Goal: Transaction & Acquisition: Purchase product/service

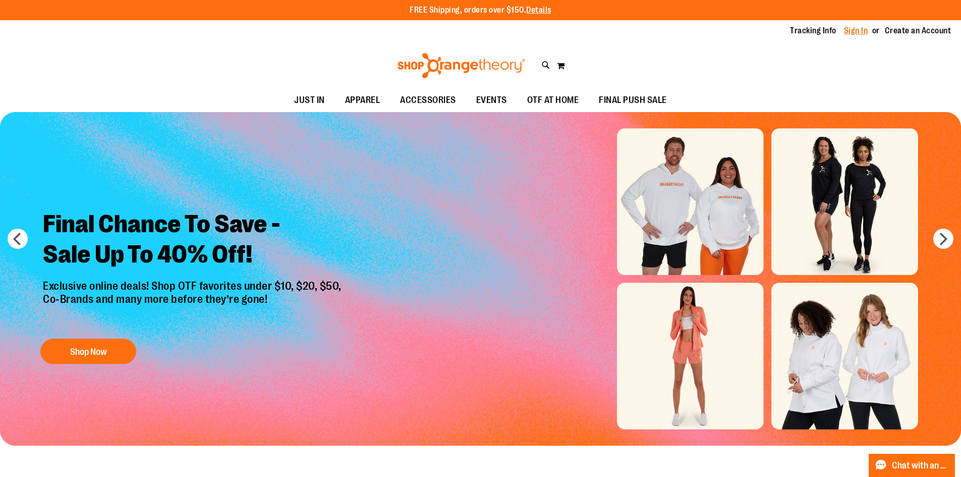
type input "**********"
click at [854, 34] on link "Sign In" at bounding box center [856, 30] width 24 height 11
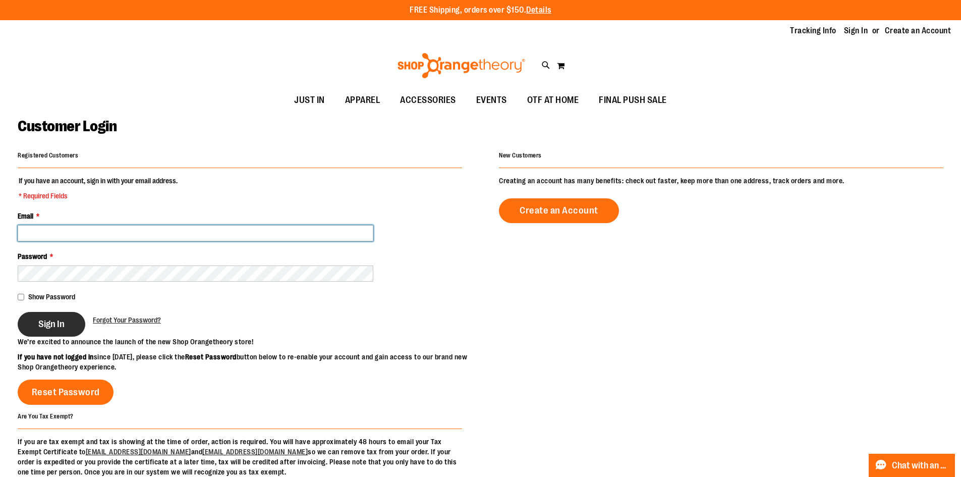
type input "**********"
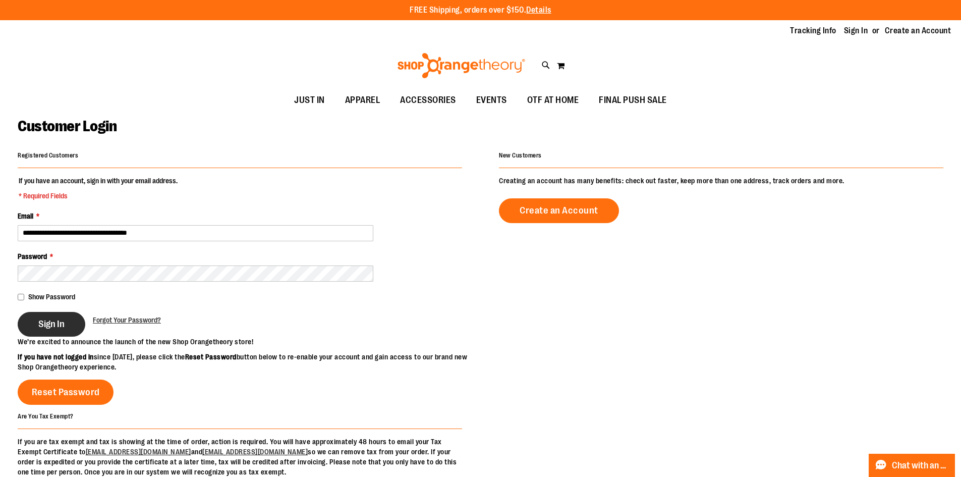
type input "**********"
click at [73, 323] on button "Sign In" at bounding box center [52, 324] width 68 height 25
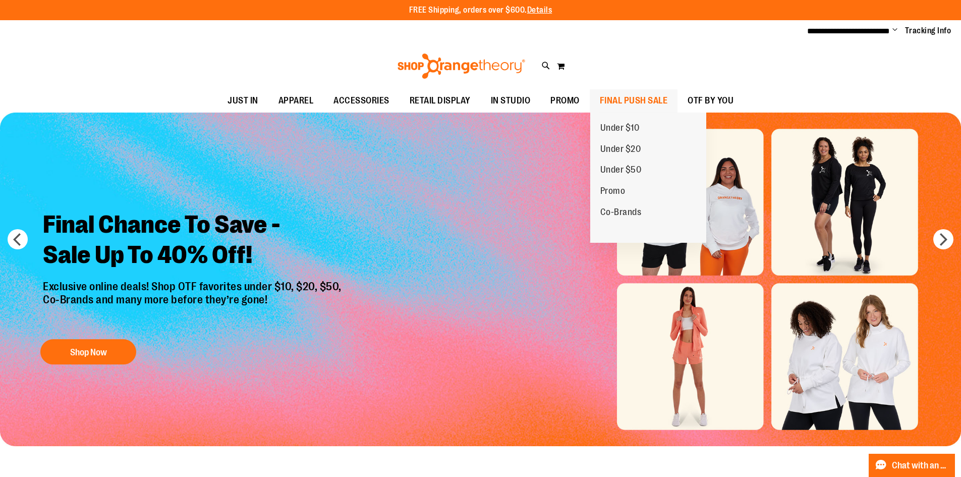
type input "**********"
click at [639, 93] on span "FINAL PUSH SALE" at bounding box center [634, 100] width 68 height 23
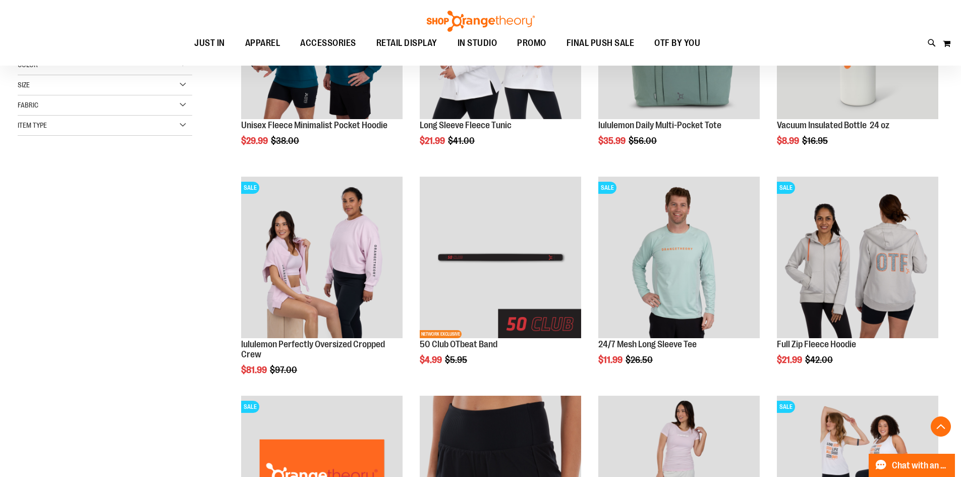
scroll to position [252, 0]
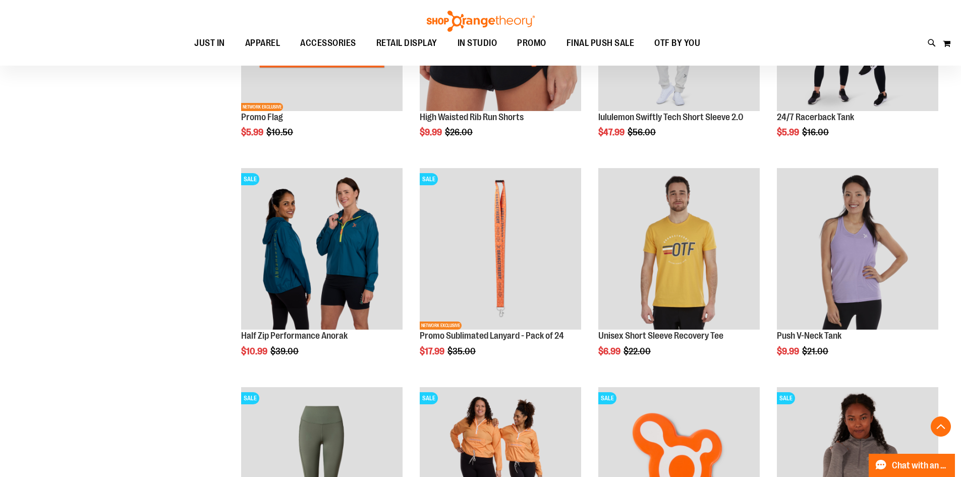
scroll to position [706, 0]
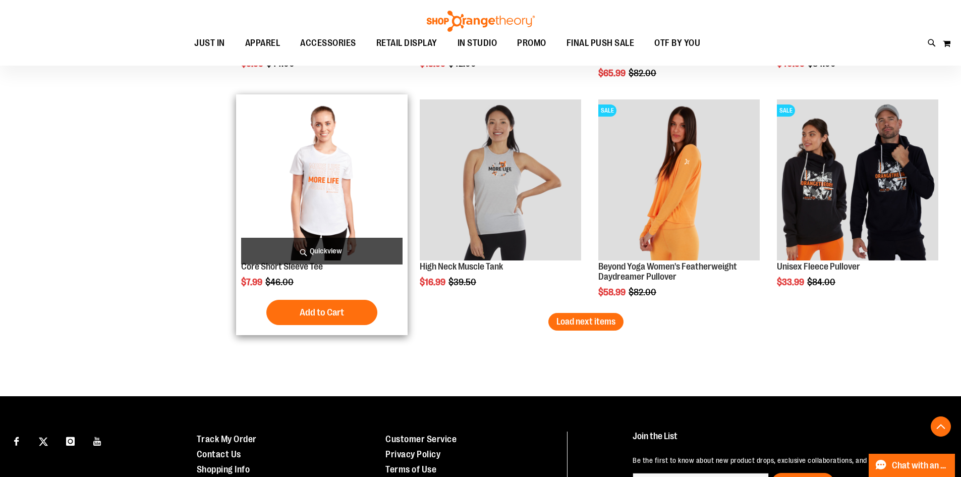
scroll to position [1866, 0]
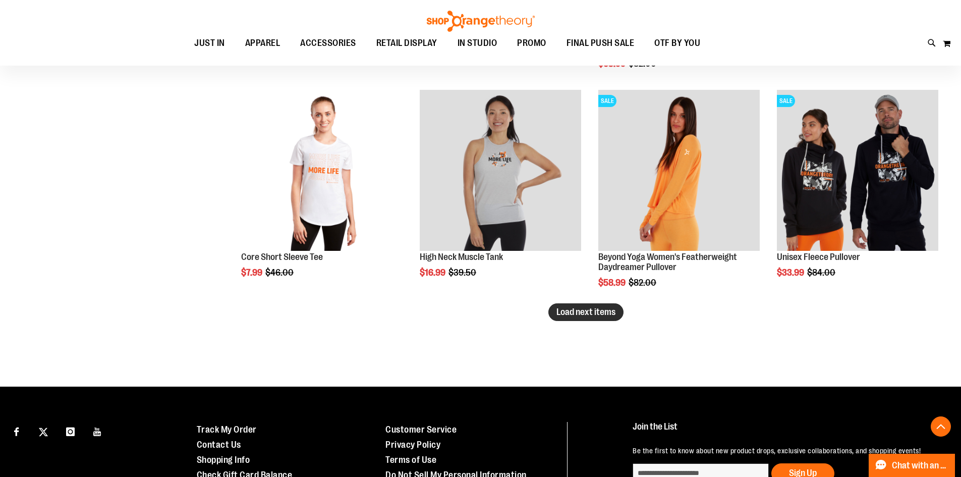
type input "**********"
click at [572, 304] on button "Load next items" at bounding box center [585, 312] width 75 height 18
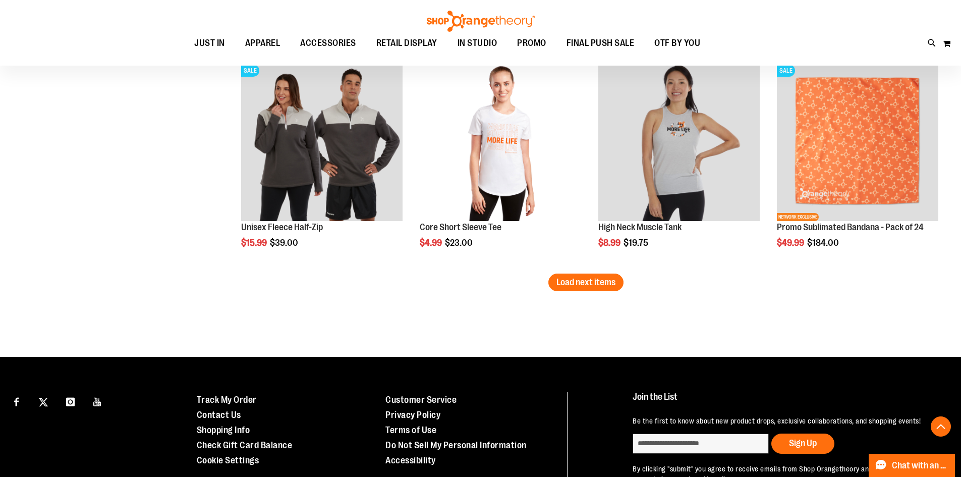
scroll to position [2572, 0]
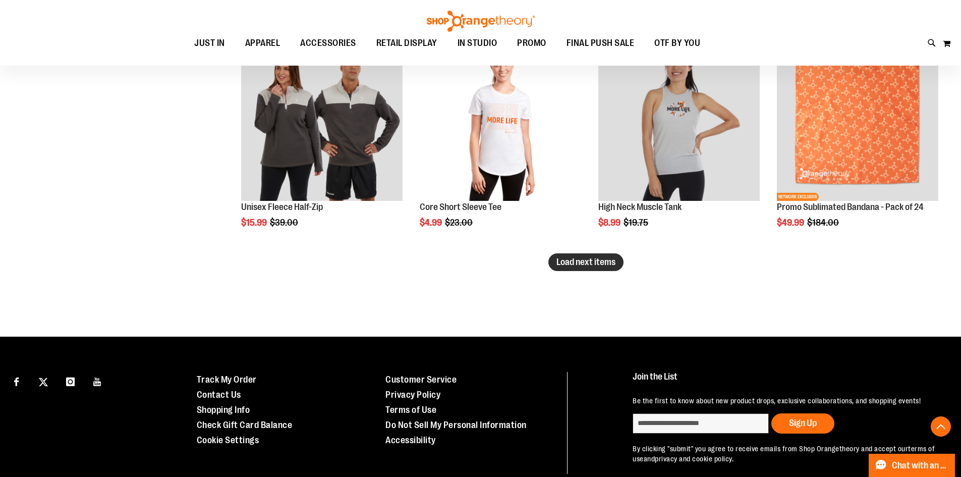
click at [580, 268] on button "Load next items" at bounding box center [585, 262] width 75 height 18
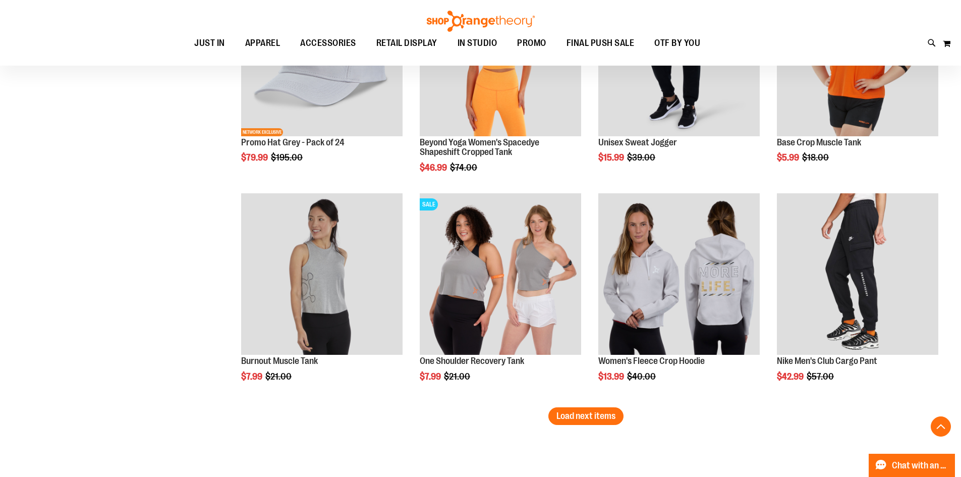
scroll to position [3076, 0]
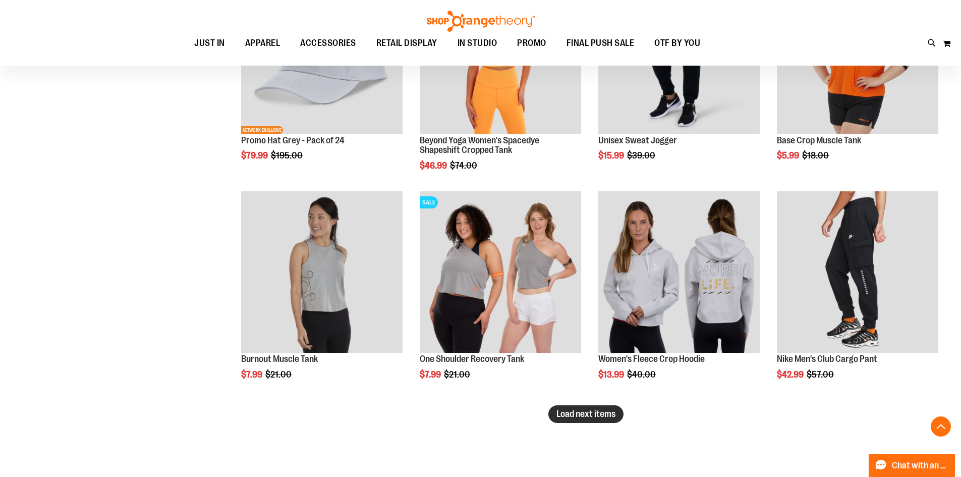
click at [592, 407] on button "Load next items" at bounding box center [585, 414] width 75 height 18
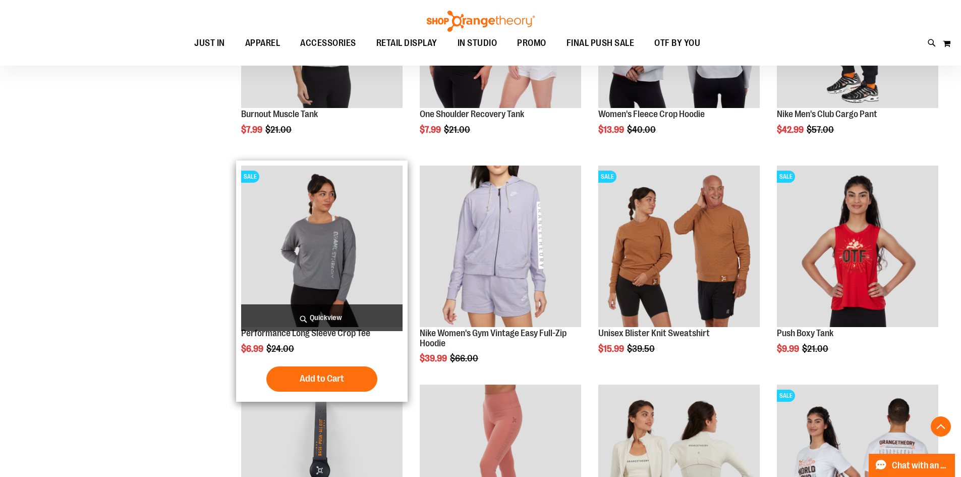
scroll to position [3328, 0]
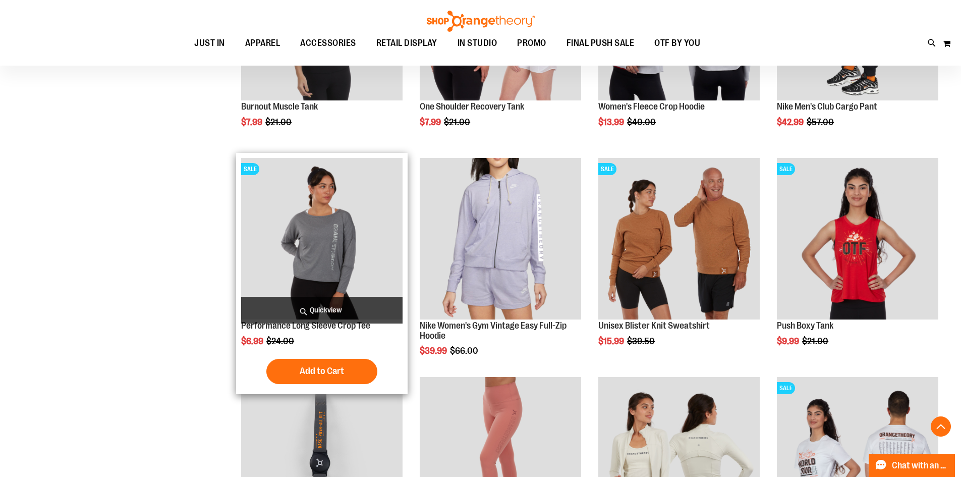
click at [336, 263] on img "product" at bounding box center [321, 238] width 161 height 161
click at [348, 368] on button "Add to Cart" at bounding box center [321, 371] width 111 height 25
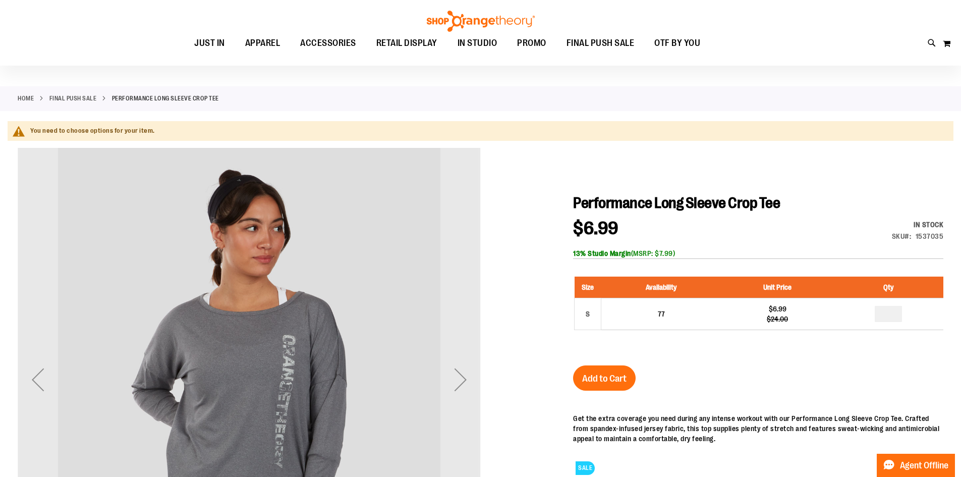
scroll to position [50, 0]
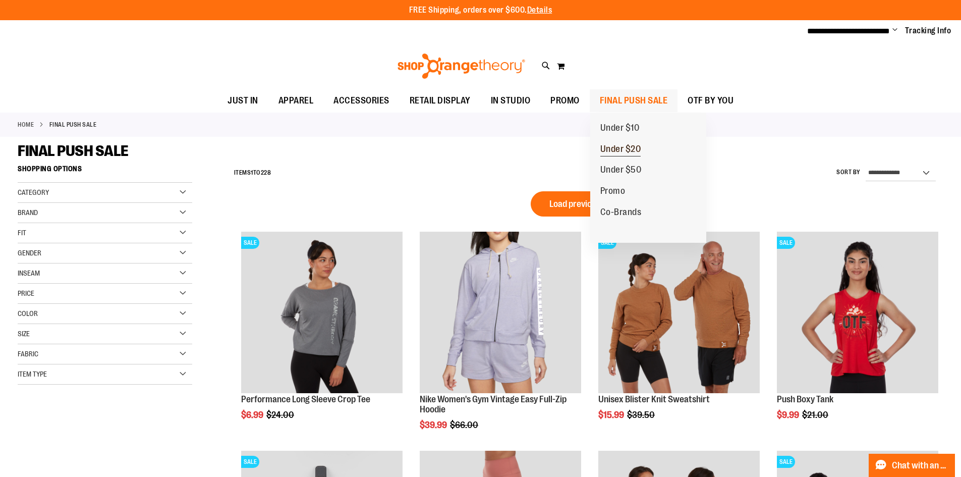
type input "**********"
click at [610, 149] on span "Under $20" at bounding box center [620, 150] width 41 height 13
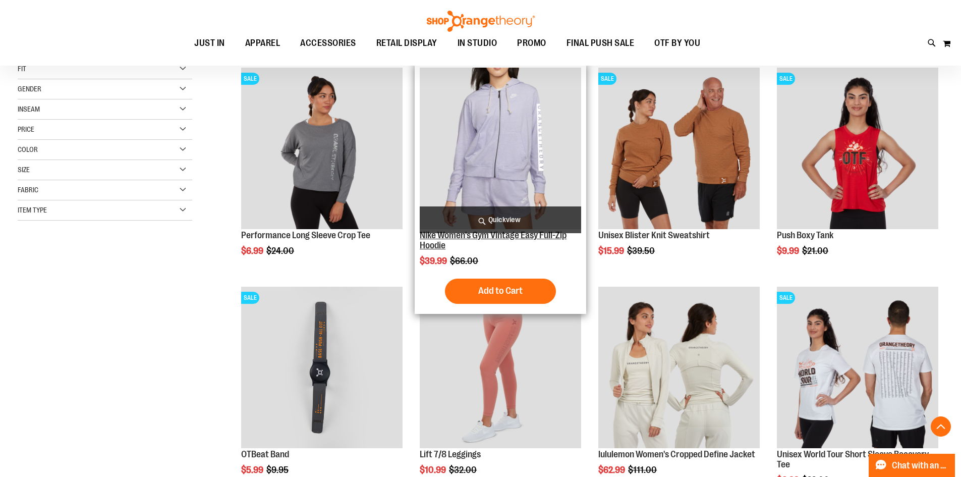
scroll to position [201, 0]
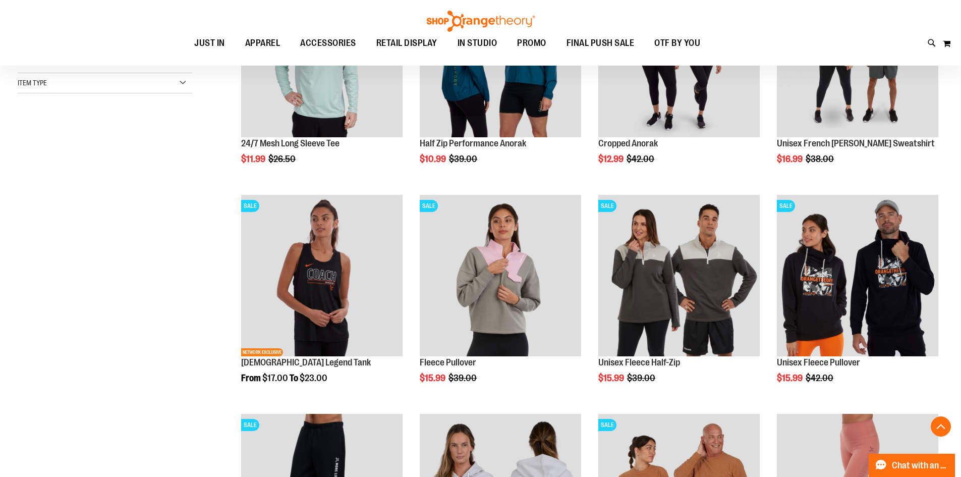
scroll to position [252, 0]
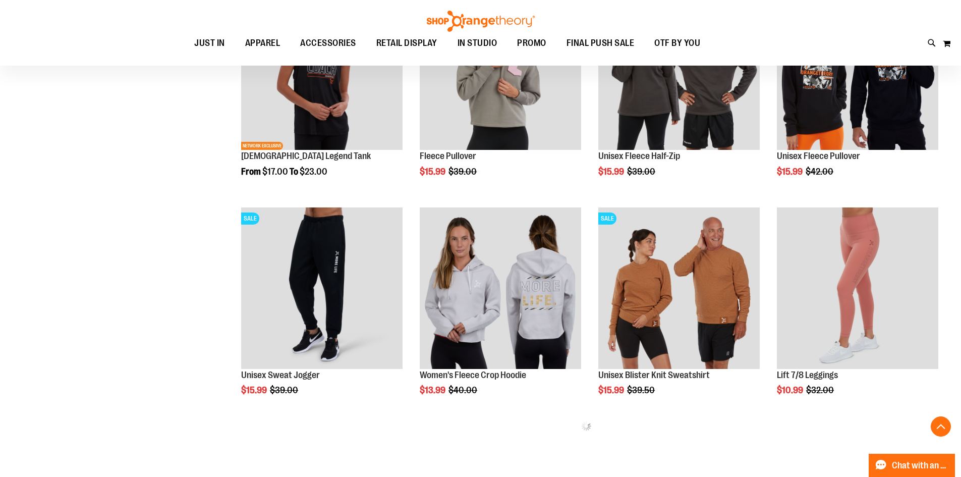
scroll to position [453, 0]
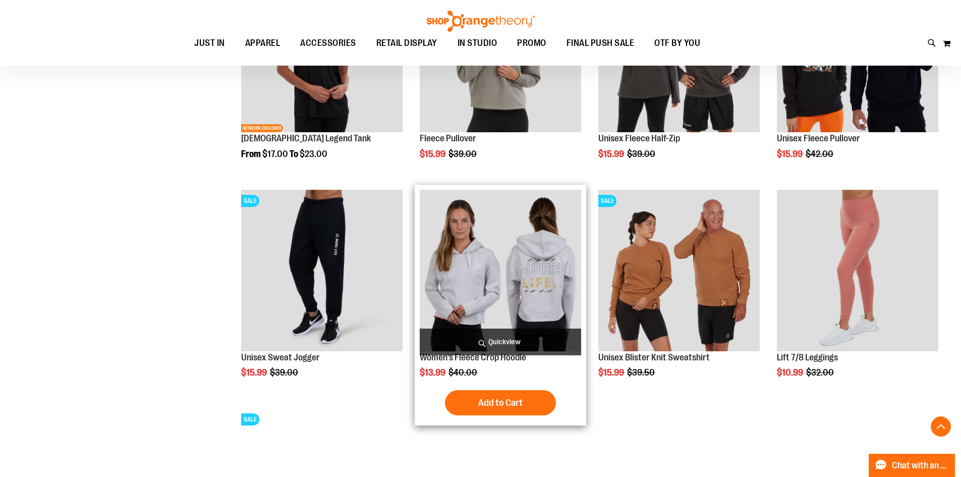
type input "**********"
click at [454, 291] on img "product" at bounding box center [500, 270] width 161 height 161
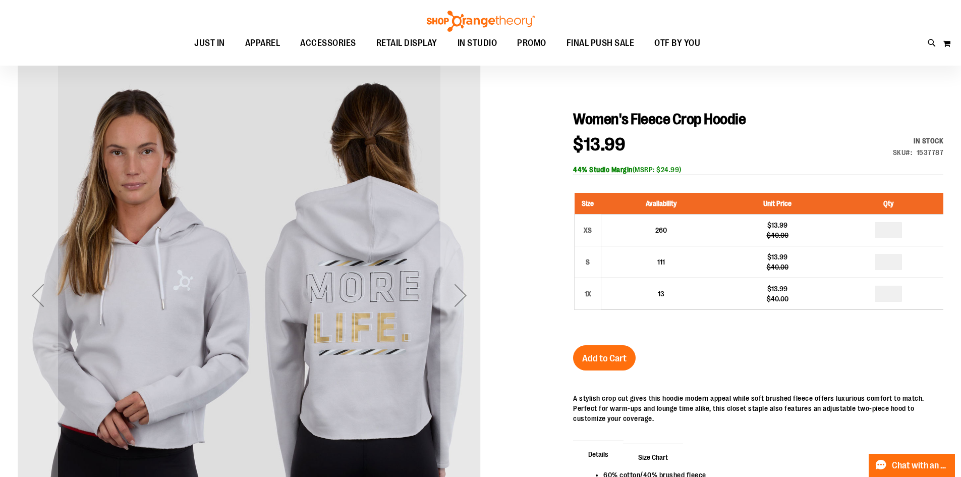
scroll to position [100, 0]
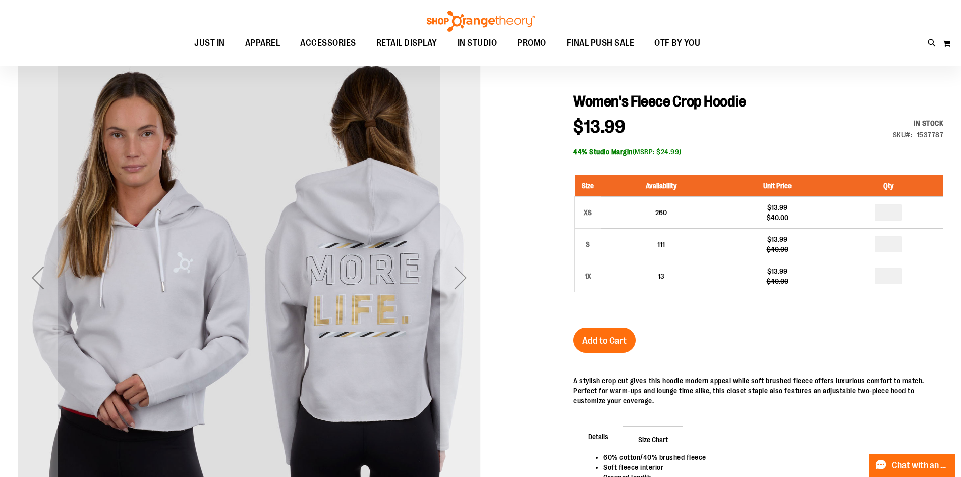
type input "**********"
click at [459, 274] on div "Next" at bounding box center [460, 277] width 40 height 40
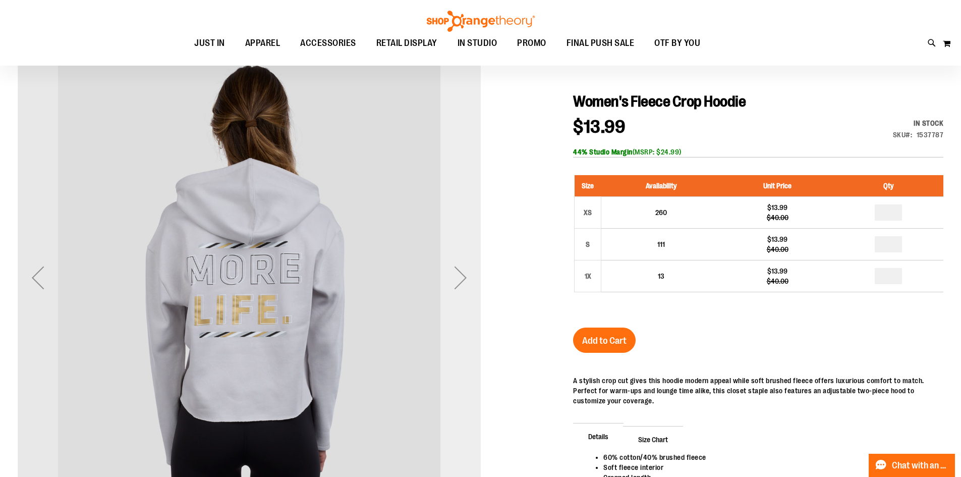
click at [459, 274] on div "Next" at bounding box center [460, 277] width 40 height 40
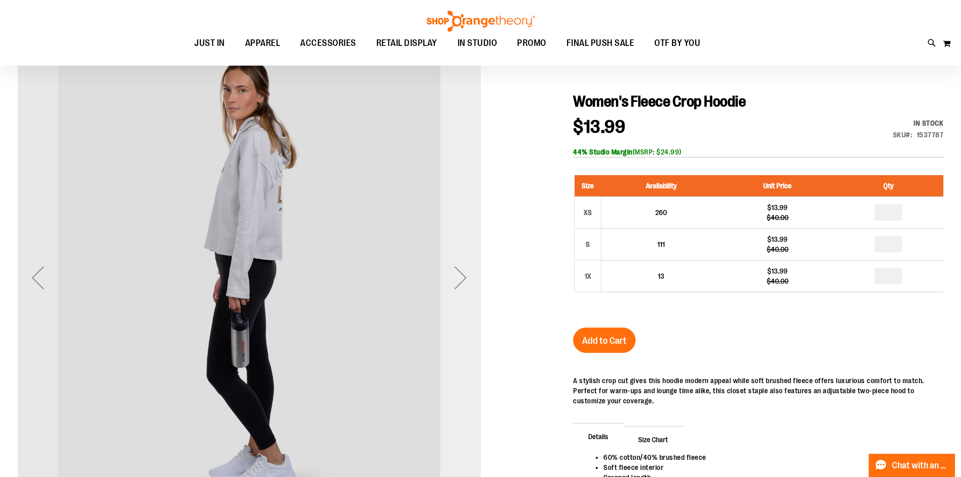
click at [459, 274] on div "Next" at bounding box center [460, 277] width 40 height 40
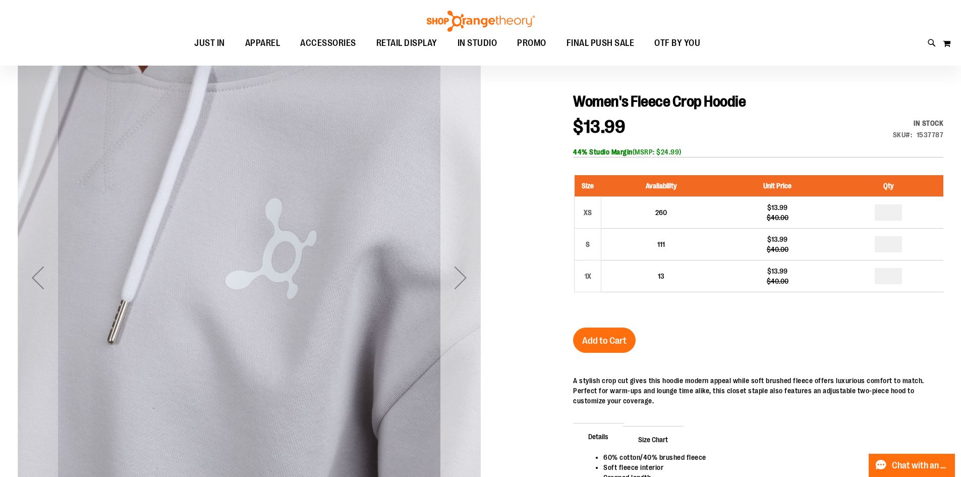
click at [459, 274] on div "Next" at bounding box center [460, 277] width 40 height 40
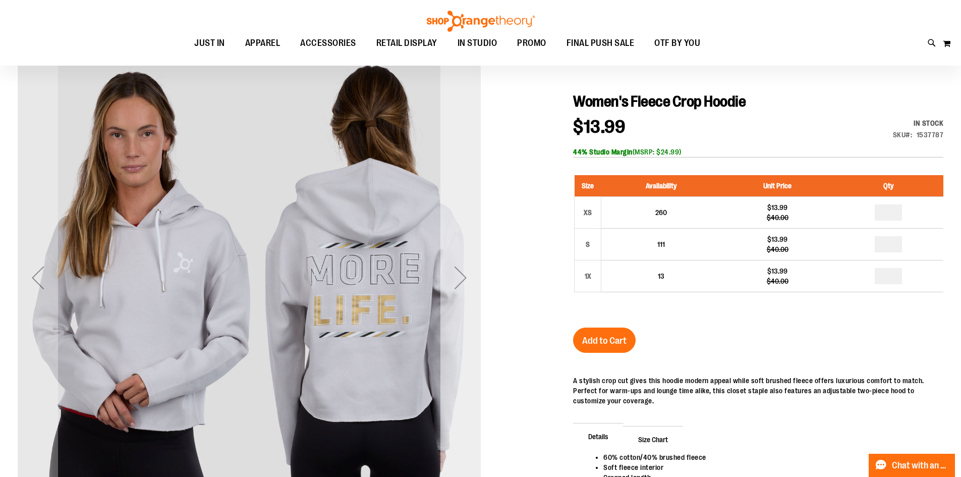
click at [459, 274] on div "Next" at bounding box center [460, 277] width 40 height 40
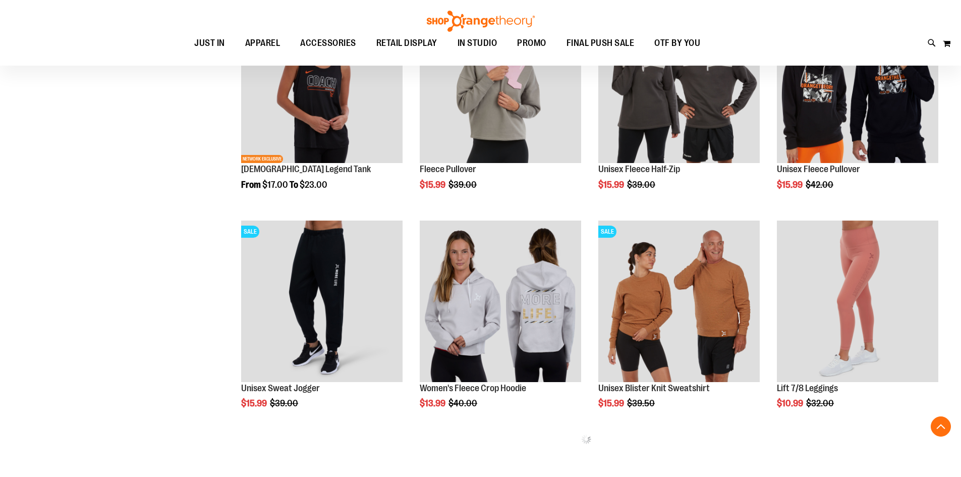
scroll to position [423, 0]
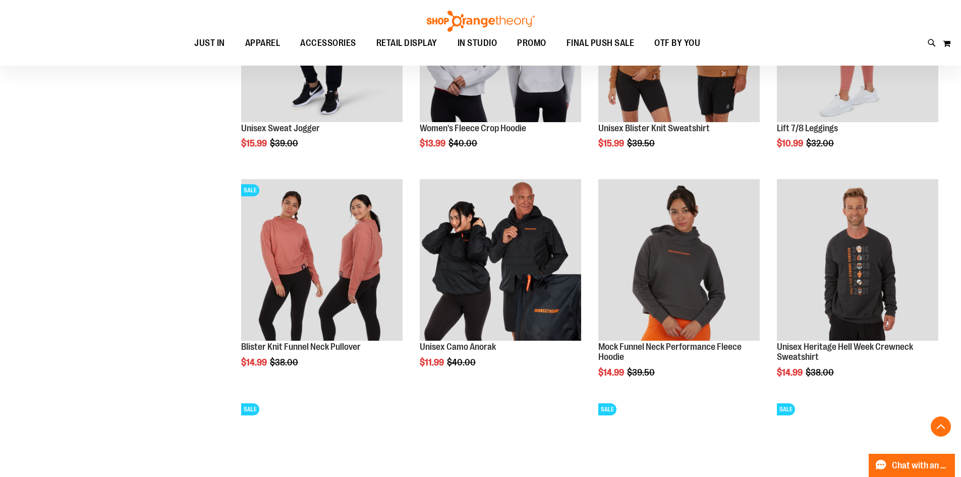
scroll to position [574, 0]
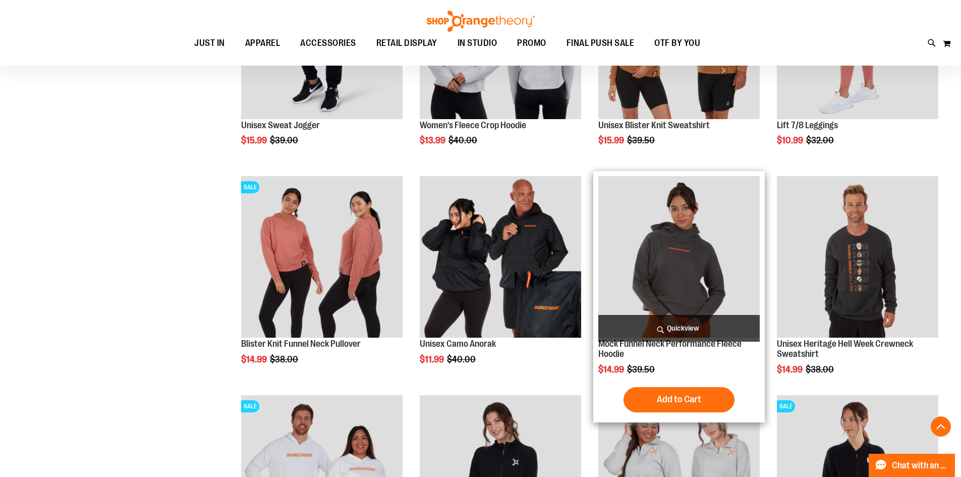
type input "**********"
click at [676, 247] on img "product" at bounding box center [678, 256] width 161 height 161
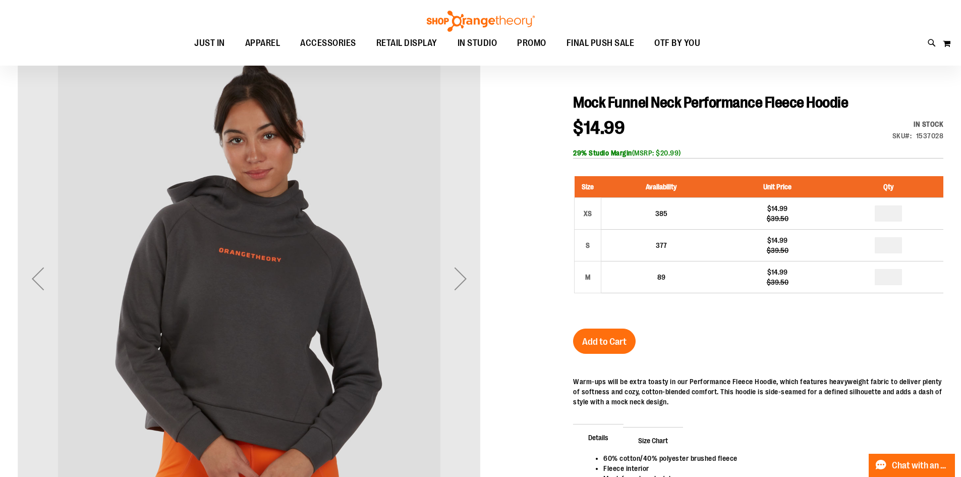
scroll to position [100, 0]
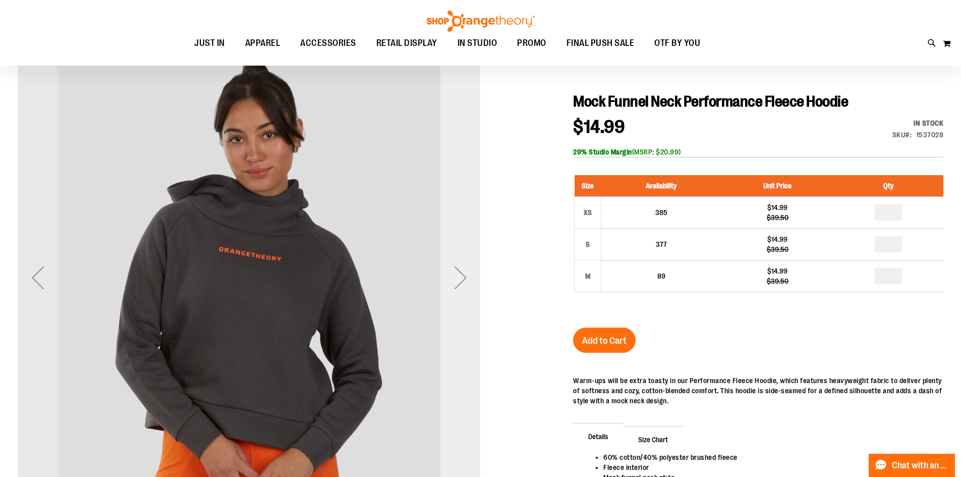
type input "**********"
click at [465, 272] on div "Next" at bounding box center [460, 277] width 40 height 40
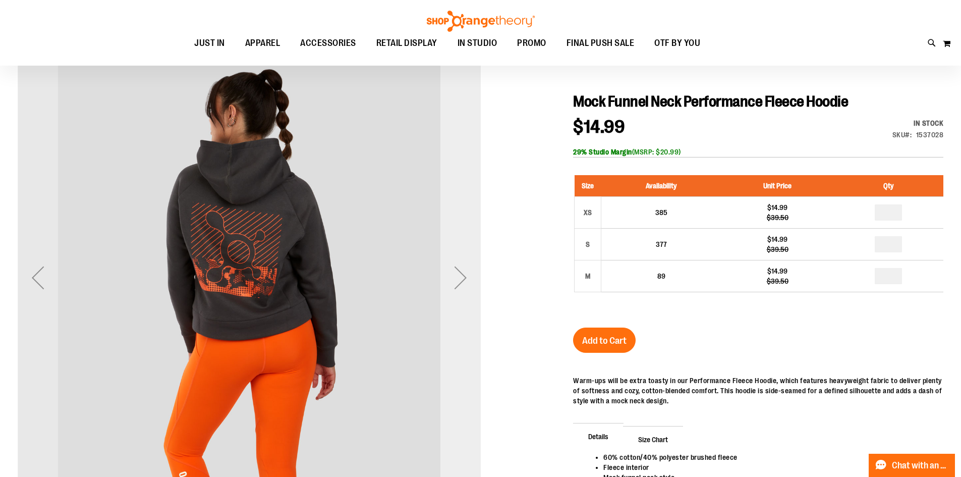
click at [465, 272] on div "Next" at bounding box center [460, 277] width 40 height 40
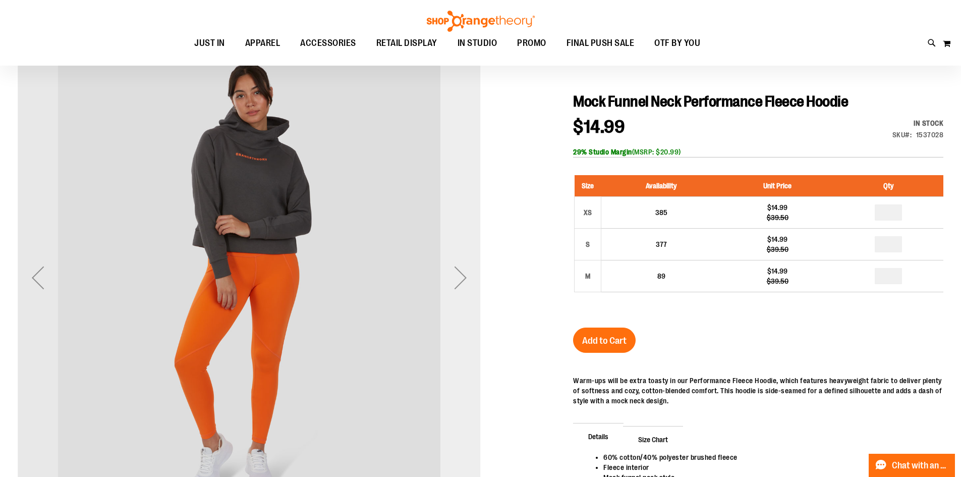
click at [465, 272] on div "Next" at bounding box center [460, 277] width 40 height 40
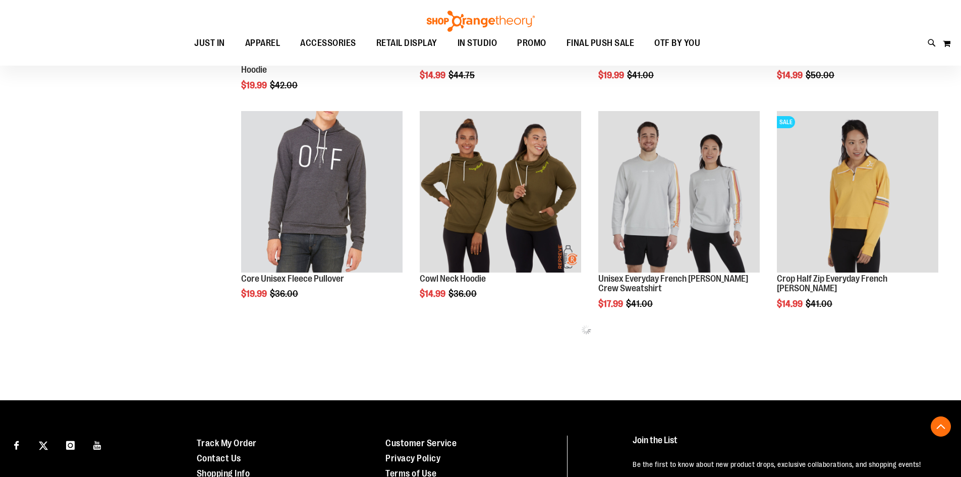
scroll to position [532, 0]
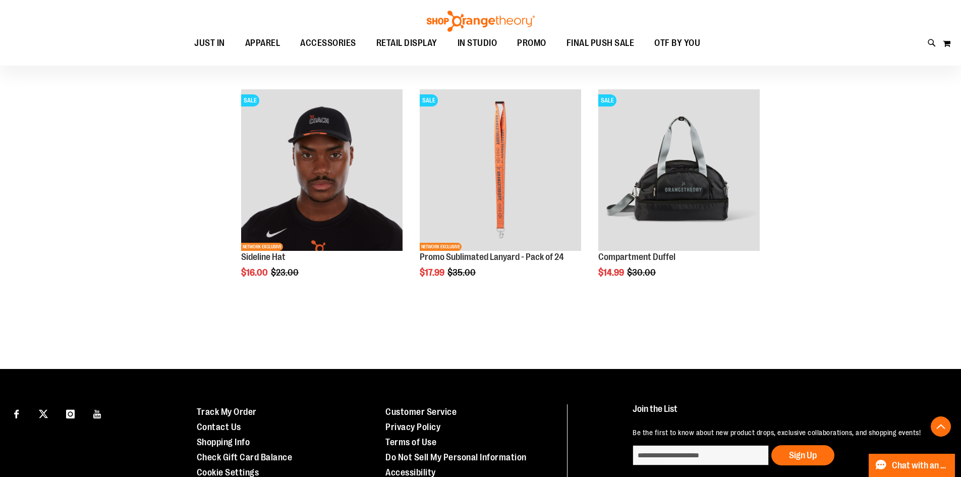
scroll to position [885, 0]
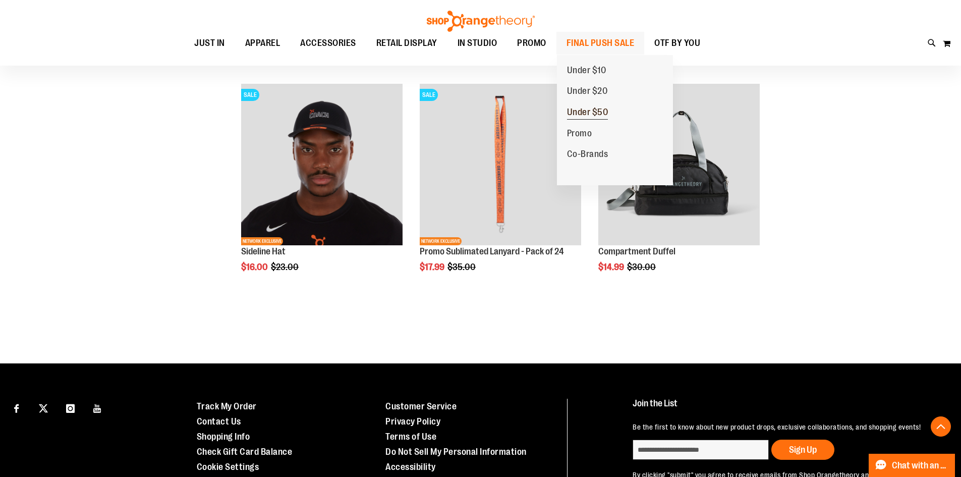
type input "**********"
click at [600, 109] on span "Under $50" at bounding box center [587, 113] width 41 height 13
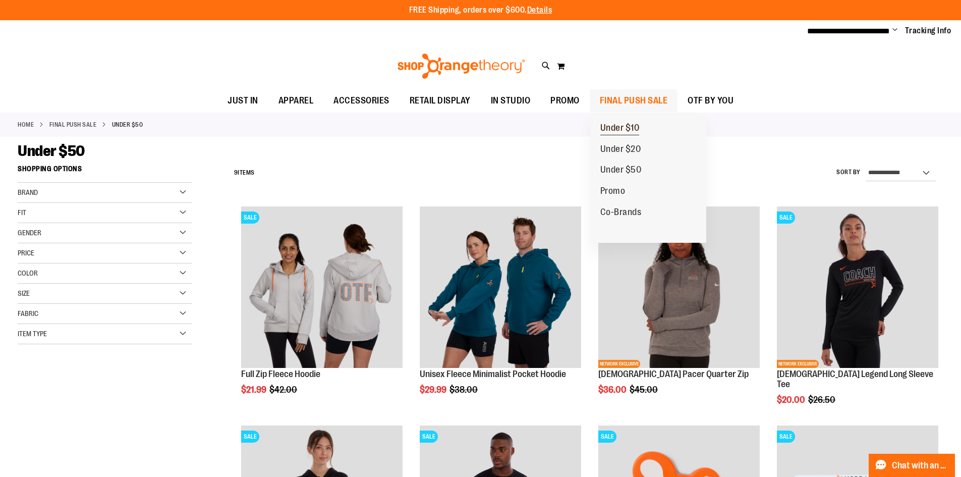
type input "**********"
click at [631, 126] on span "Under $10" at bounding box center [619, 129] width 39 height 13
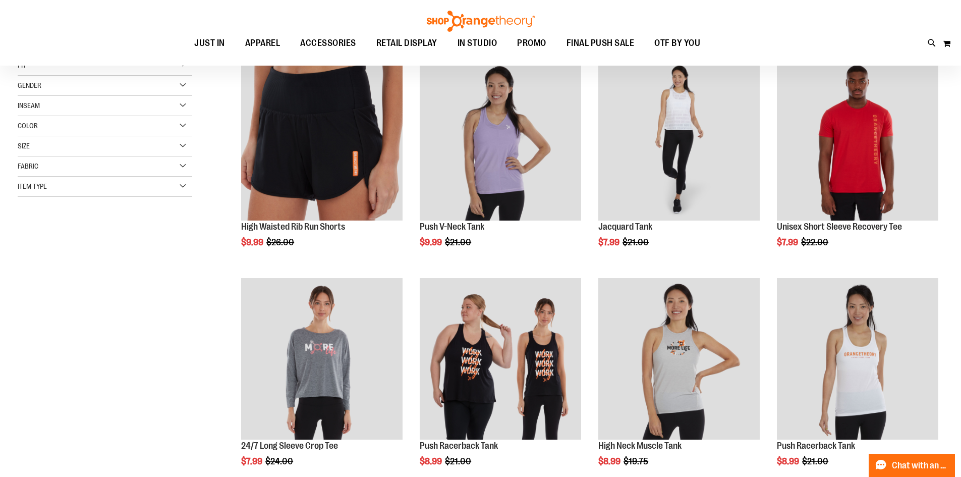
scroll to position [151, 0]
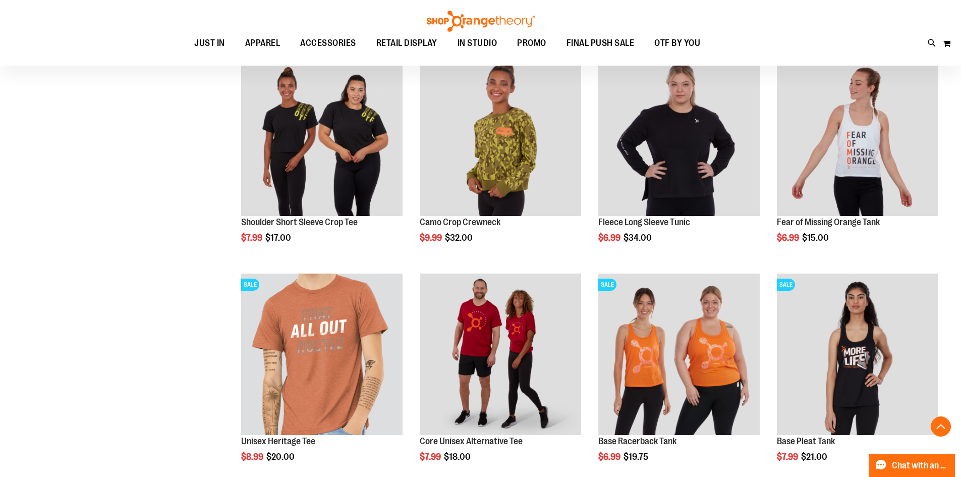
scroll to position [857, 0]
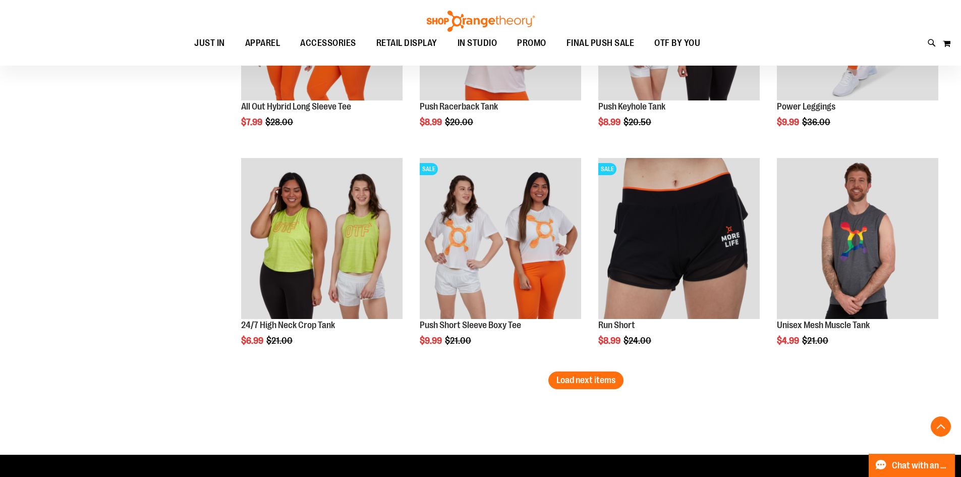
scroll to position [1815, 0]
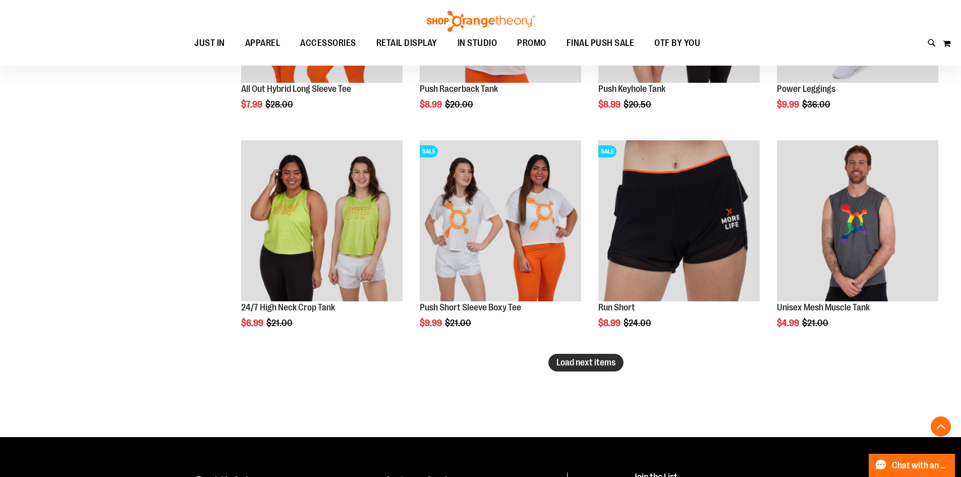
type input "**********"
click at [615, 365] on span "Load next items" at bounding box center [585, 362] width 59 height 10
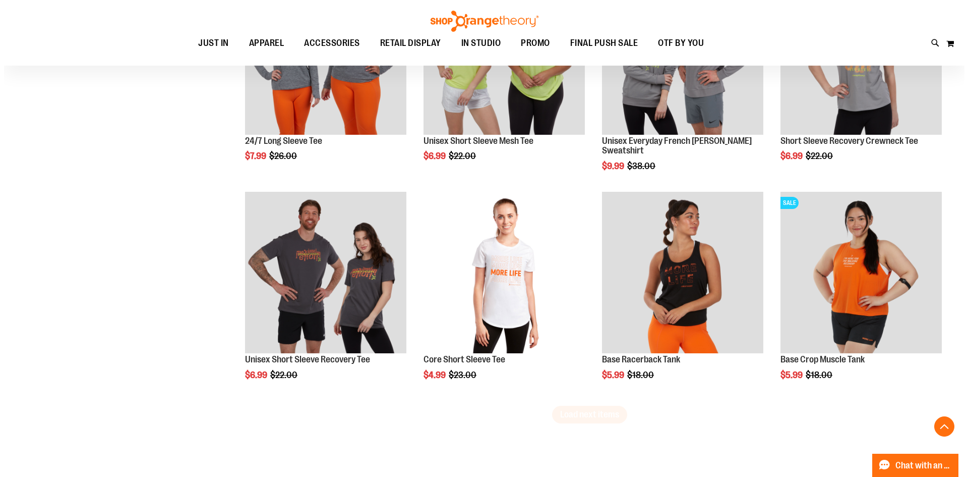
scroll to position [2420, 0]
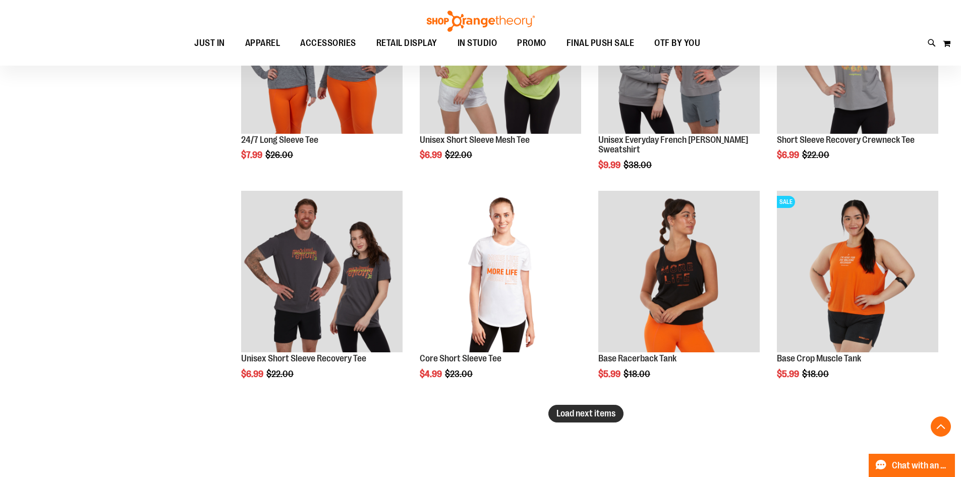
click at [567, 415] on span "Load next items" at bounding box center [585, 413] width 59 height 10
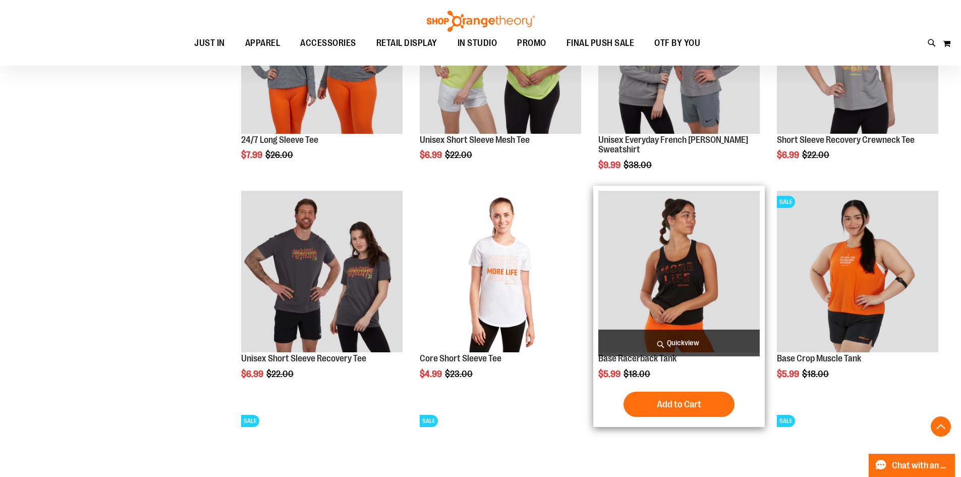
click at [661, 342] on span "Quickview" at bounding box center [678, 342] width 161 height 27
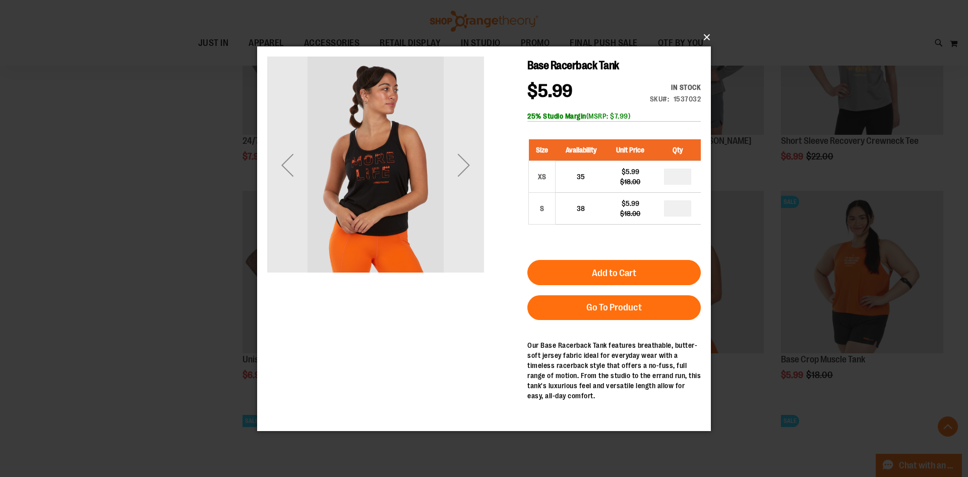
click at [701, 35] on button "×" at bounding box center [487, 37] width 454 height 22
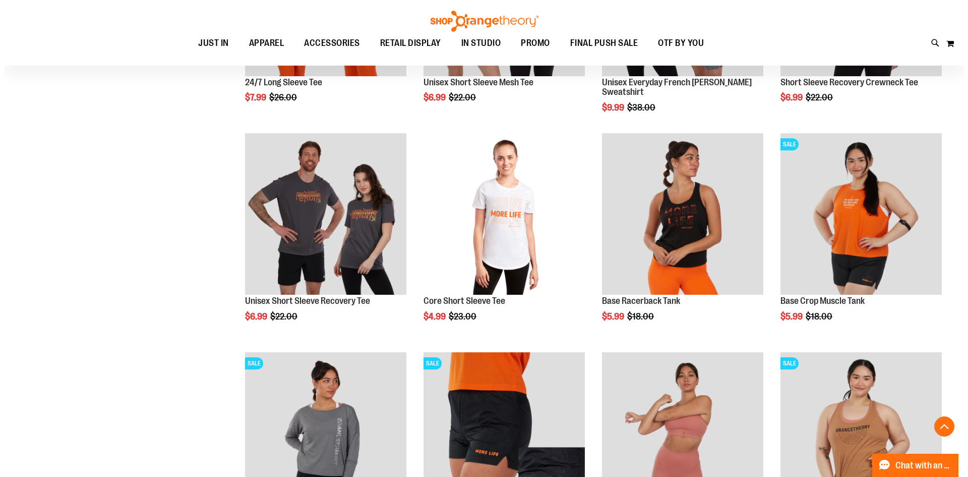
scroll to position [2572, 0]
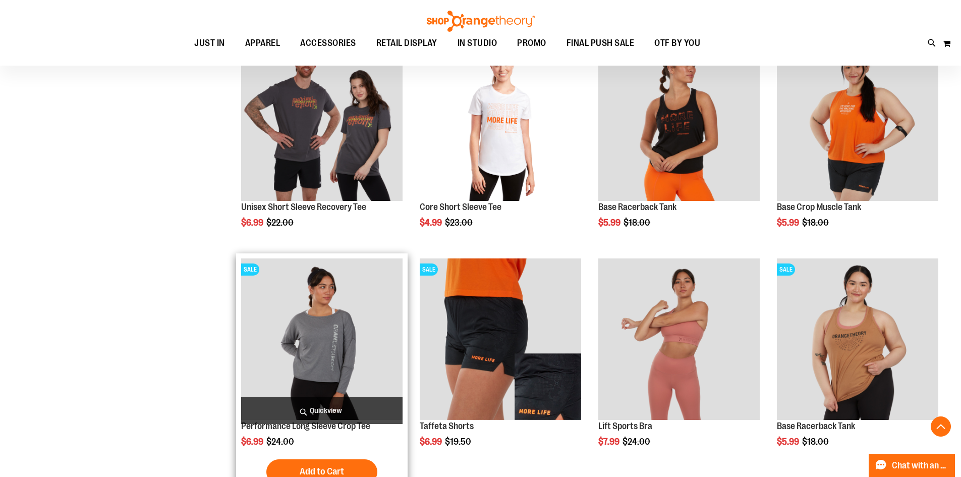
click at [316, 407] on span "Quickview" at bounding box center [321, 410] width 161 height 27
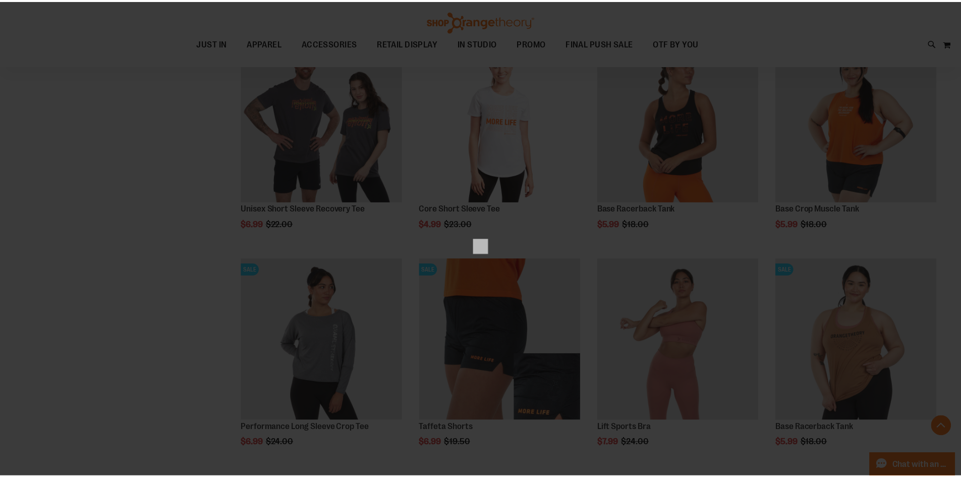
scroll to position [0, 0]
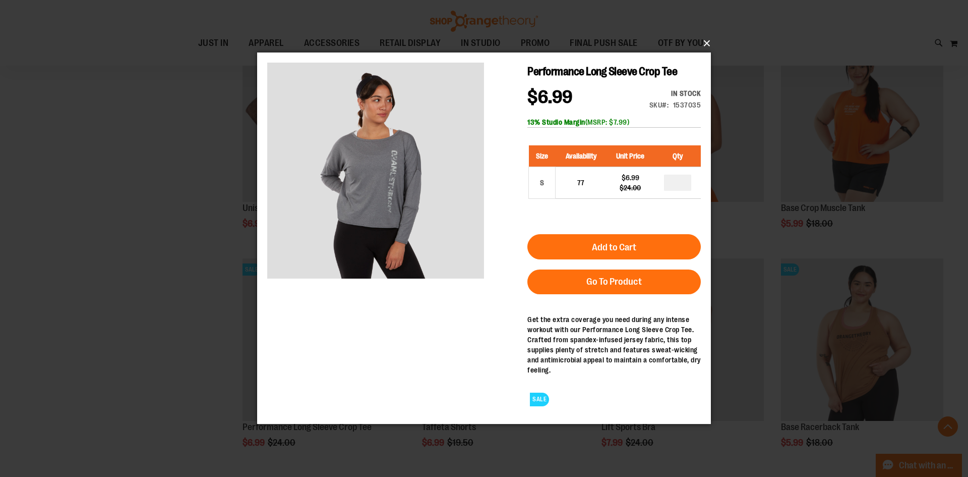
click at [705, 45] on button "×" at bounding box center [487, 43] width 454 height 22
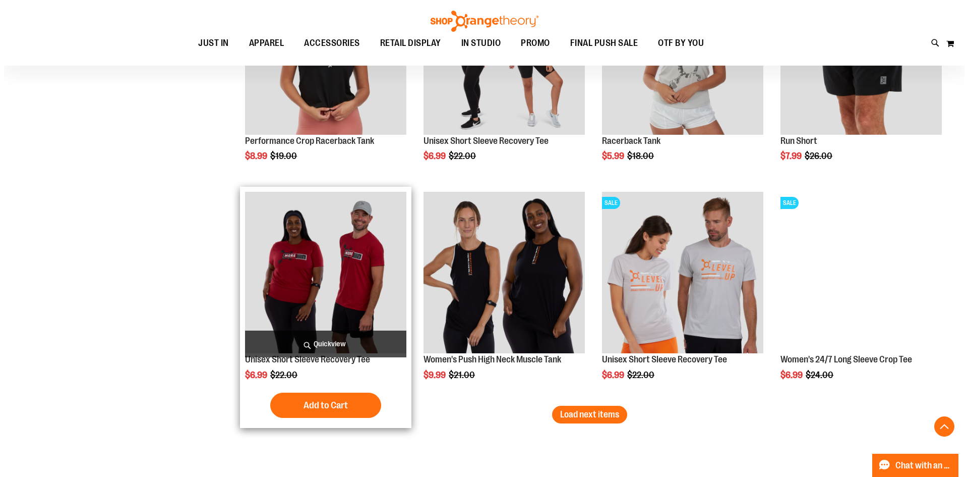
scroll to position [3076, 0]
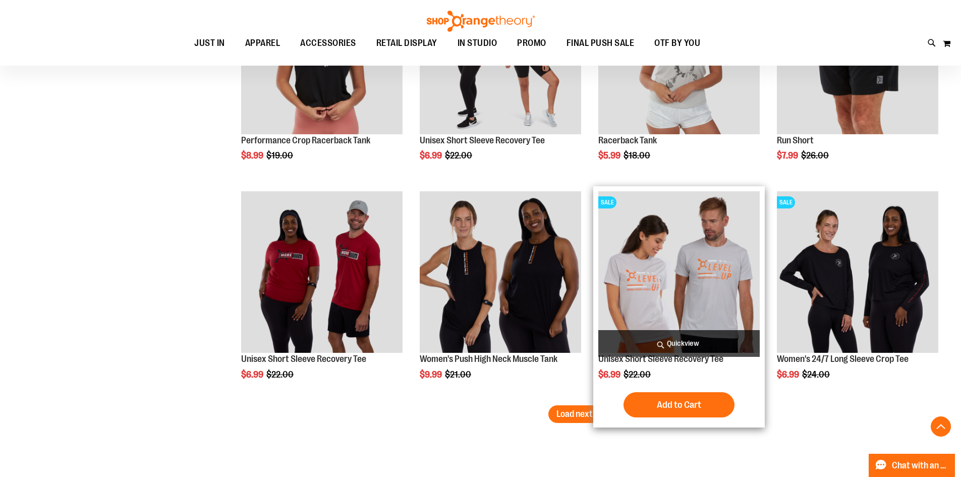
click at [677, 339] on span "Quickview" at bounding box center [678, 343] width 161 height 27
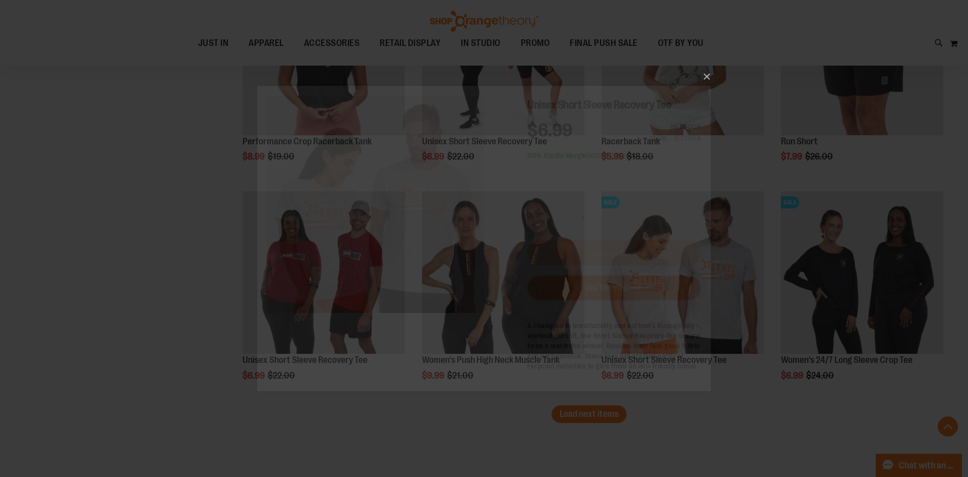
scroll to position [0, 0]
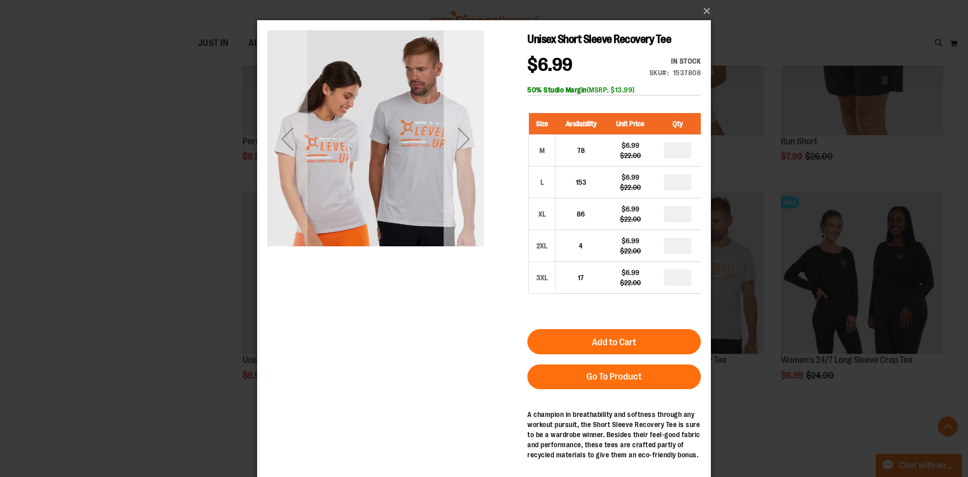
click at [461, 145] on div "Next" at bounding box center [464, 139] width 40 height 40
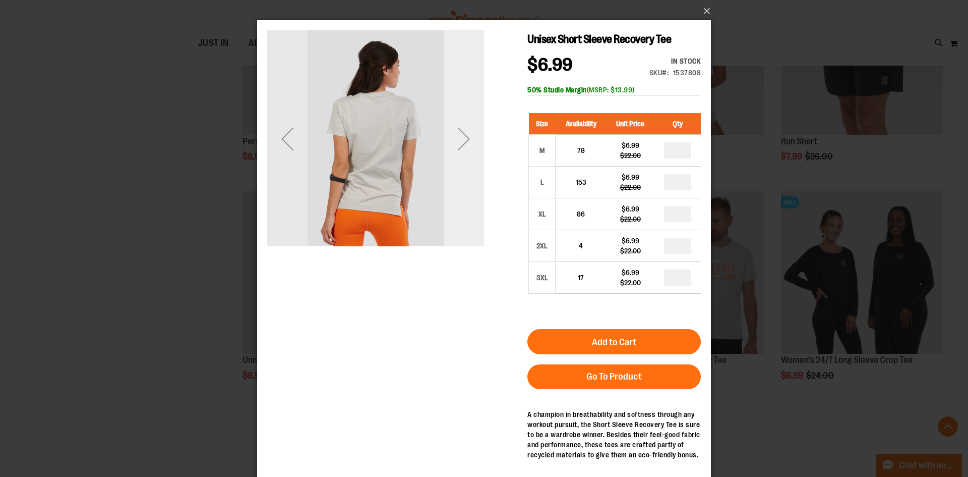
click at [461, 144] on div "Next" at bounding box center [464, 139] width 40 height 40
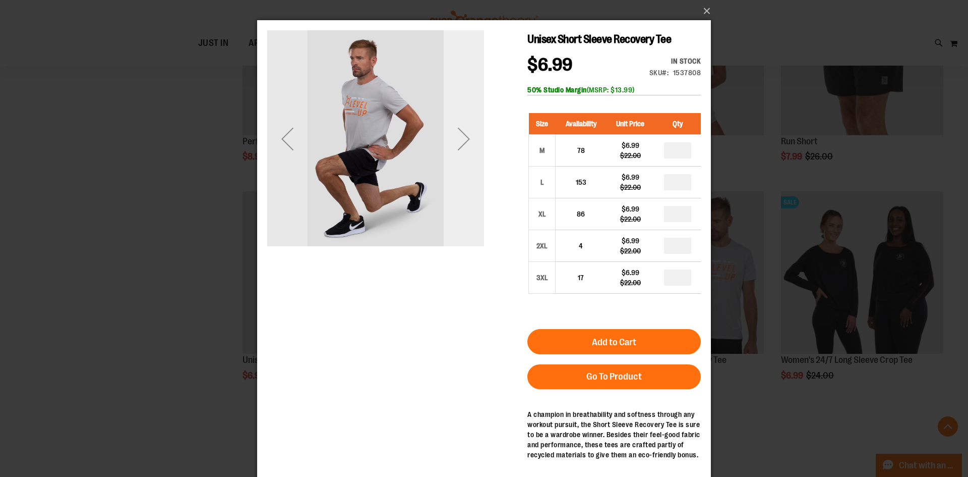
click at [461, 144] on div "Next" at bounding box center [464, 139] width 40 height 40
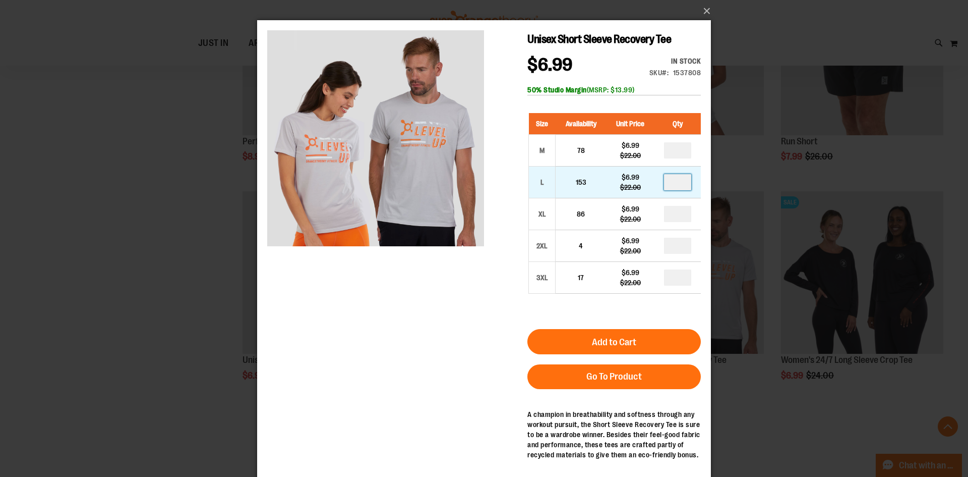
click at [682, 182] on input "number" at bounding box center [677, 182] width 27 height 16
type input "*"
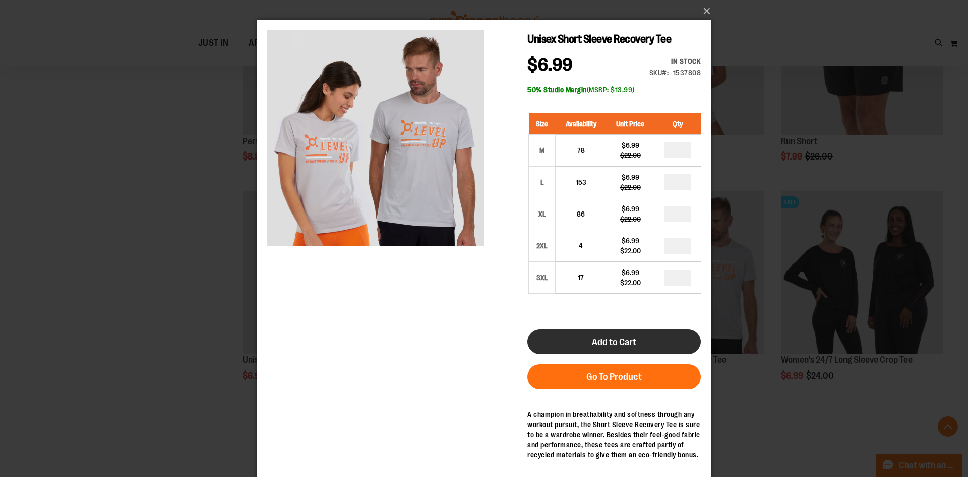
click at [584, 341] on button "Add to Cart" at bounding box center [615, 341] width 174 height 25
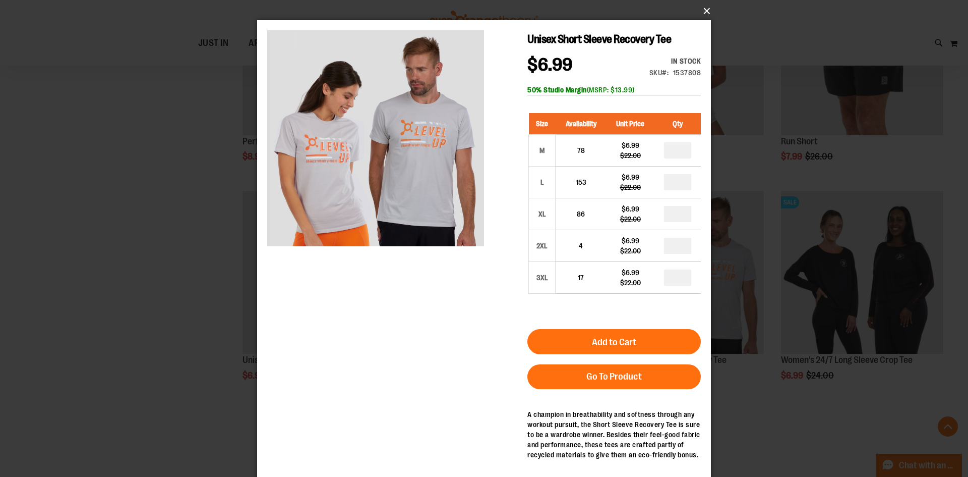
click at [705, 9] on button "×" at bounding box center [487, 11] width 454 height 22
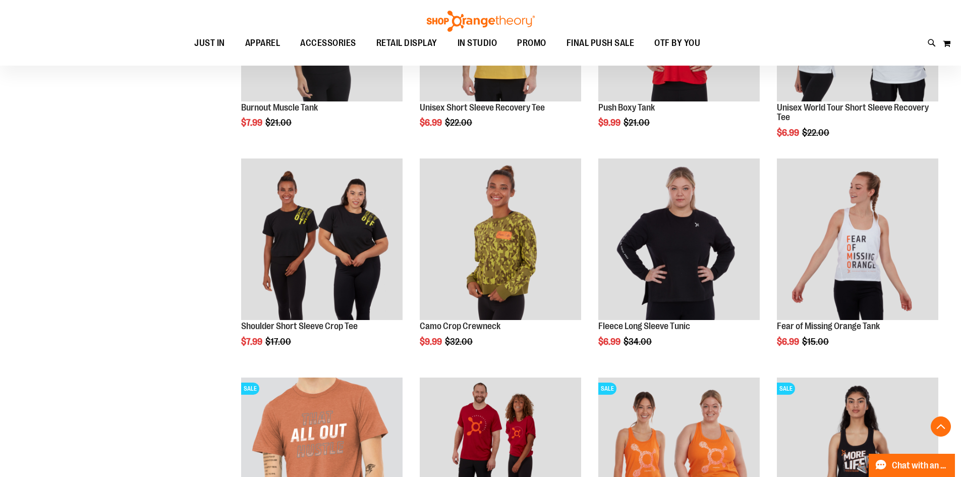
scroll to position [236, 0]
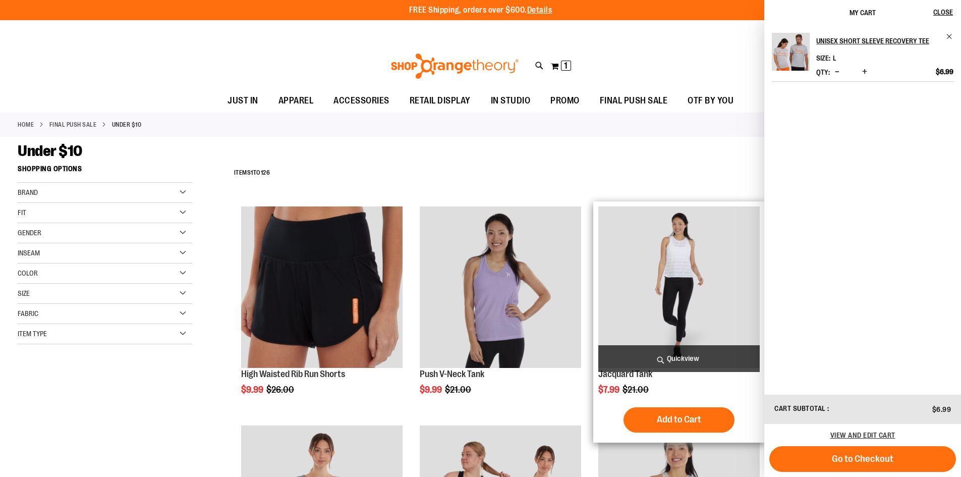
click at [641, 202] on div "Jacquard Tank $7.99 Regular Price $21.00 Quickview In stock" at bounding box center [678, 321] width 171 height 241
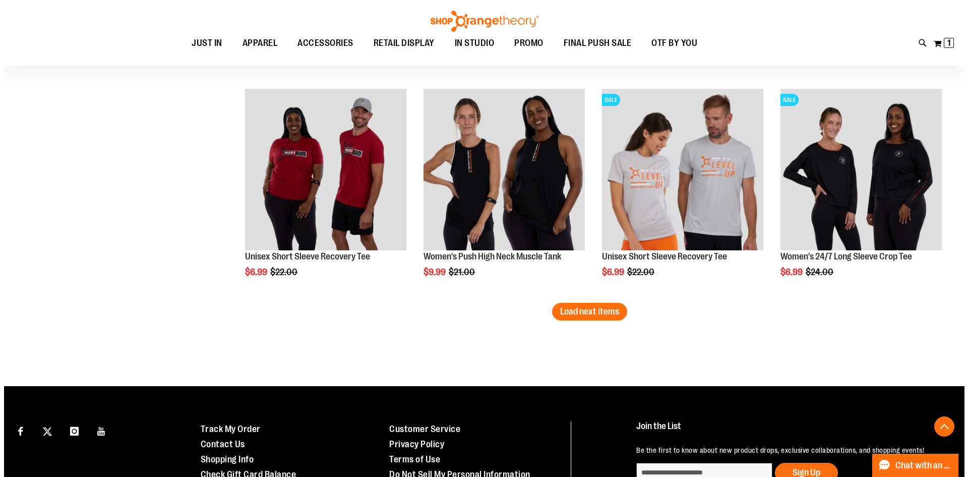
scroll to position [3175, 0]
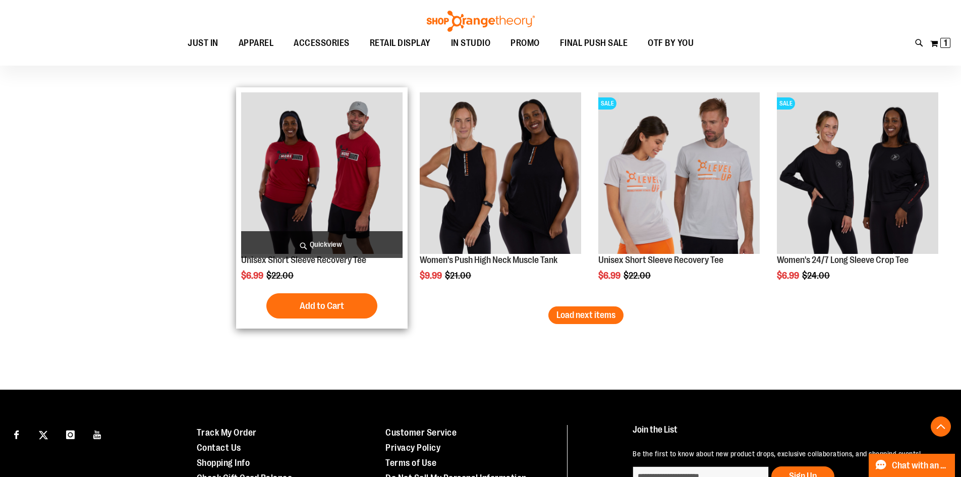
click at [320, 241] on span "Quickview" at bounding box center [321, 244] width 161 height 27
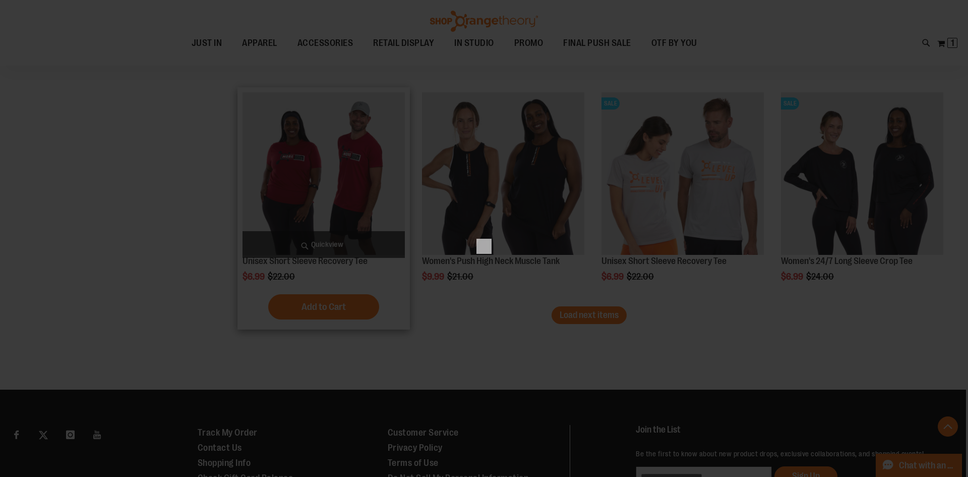
scroll to position [0, 0]
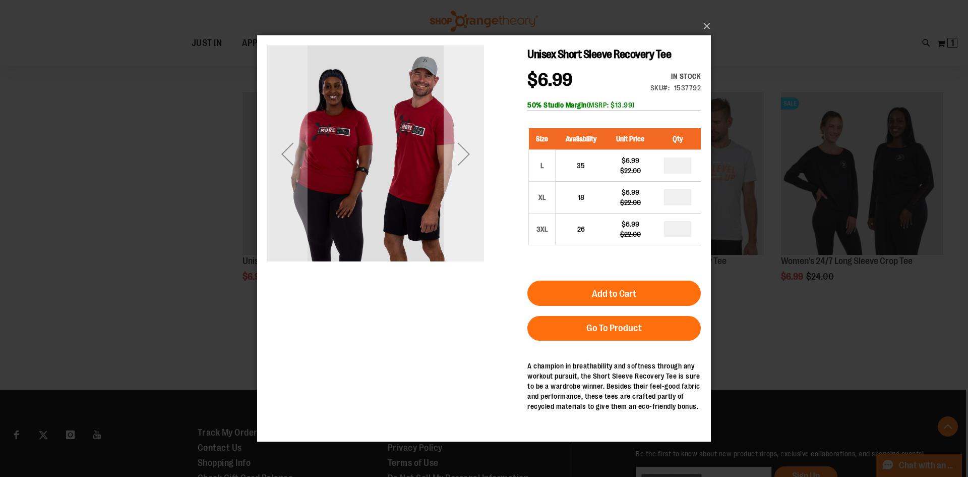
click at [466, 153] on div "Next" at bounding box center [464, 154] width 40 height 40
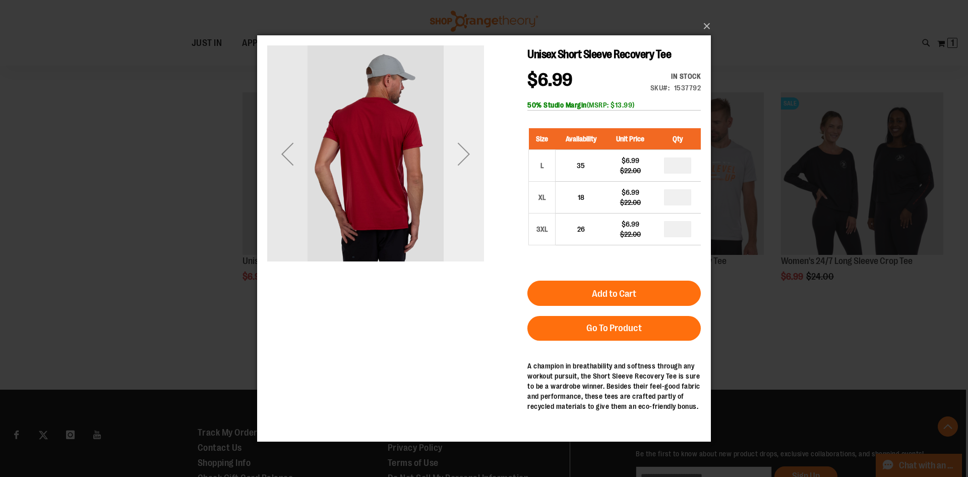
click at [466, 153] on div "Next" at bounding box center [464, 154] width 40 height 40
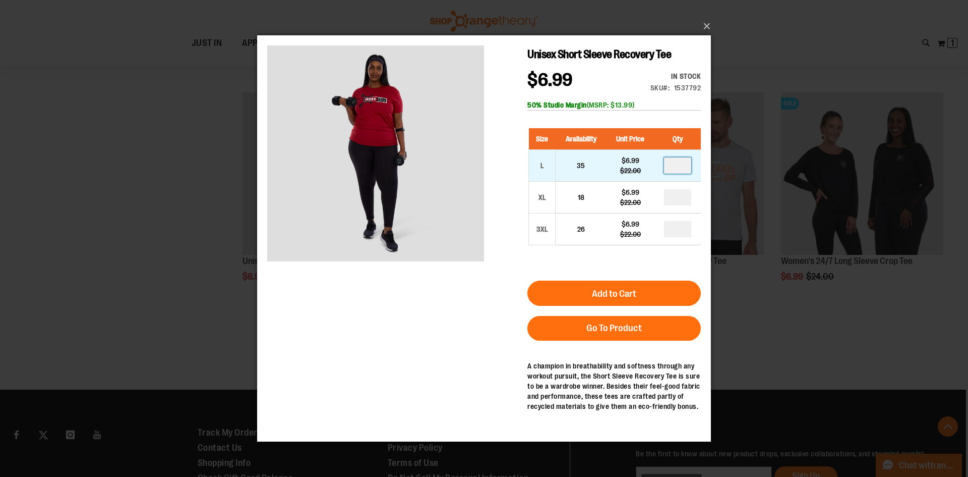
click at [678, 166] on input "number" at bounding box center [677, 165] width 27 height 16
type input "*"
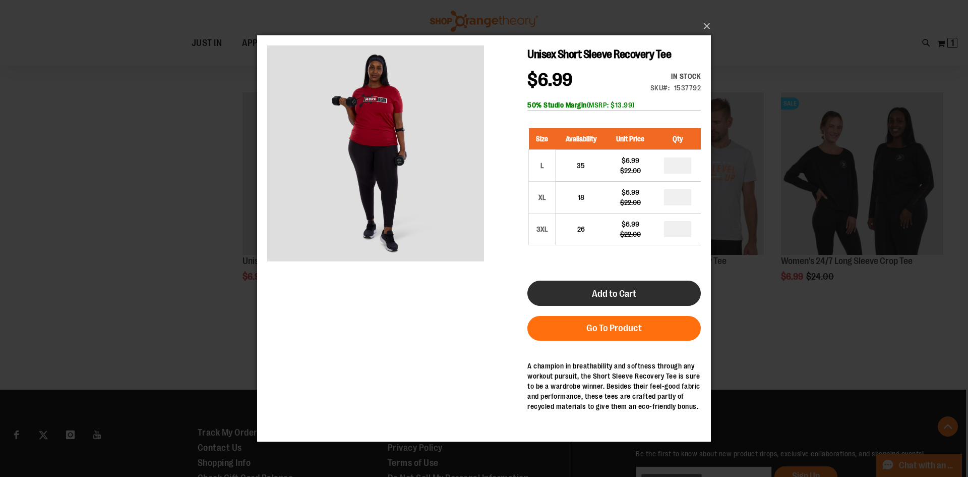
click at [622, 290] on span "Add to Cart" at bounding box center [614, 293] width 44 height 11
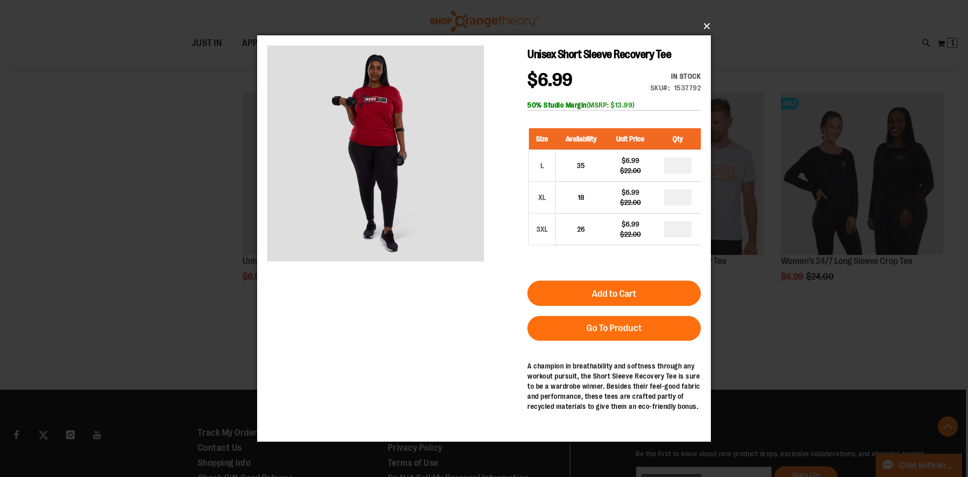
click at [706, 28] on button "×" at bounding box center [487, 26] width 454 height 22
click at [712, 23] on button "×" at bounding box center [487, 26] width 454 height 22
click at [703, 24] on button "×" at bounding box center [487, 26] width 454 height 22
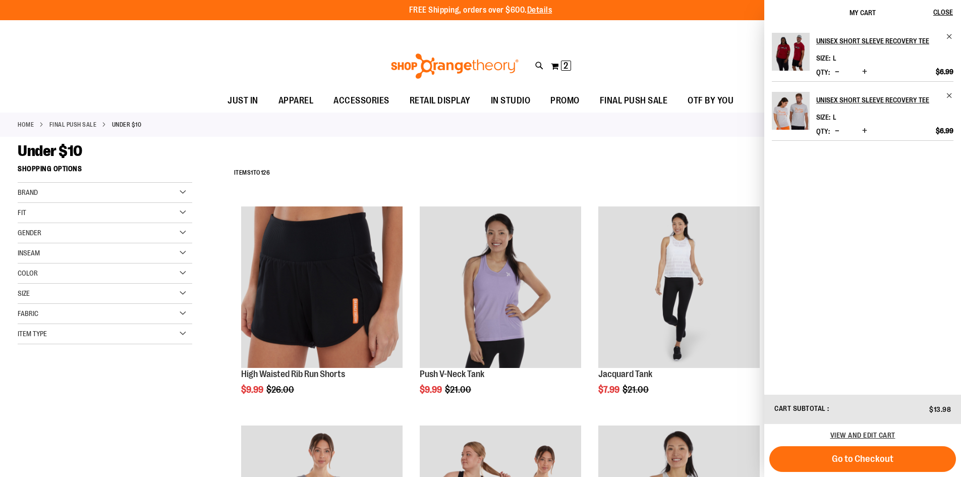
click at [177, 375] on div "Recently Ordered Last Ordered Items Add to Cart Base Tie Back Tank Add to Cart …" at bounding box center [114, 374] width 193 height 20
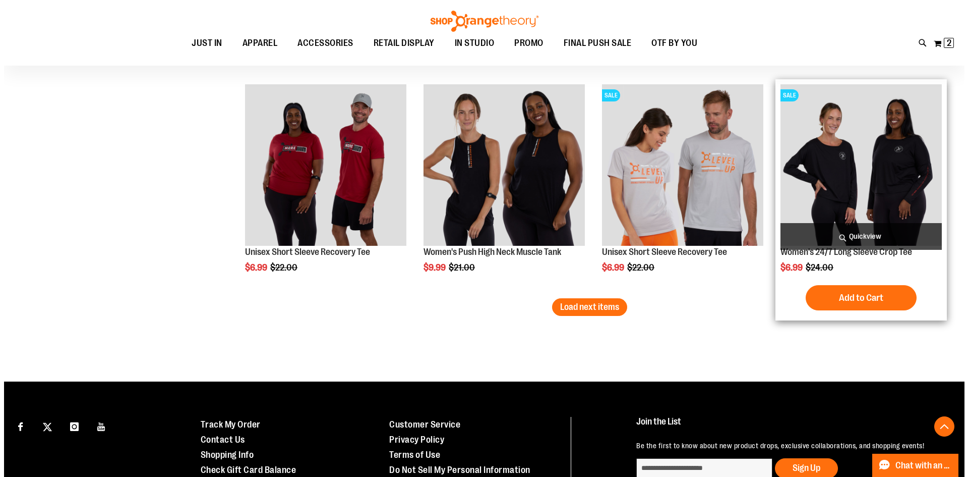
scroll to position [3175, 0]
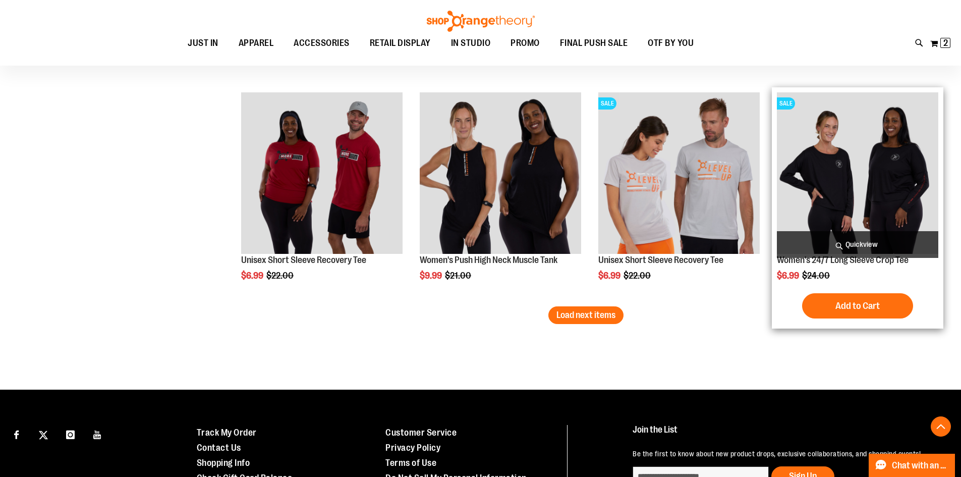
click at [853, 242] on span "Quickview" at bounding box center [857, 244] width 161 height 27
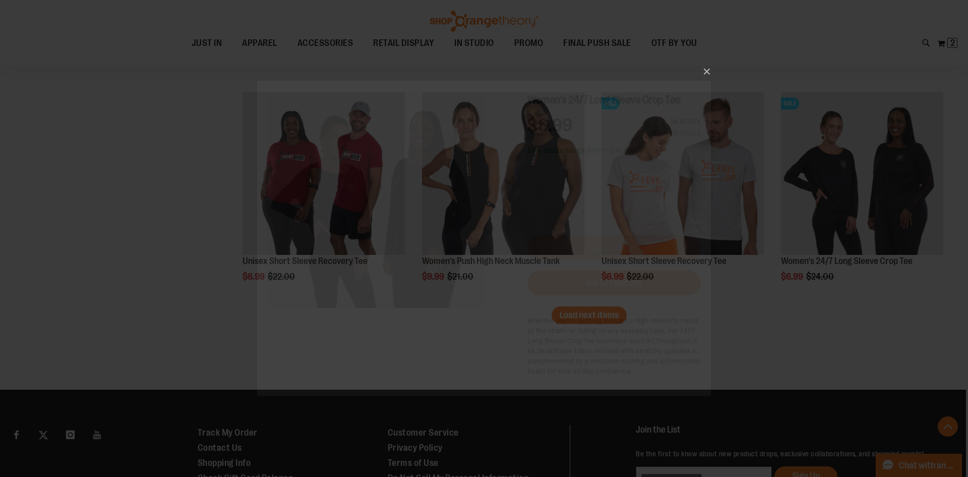
scroll to position [0, 0]
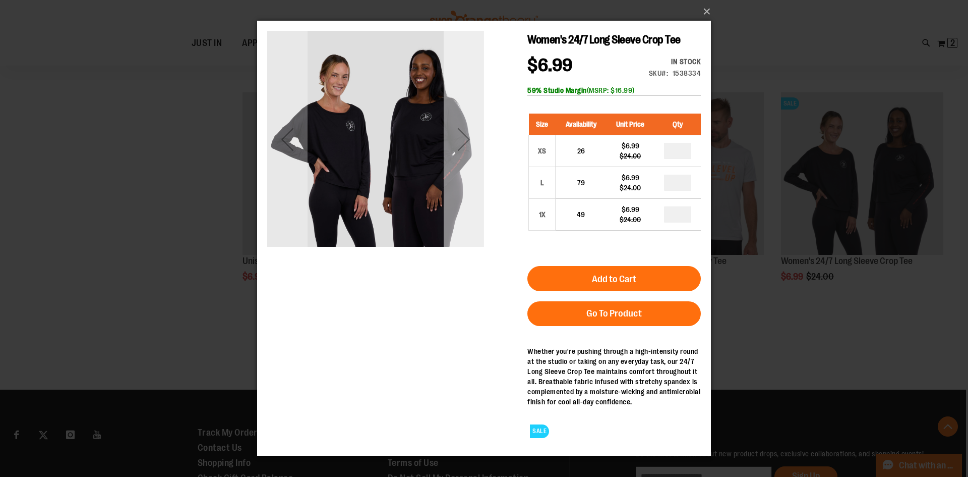
click at [469, 148] on div "Next" at bounding box center [464, 139] width 40 height 40
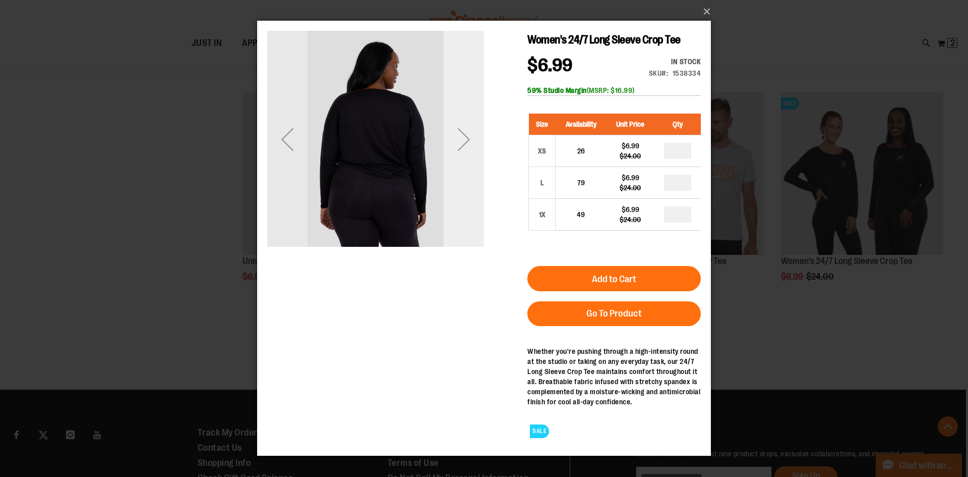
click at [468, 148] on div "Next" at bounding box center [464, 139] width 40 height 40
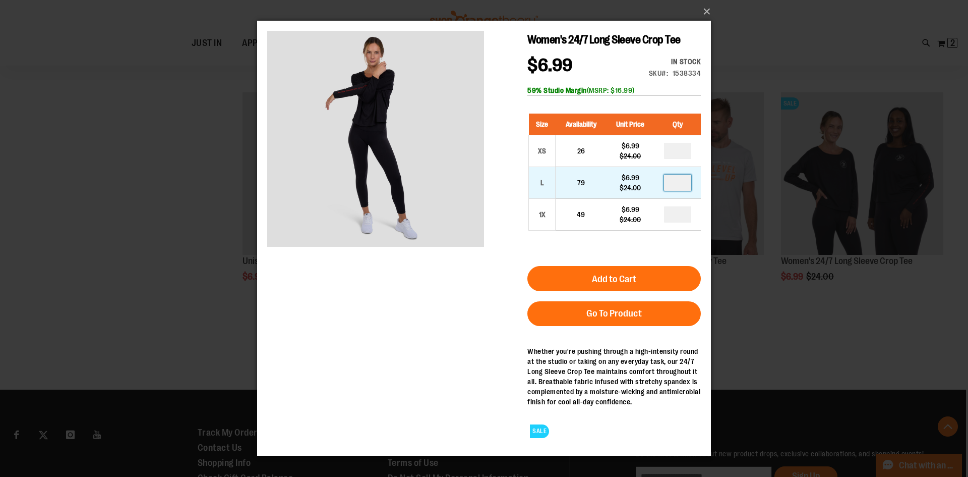
click at [684, 180] on input "number" at bounding box center [677, 183] width 27 height 16
type input "*"
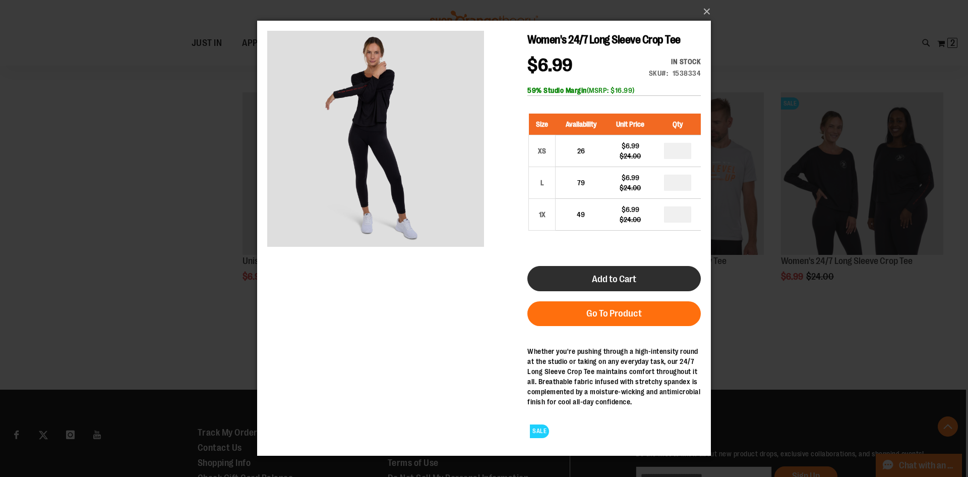
click at [646, 271] on button "Add to Cart" at bounding box center [615, 278] width 174 height 25
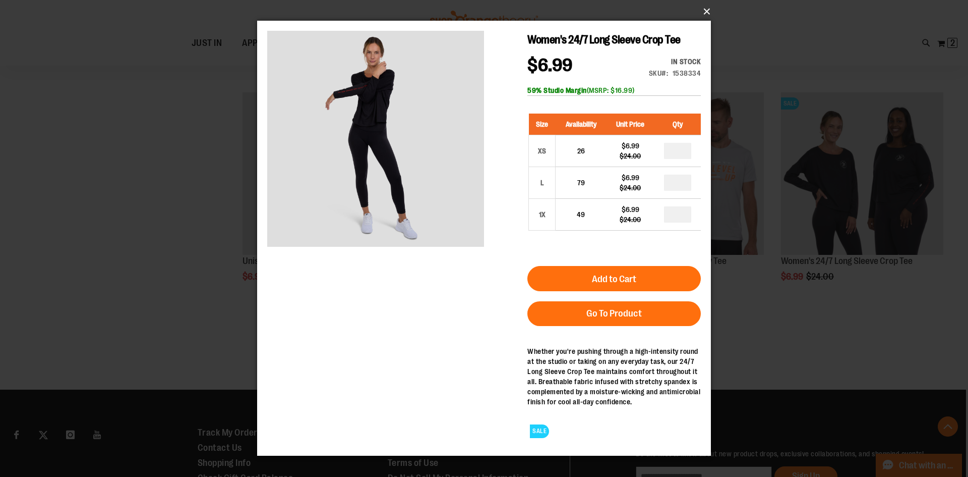
click at [707, 10] on button "×" at bounding box center [487, 12] width 454 height 22
click at [709, 7] on button "×" at bounding box center [487, 12] width 454 height 22
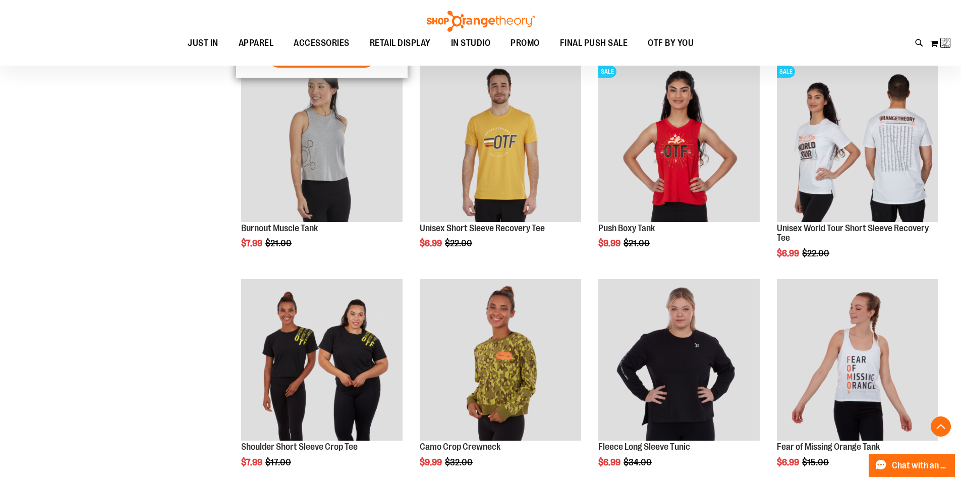
scroll to position [168, 0]
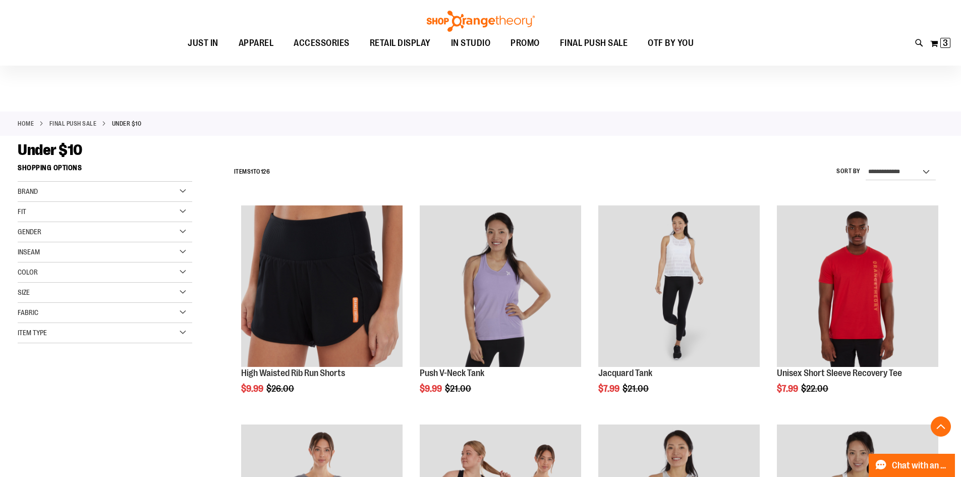
scroll to position [3276, 0]
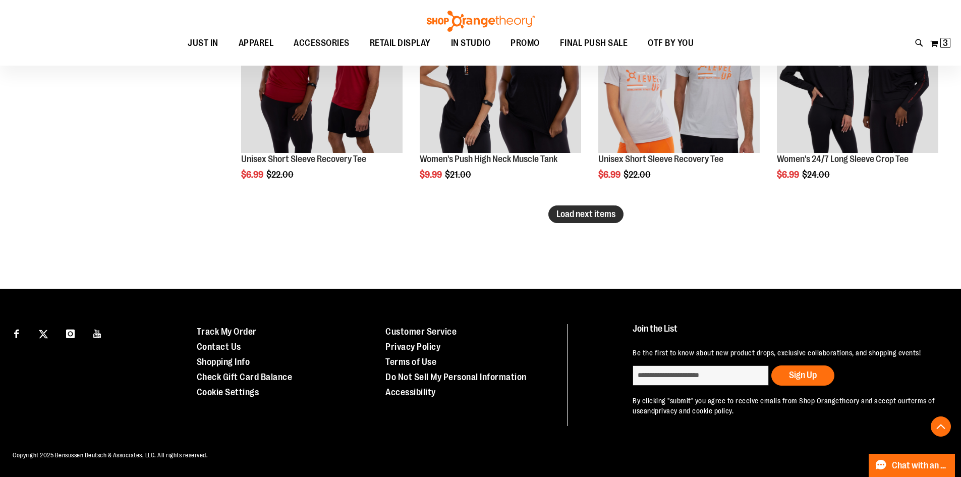
click at [590, 206] on button "Load next items" at bounding box center [585, 214] width 75 height 18
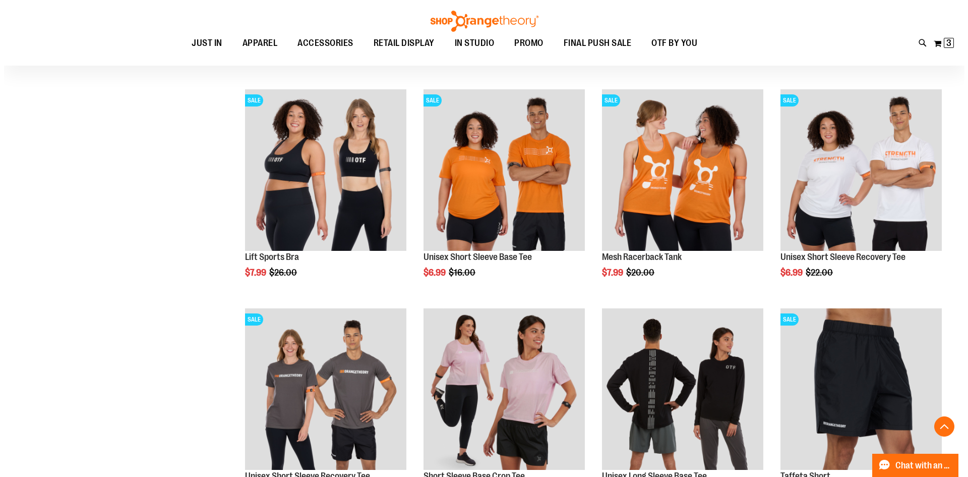
scroll to position [3427, 0]
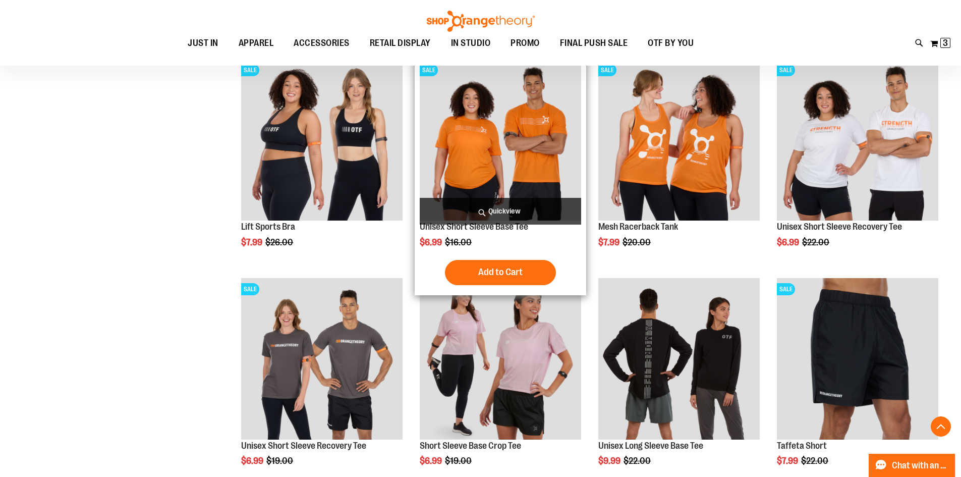
click at [494, 208] on span "Quickview" at bounding box center [500, 211] width 161 height 27
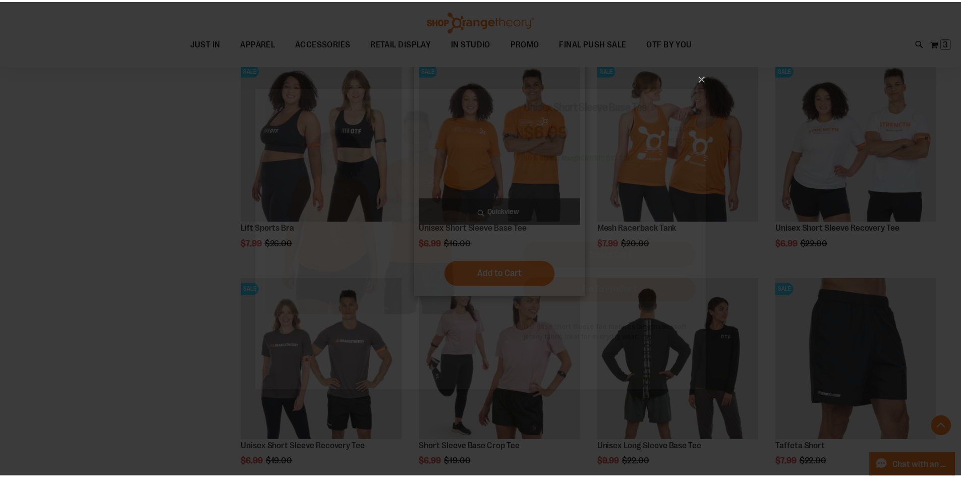
scroll to position [0, 0]
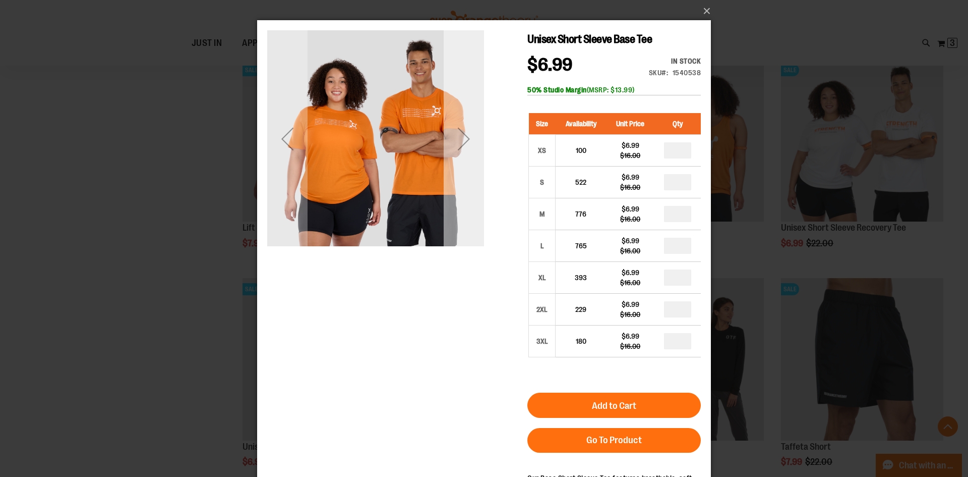
click at [454, 143] on div "Next" at bounding box center [464, 139] width 40 height 40
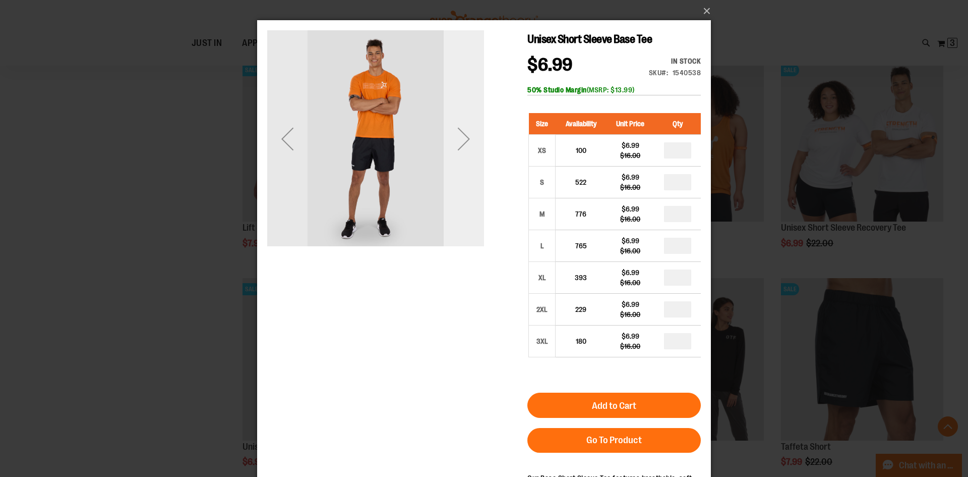
click at [454, 142] on div "Next" at bounding box center [464, 139] width 40 height 40
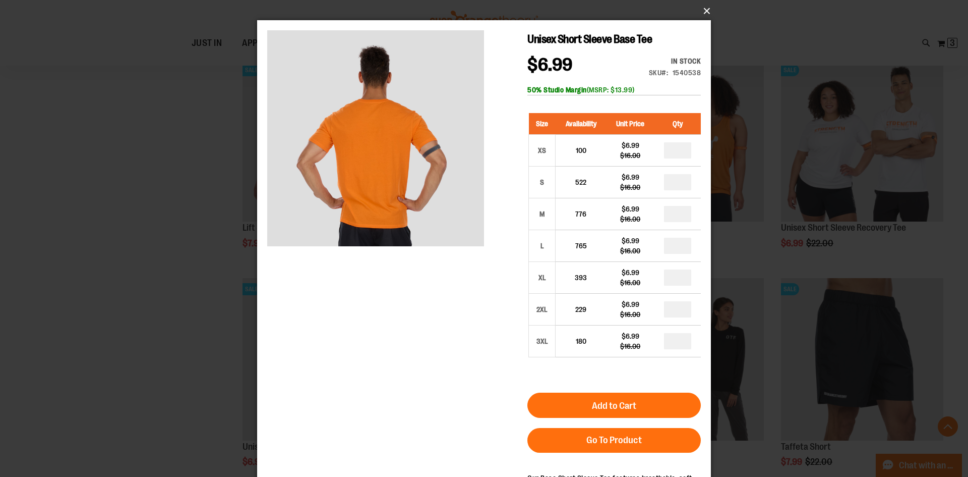
click at [711, 7] on button "×" at bounding box center [487, 11] width 454 height 22
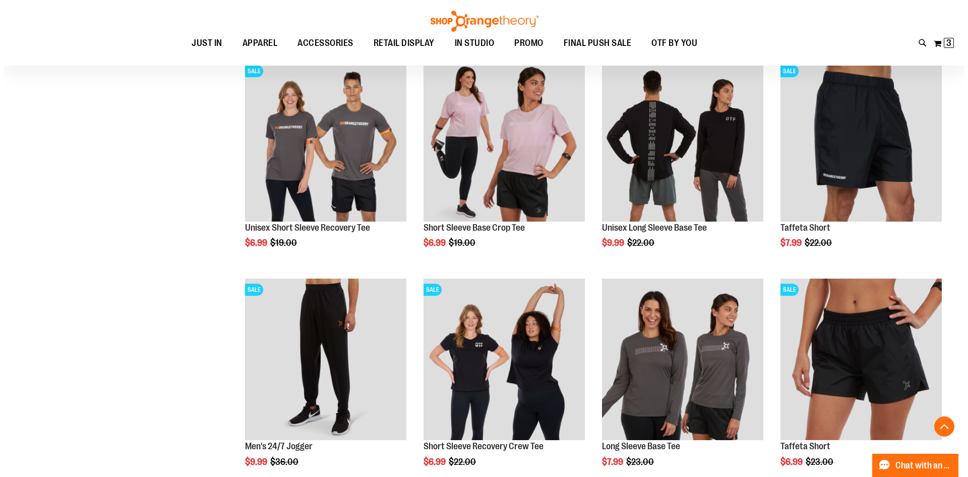
scroll to position [3629, 0]
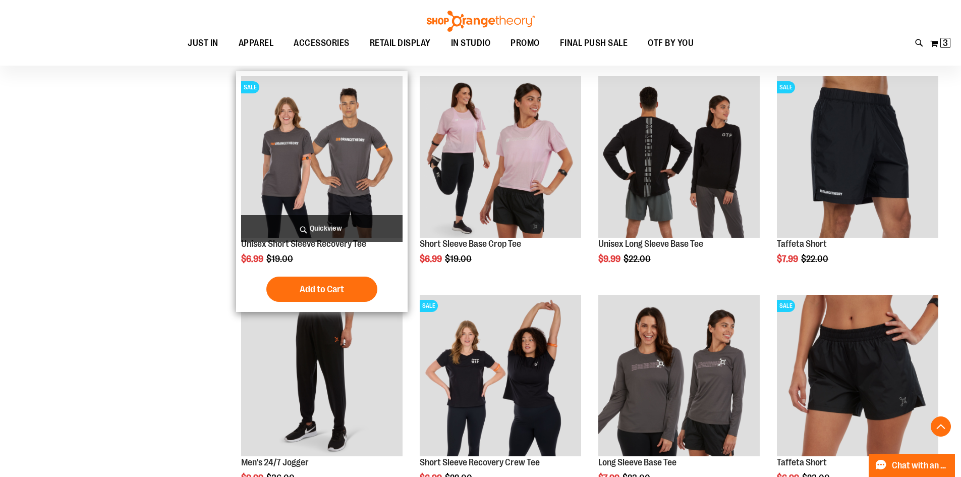
click at [319, 228] on span "Quickview" at bounding box center [321, 228] width 161 height 27
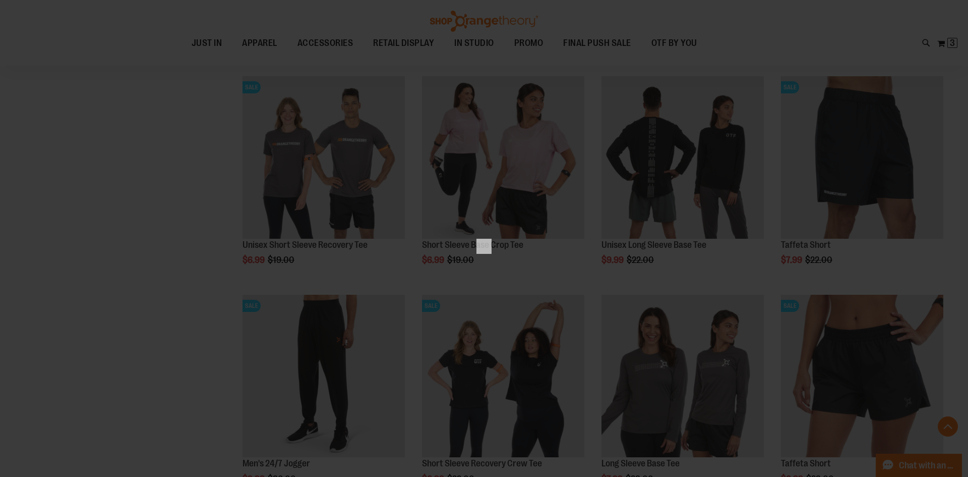
scroll to position [0, 0]
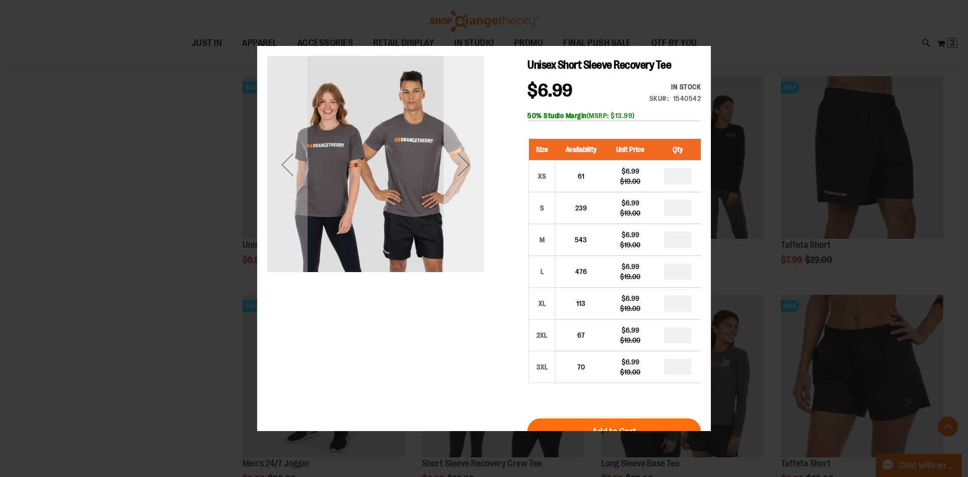
click at [461, 237] on div "Next" at bounding box center [464, 163] width 40 height 217
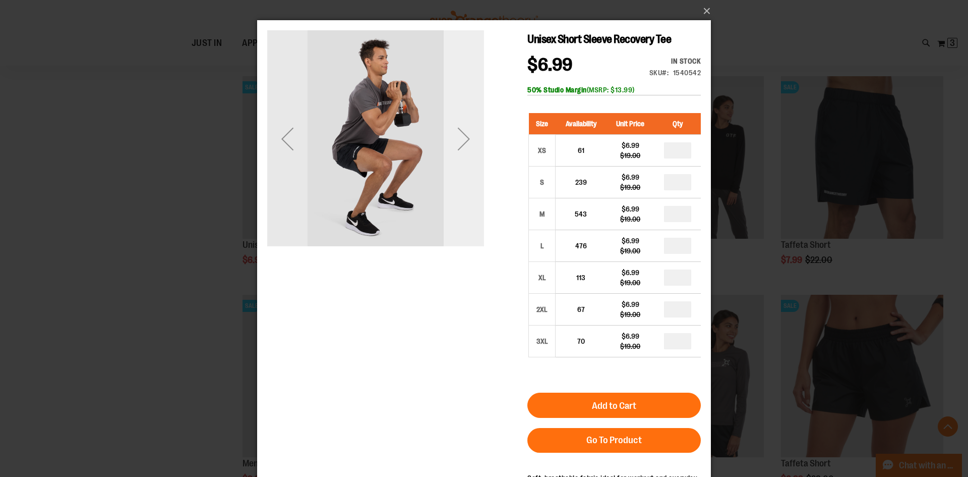
click at [461, 212] on div "Next" at bounding box center [464, 138] width 40 height 217
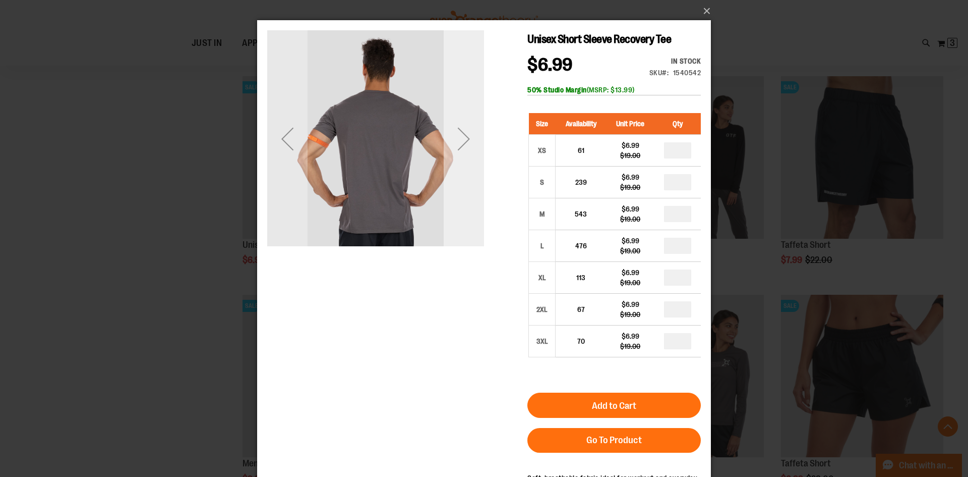
drag, startPoint x: 460, startPoint y: 191, endPoint x: 461, endPoint y: 211, distance: 20.2
click at [461, 211] on div "Next" at bounding box center [464, 138] width 40 height 217
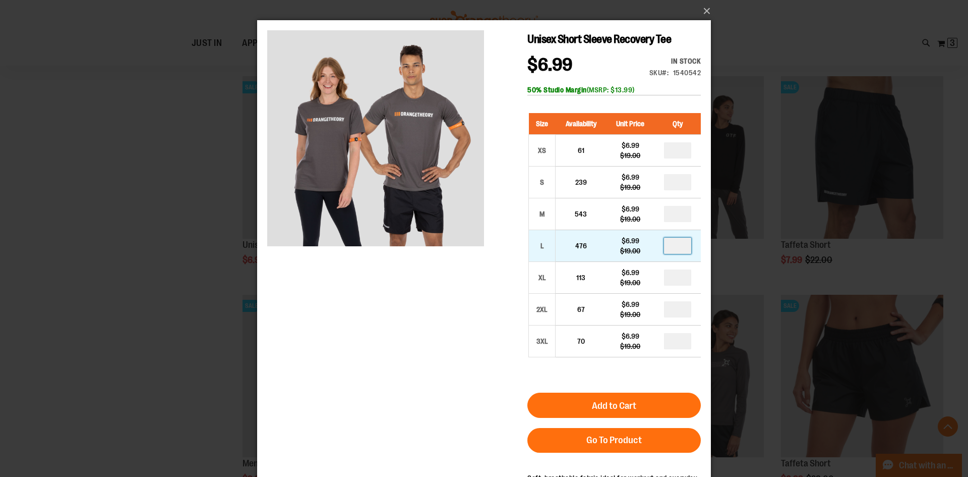
click at [685, 244] on input "number" at bounding box center [677, 246] width 27 height 16
type input "*"
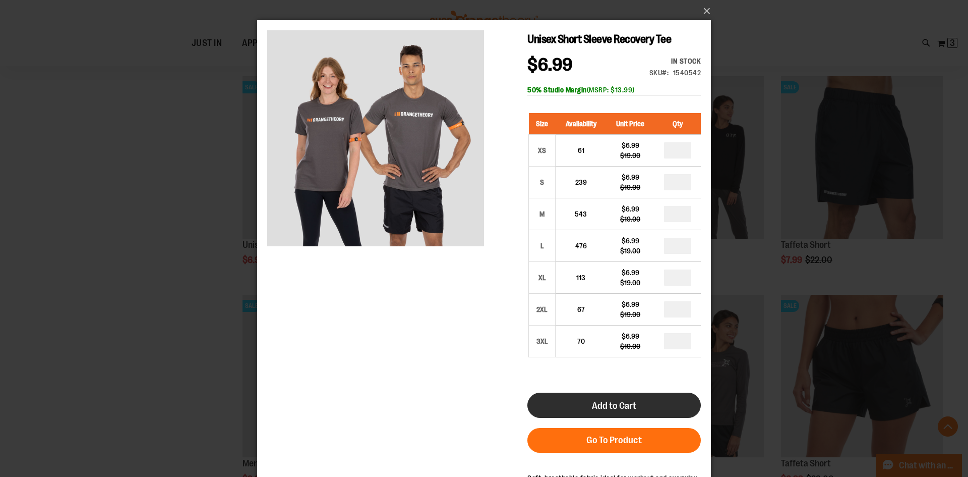
click at [579, 410] on button "Add to Cart" at bounding box center [615, 404] width 174 height 25
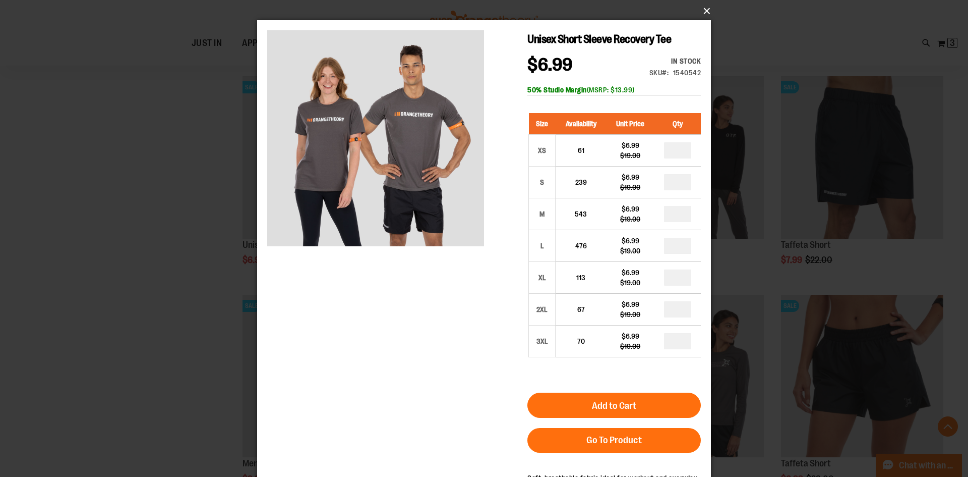
click at [706, 11] on button "×" at bounding box center [487, 11] width 454 height 22
click at [707, 6] on button "×" at bounding box center [487, 11] width 454 height 22
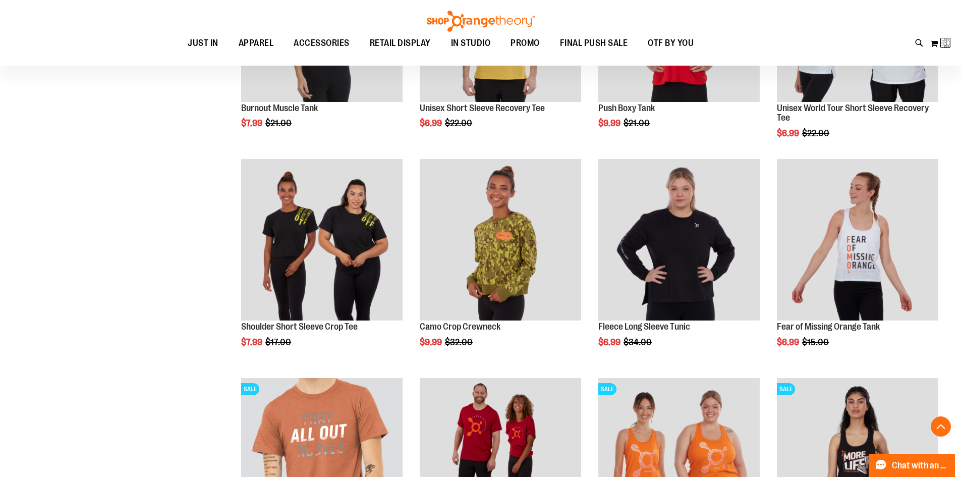
scroll to position [10, 0]
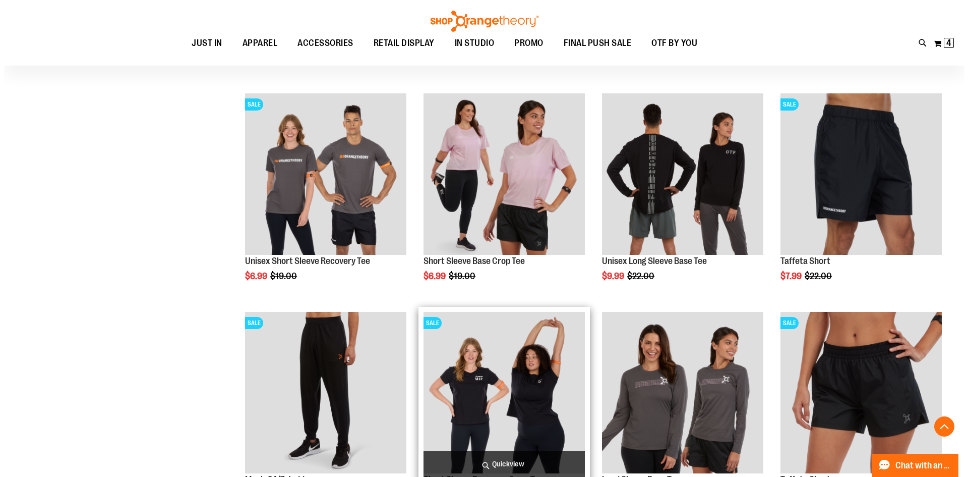
scroll to position [3611, 0]
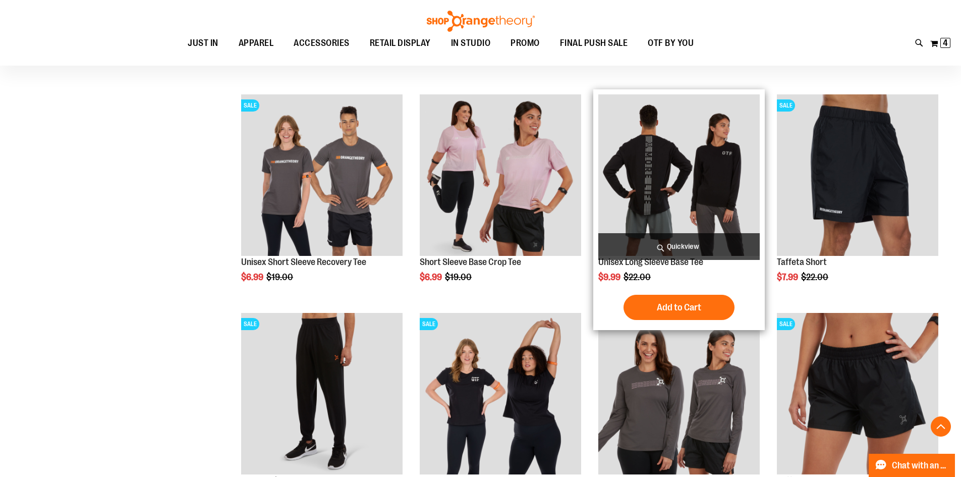
click at [680, 247] on span "Quickview" at bounding box center [678, 246] width 161 height 27
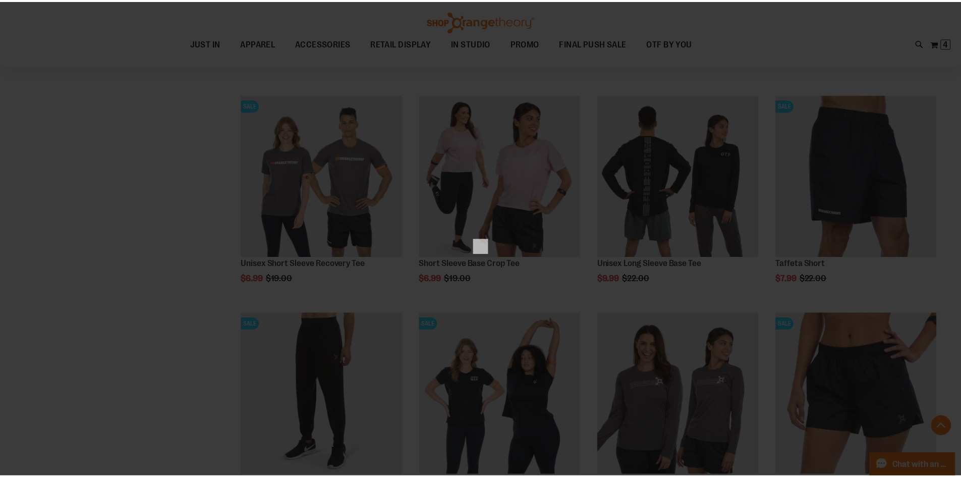
scroll to position [0, 0]
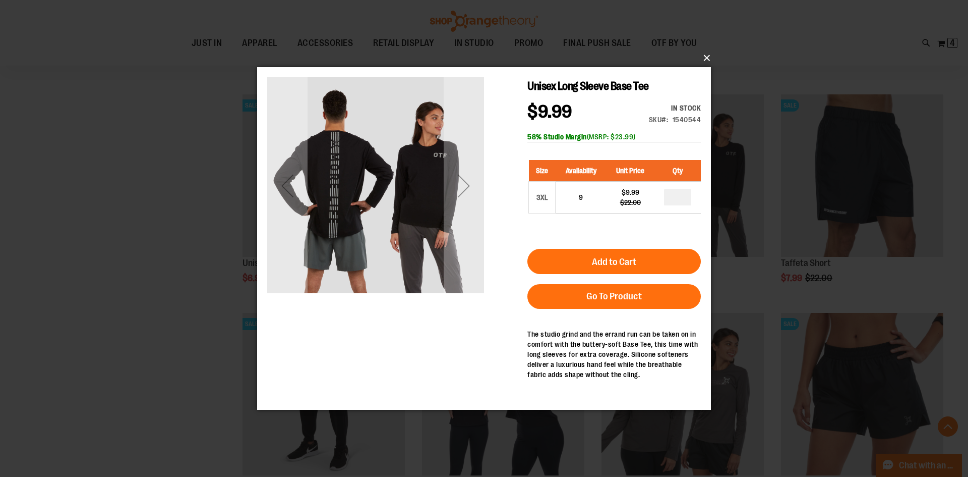
click at [704, 53] on button "×" at bounding box center [487, 58] width 454 height 22
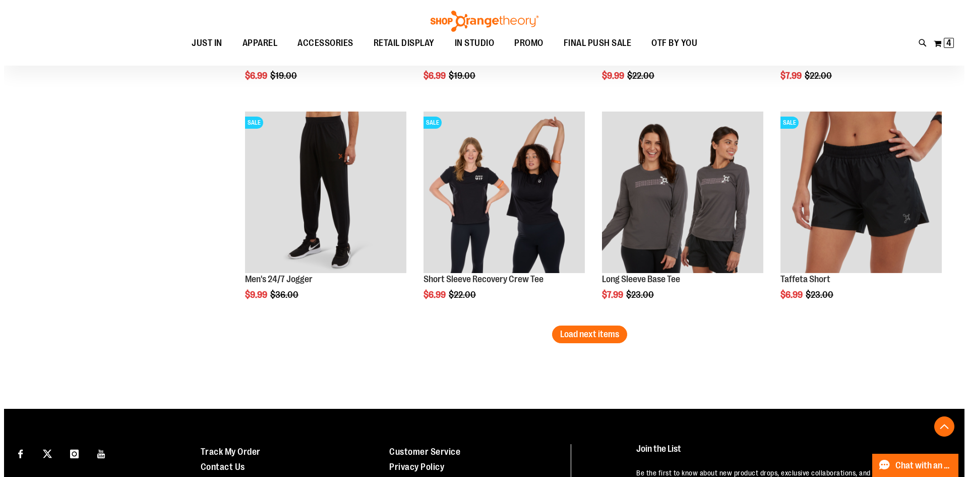
scroll to position [3813, 0]
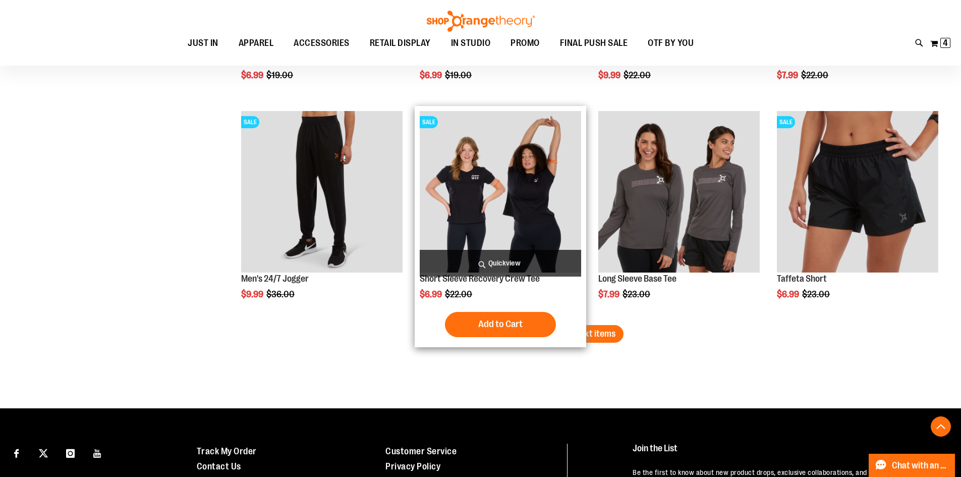
click at [496, 256] on span "Quickview" at bounding box center [500, 263] width 161 height 27
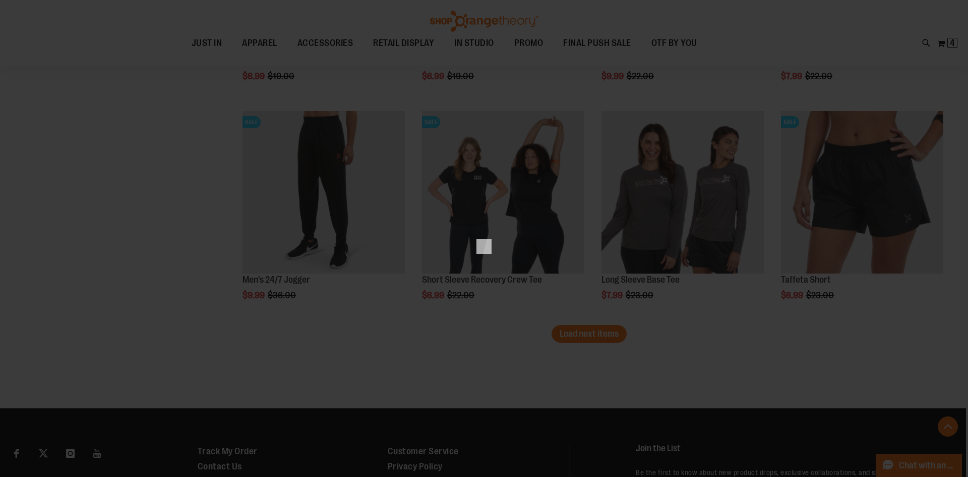
scroll to position [0, 0]
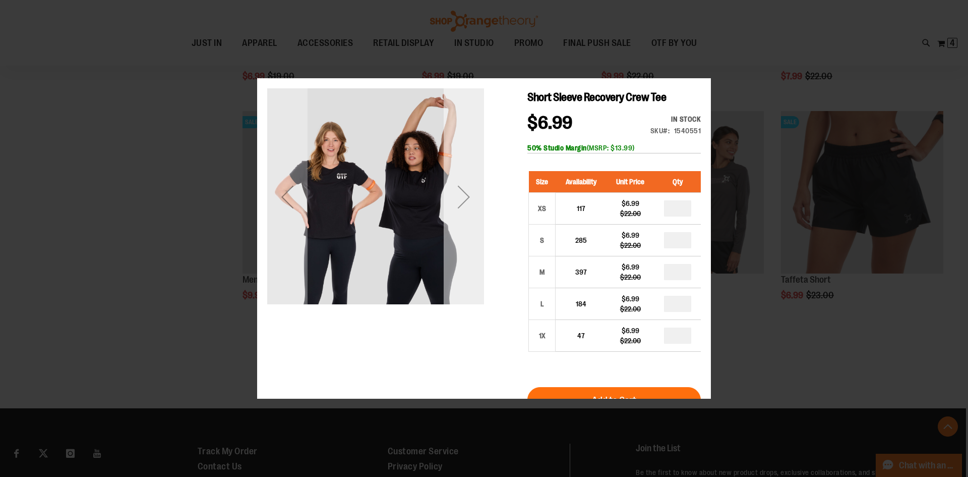
drag, startPoint x: 465, startPoint y: 192, endPoint x: 465, endPoint y: 237, distance: 44.4
click at [465, 250] on div "Next" at bounding box center [464, 196] width 40 height 217
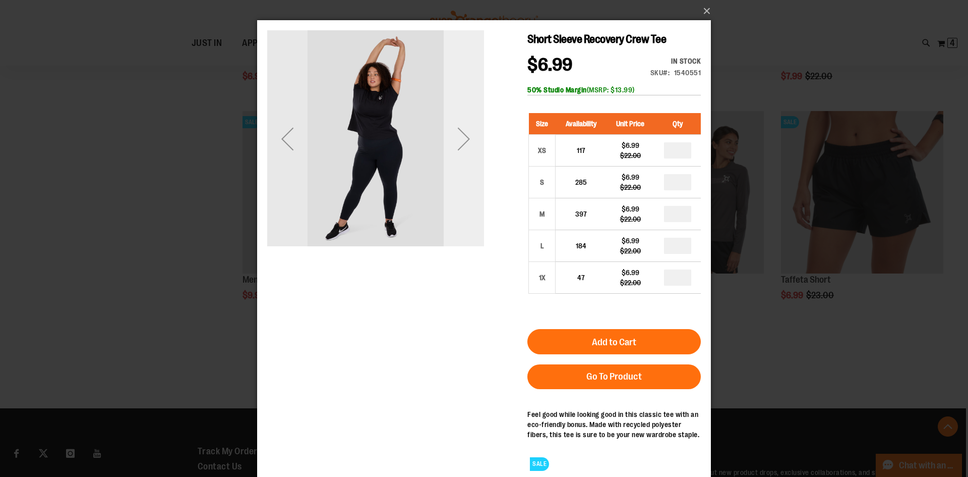
click at [463, 152] on div "Next" at bounding box center [464, 139] width 40 height 40
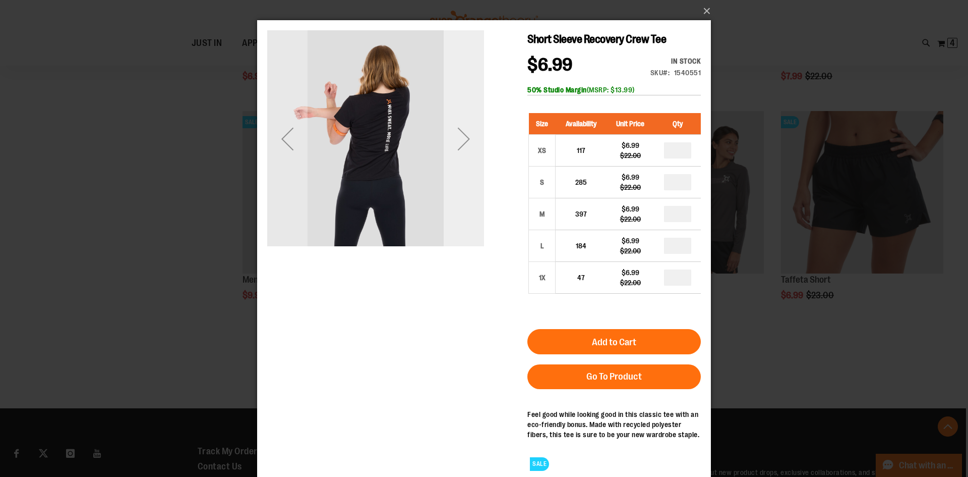
click at [463, 152] on div "Next" at bounding box center [464, 139] width 40 height 40
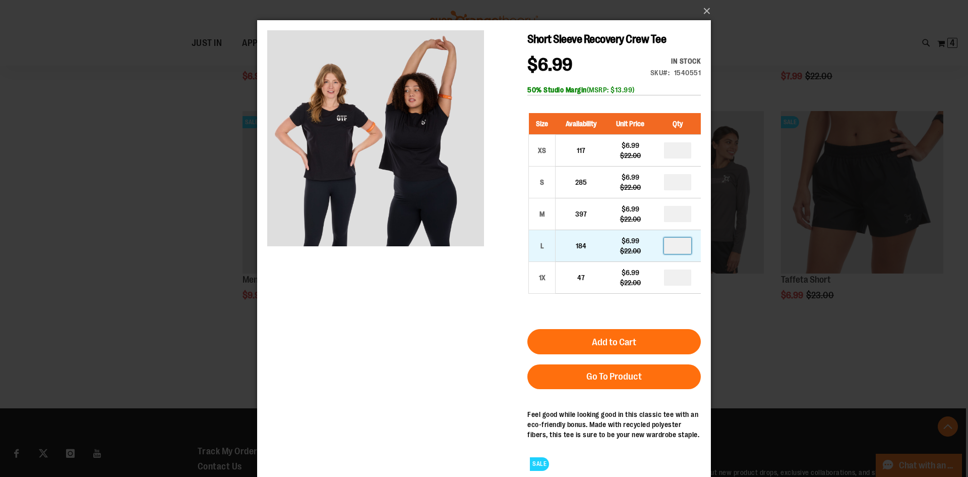
click at [683, 245] on input "number" at bounding box center [677, 246] width 27 height 16
type input "*"
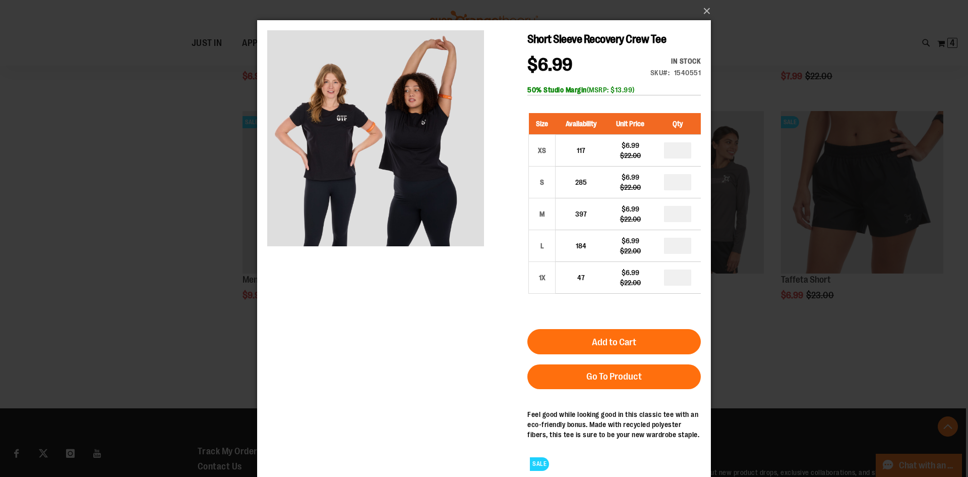
click at [629, 351] on button "Add to Cart" at bounding box center [615, 341] width 174 height 25
click at [704, 7] on button "×" at bounding box center [487, 11] width 454 height 22
click at [704, 11] on button "×" at bounding box center [487, 11] width 454 height 22
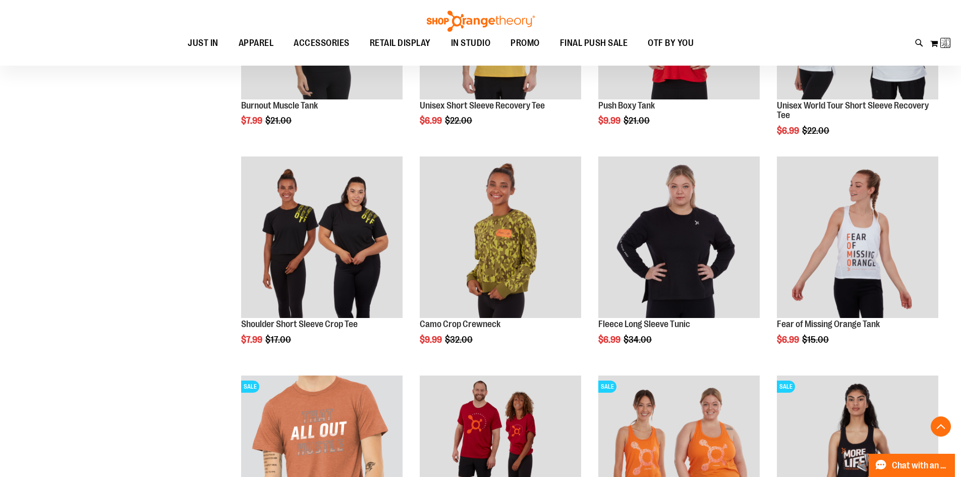
scroll to position [213, 0]
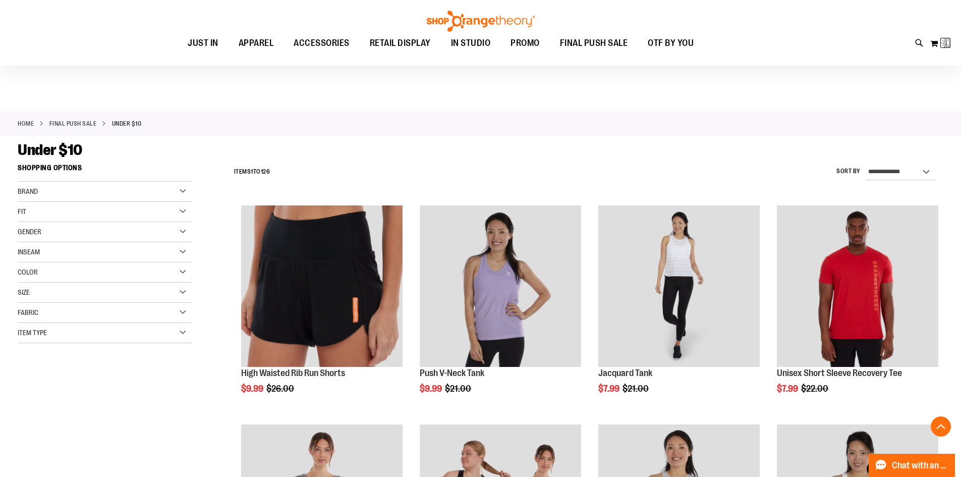
scroll to position [3932, 0]
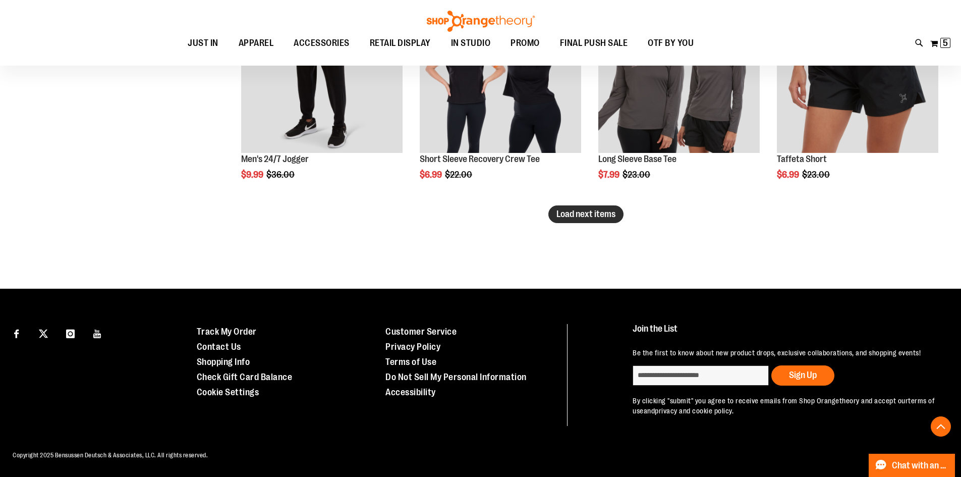
click at [580, 211] on span "Load next items" at bounding box center [585, 214] width 59 height 10
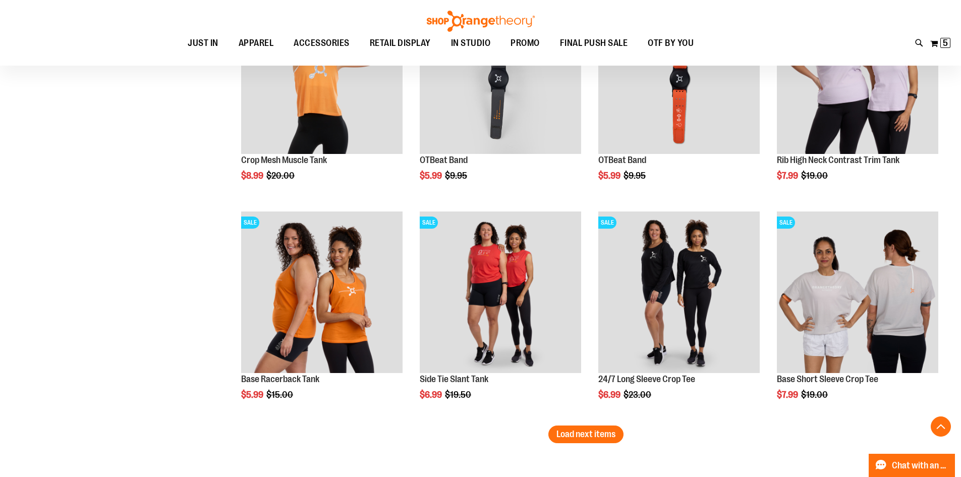
scroll to position [4386, 0]
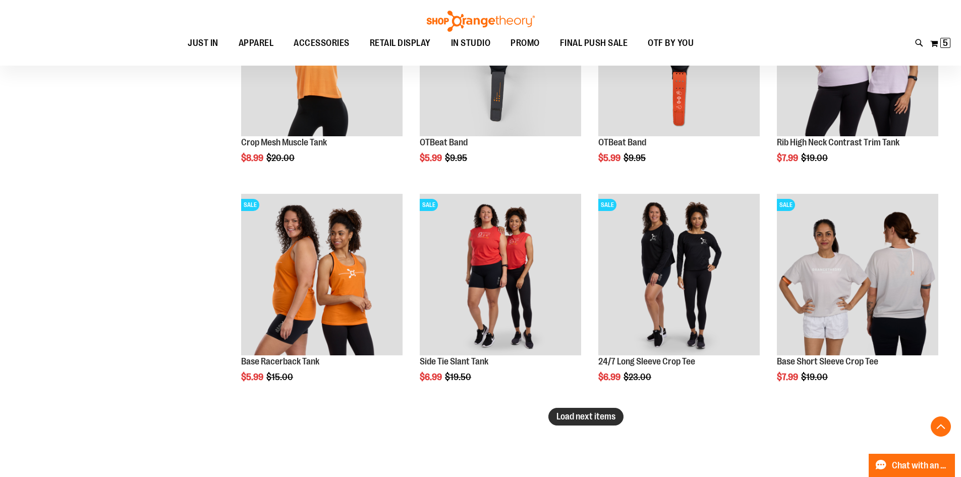
click at [555, 414] on button "Load next items" at bounding box center [585, 417] width 75 height 18
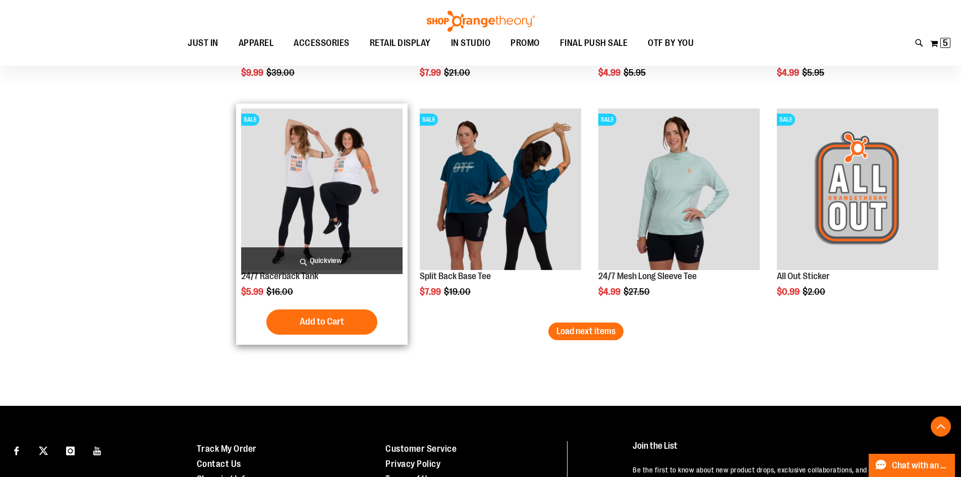
scroll to position [5143, 0]
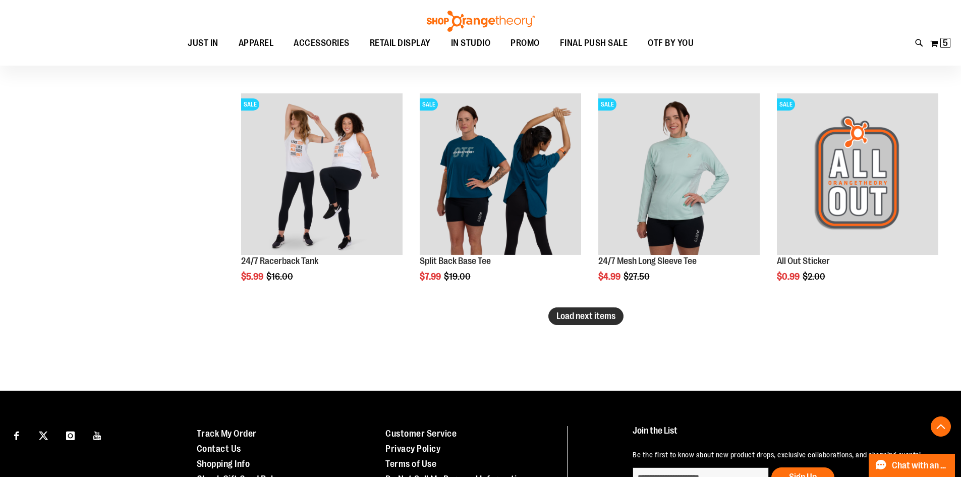
click at [571, 314] on span "Load next items" at bounding box center [585, 316] width 59 height 10
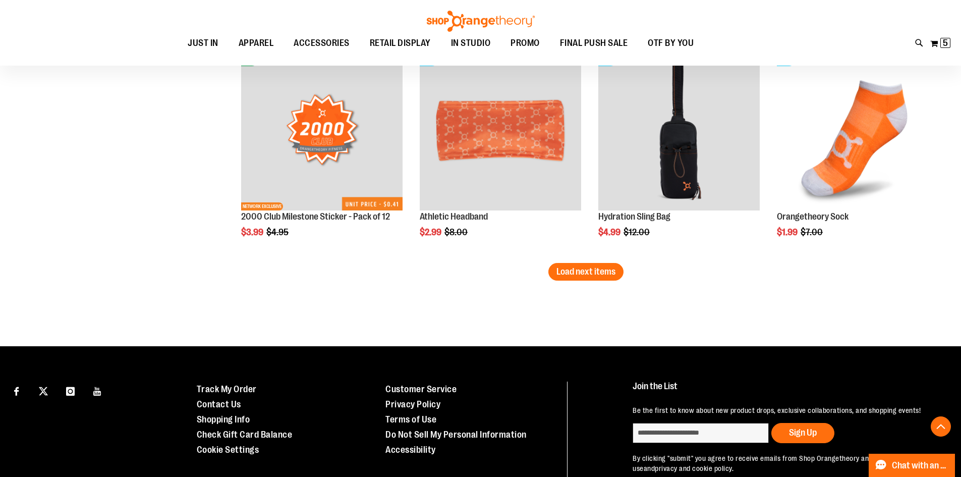
scroll to position [5849, 0]
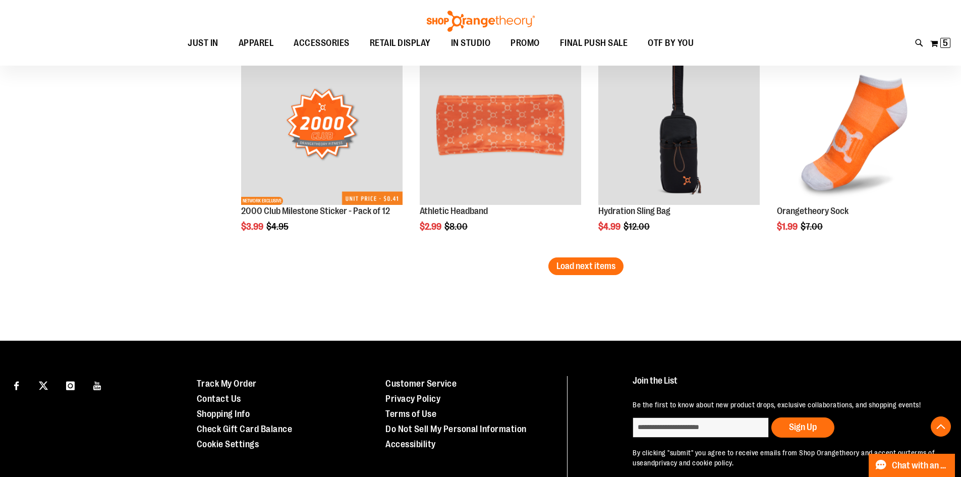
click at [620, 262] on button "Load next items" at bounding box center [585, 266] width 75 height 18
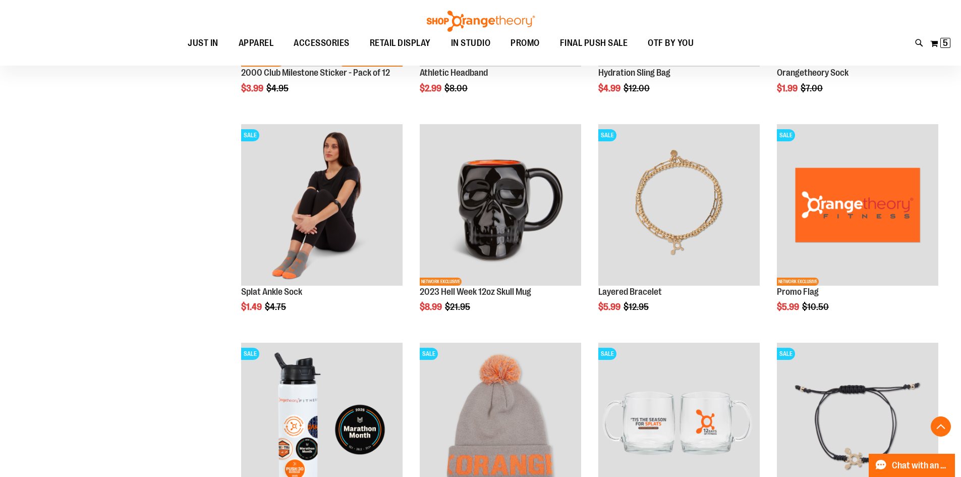
scroll to position [6050, 0]
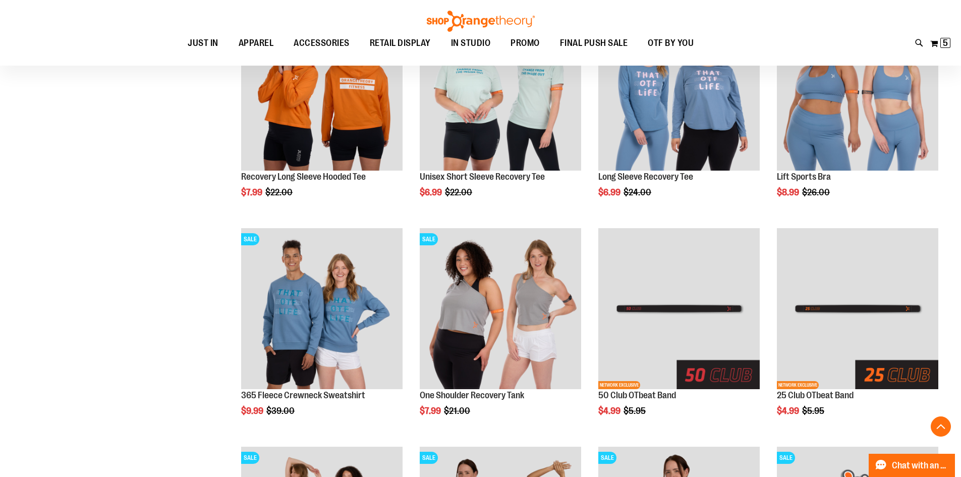
scroll to position [4638, 0]
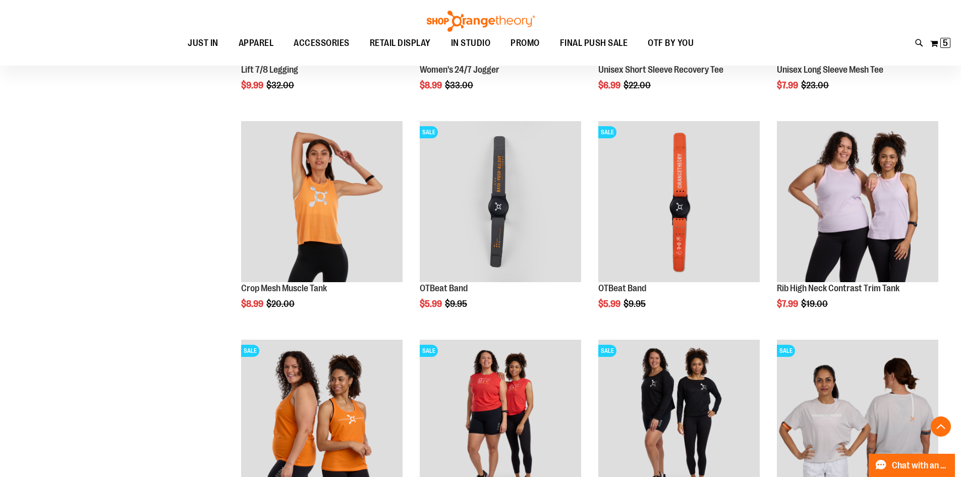
scroll to position [4235, 0]
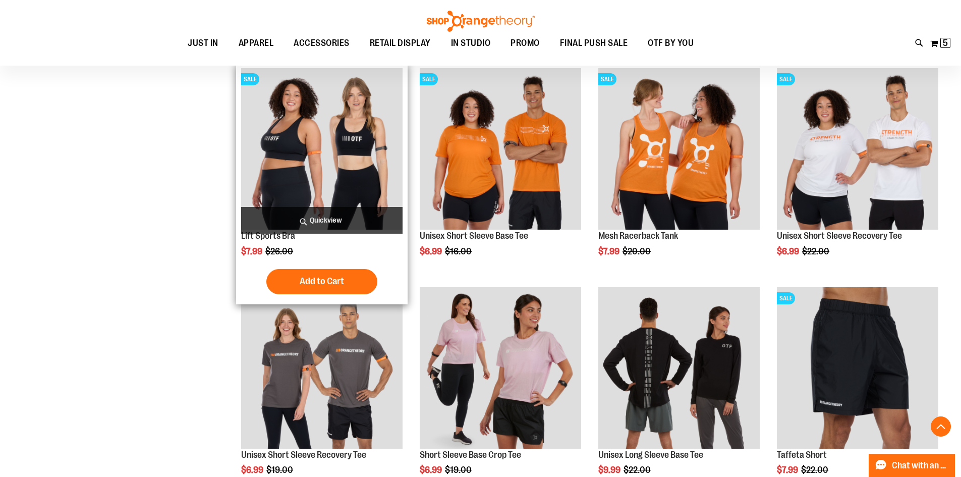
scroll to position [3276, 0]
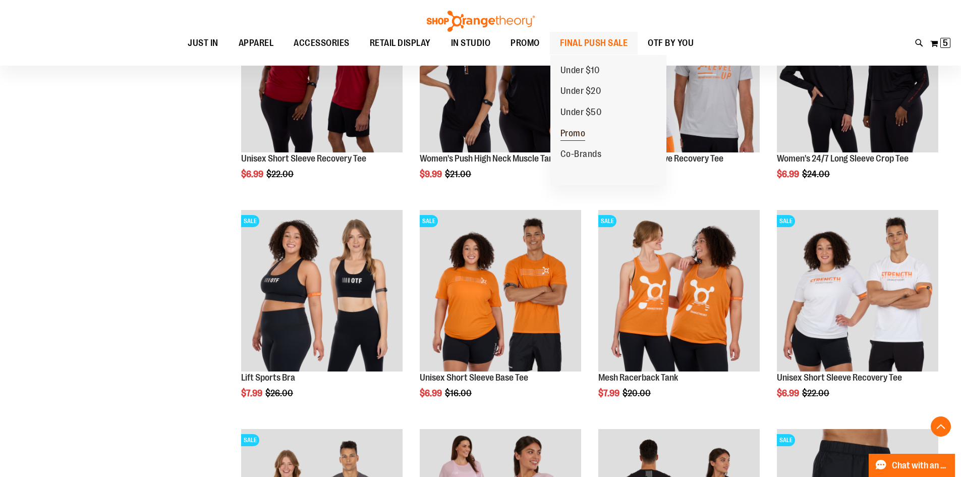
click at [571, 136] on span "Promo" at bounding box center [572, 134] width 25 height 13
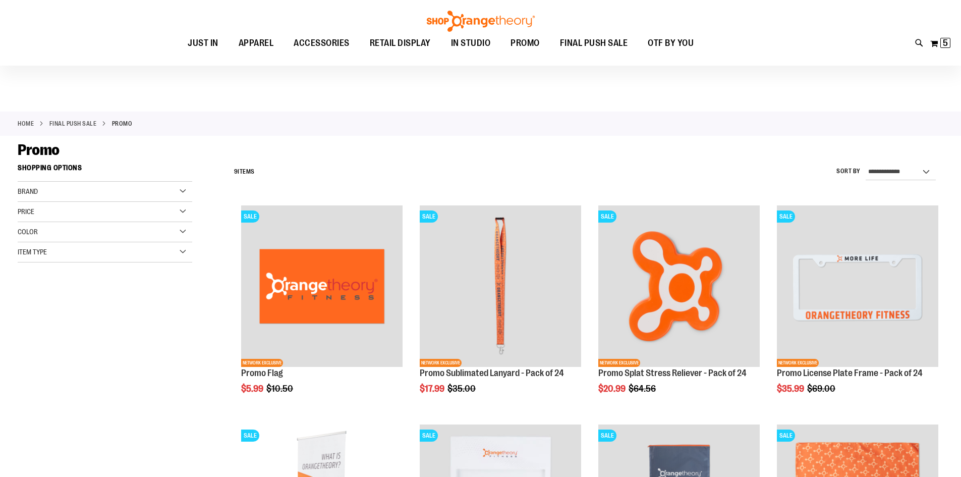
scroll to position [252, 0]
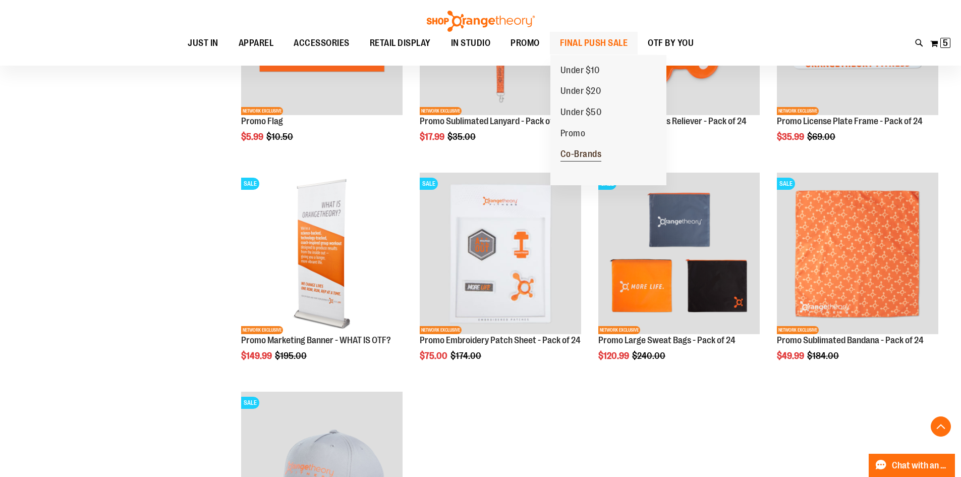
type input "**********"
click at [581, 154] on span "Co-Brands" at bounding box center [580, 155] width 41 height 13
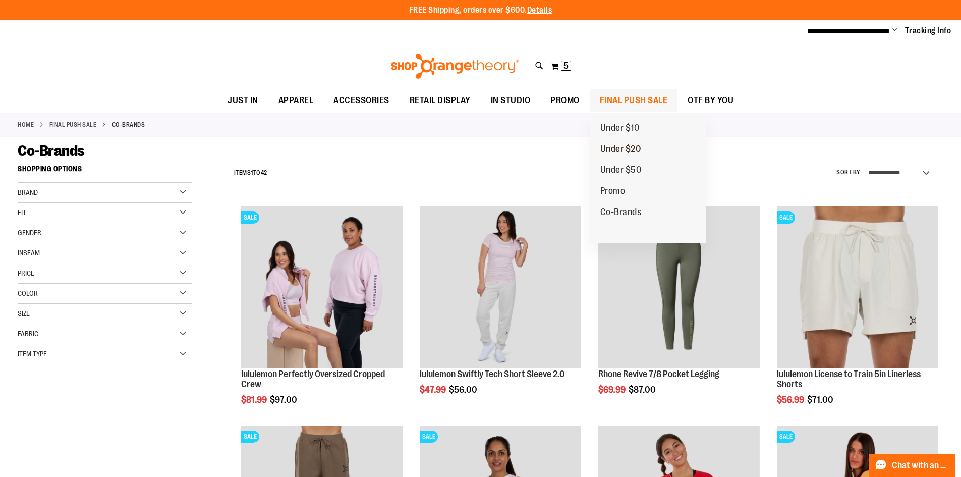
type input "**********"
click at [615, 149] on span "Under $20" at bounding box center [620, 150] width 41 height 13
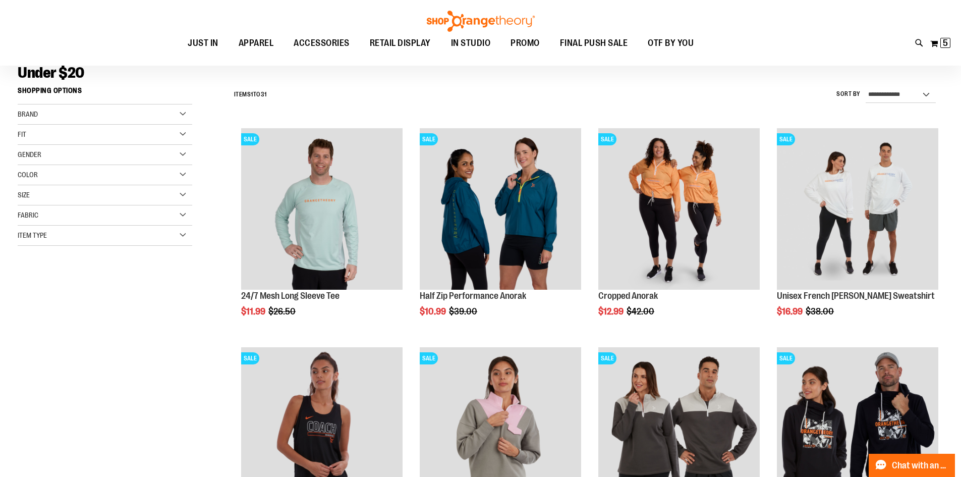
scroll to position [151, 0]
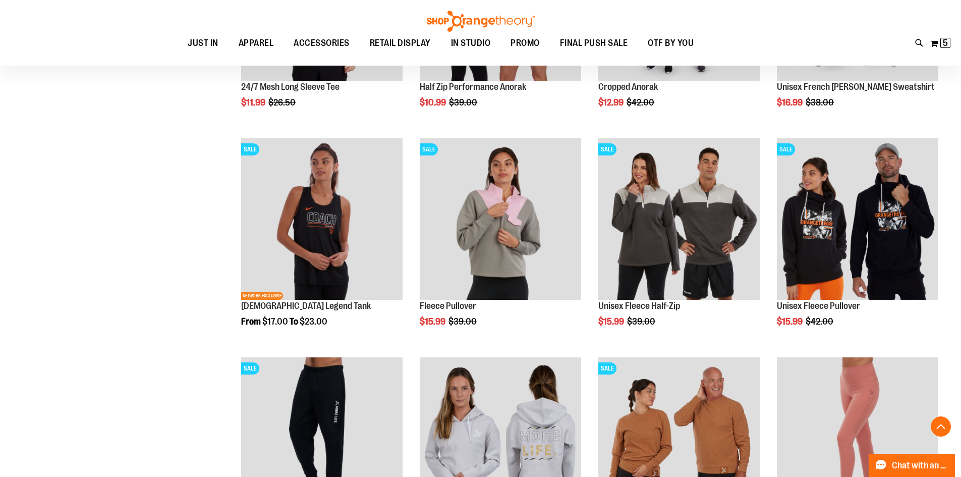
scroll to position [353, 0]
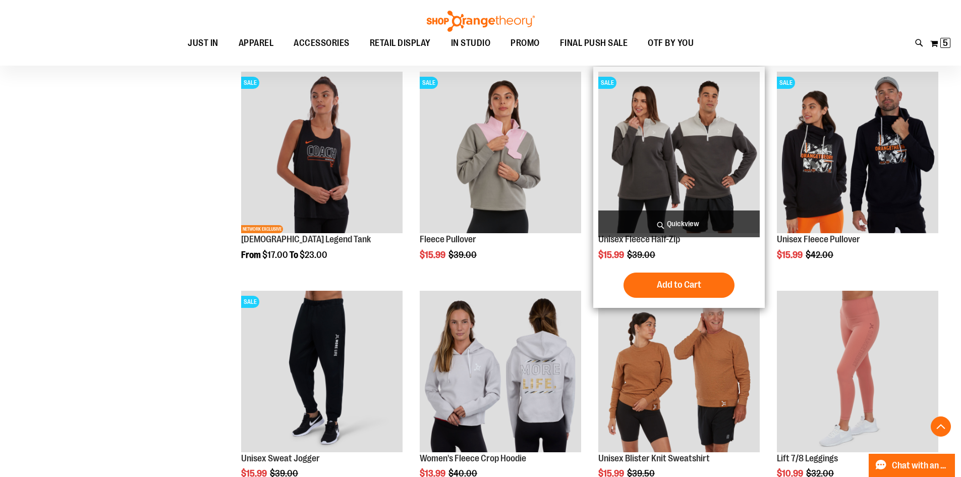
type input "**********"
click at [634, 145] on img "product" at bounding box center [678, 152] width 161 height 161
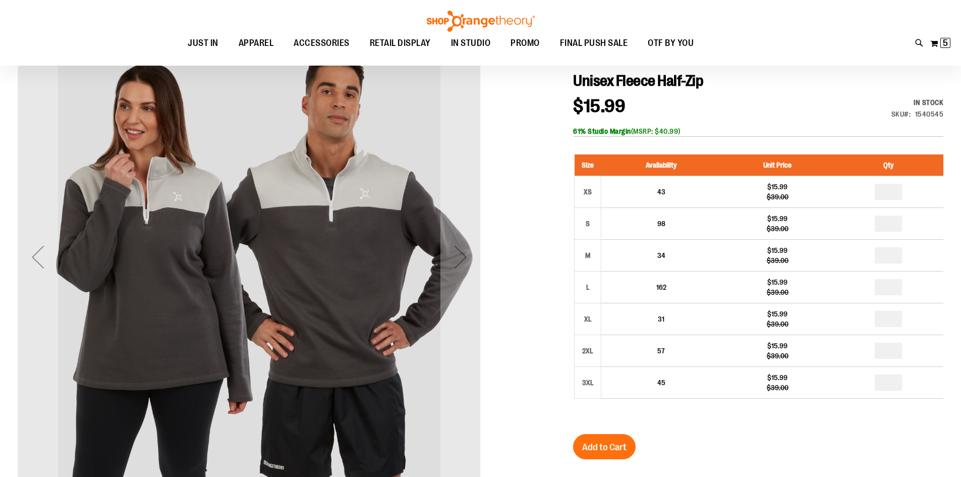
scroll to position [150, 0]
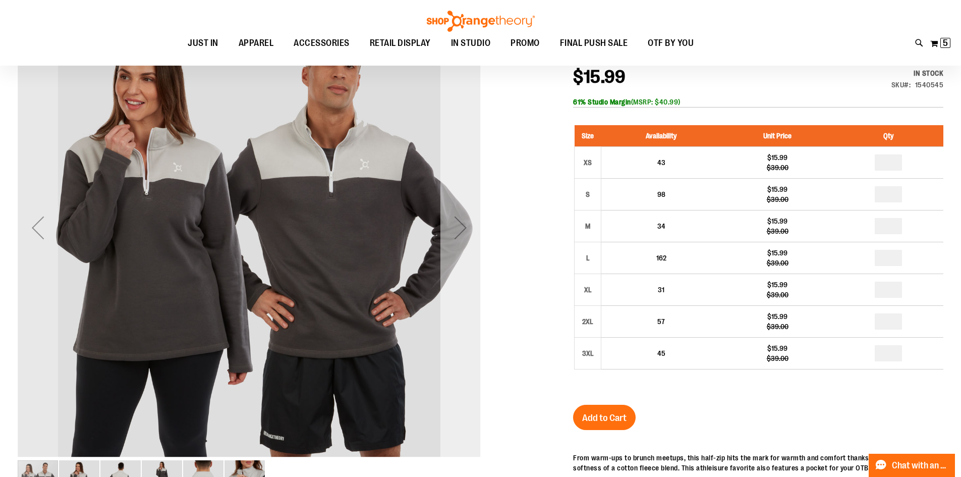
type input "**********"
click at [473, 232] on div "Next" at bounding box center [460, 227] width 40 height 40
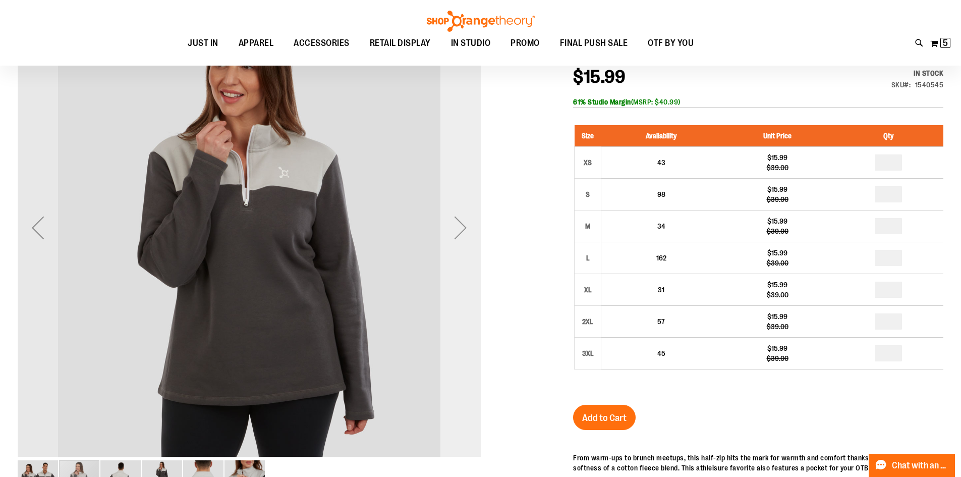
click at [473, 232] on div "Next" at bounding box center [460, 227] width 40 height 40
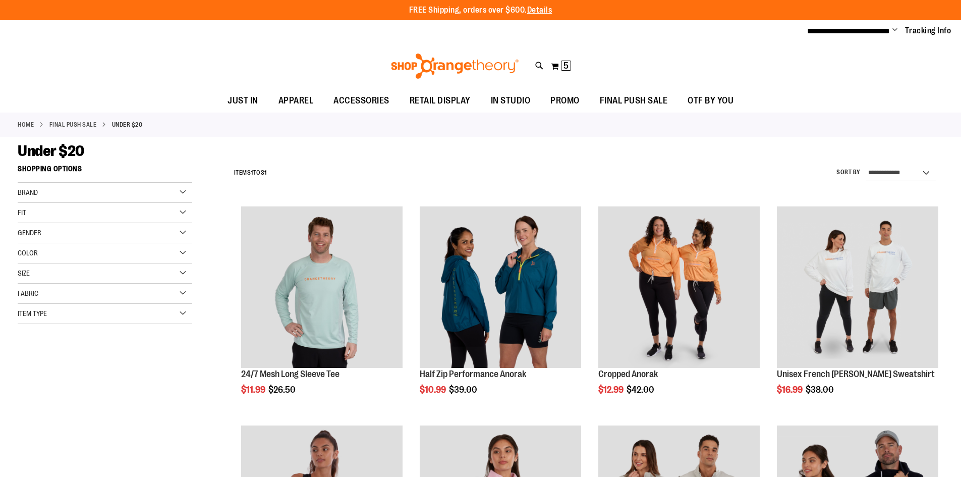
scroll to position [353, 0]
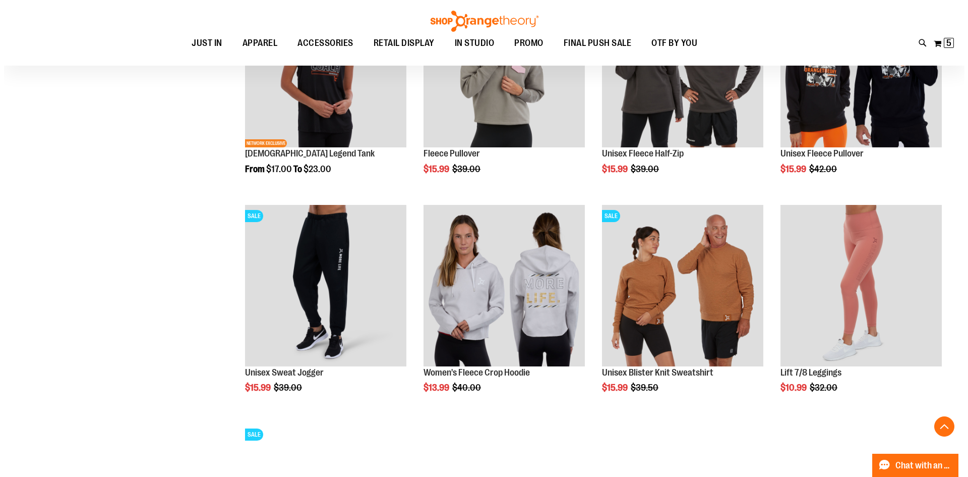
scroll to position [504, 0]
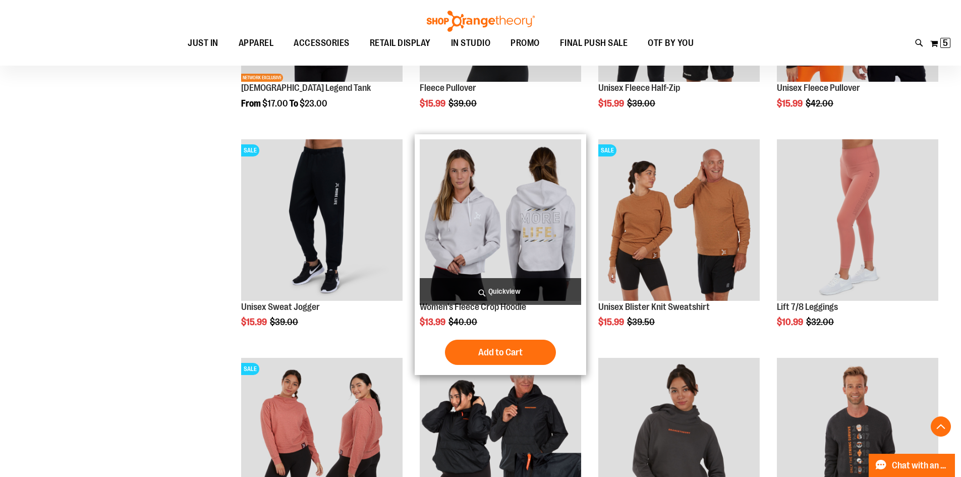
type input "**********"
click at [501, 286] on span "Quickview" at bounding box center [500, 291] width 161 height 27
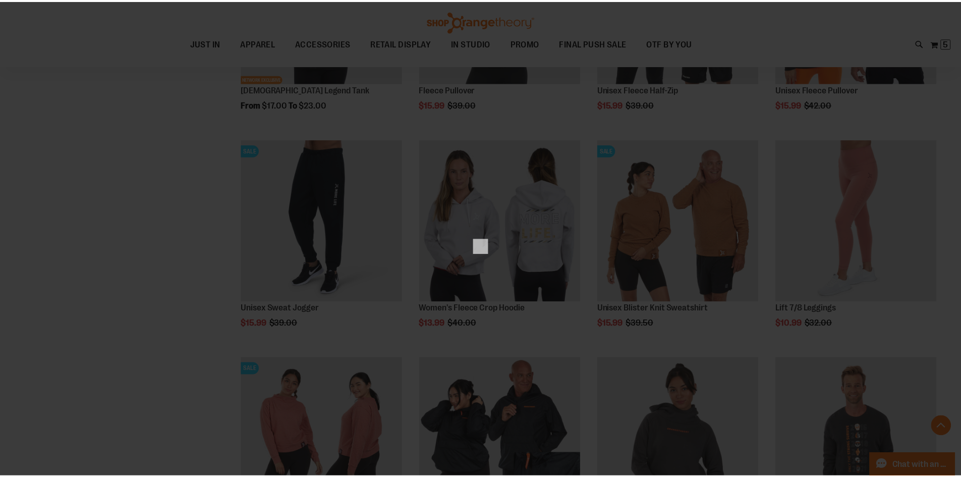
scroll to position [0, 0]
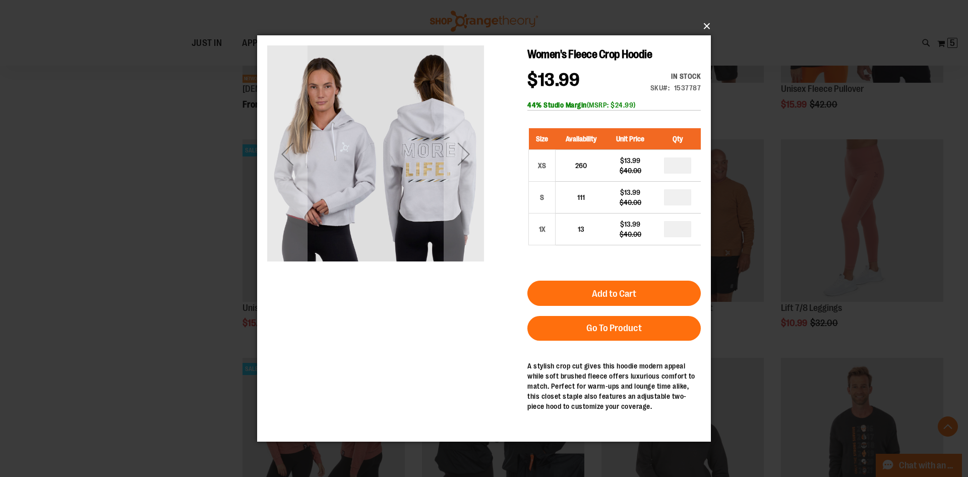
click at [707, 25] on button "×" at bounding box center [487, 26] width 454 height 22
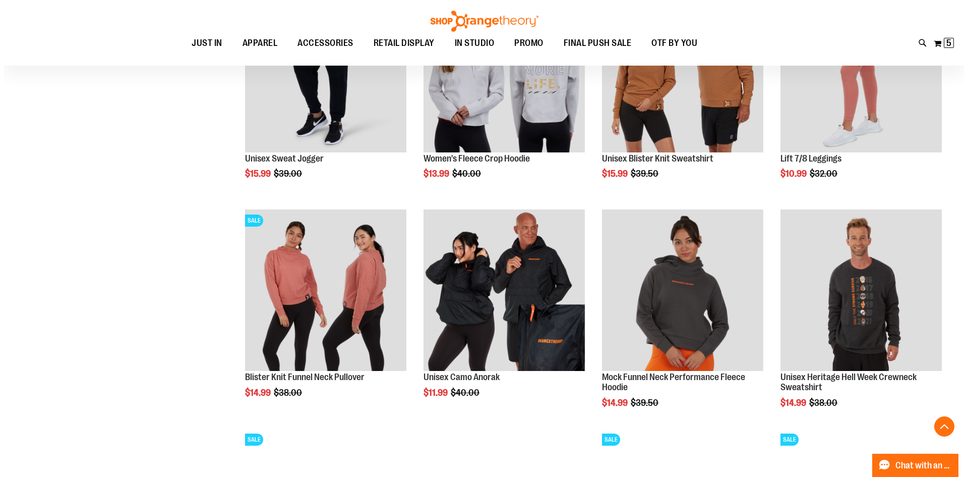
scroll to position [655, 0]
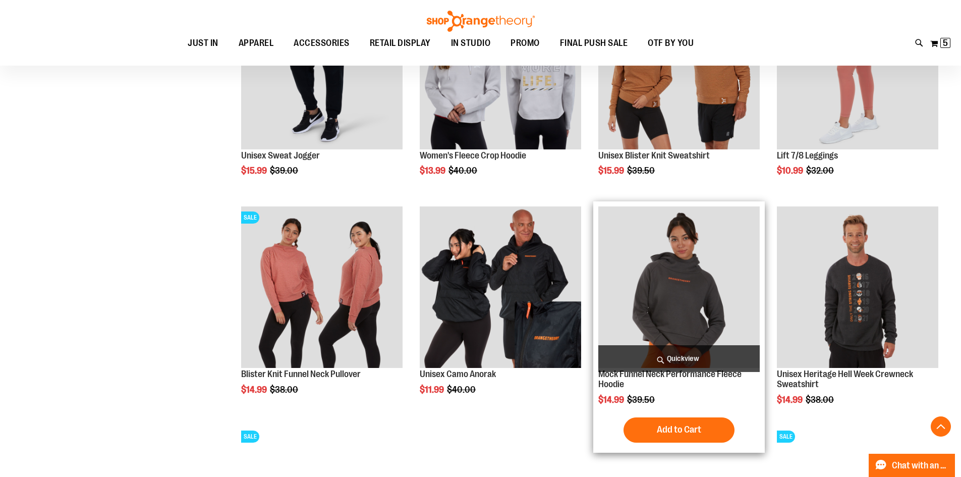
click at [684, 351] on span "Quickview" at bounding box center [678, 358] width 161 height 27
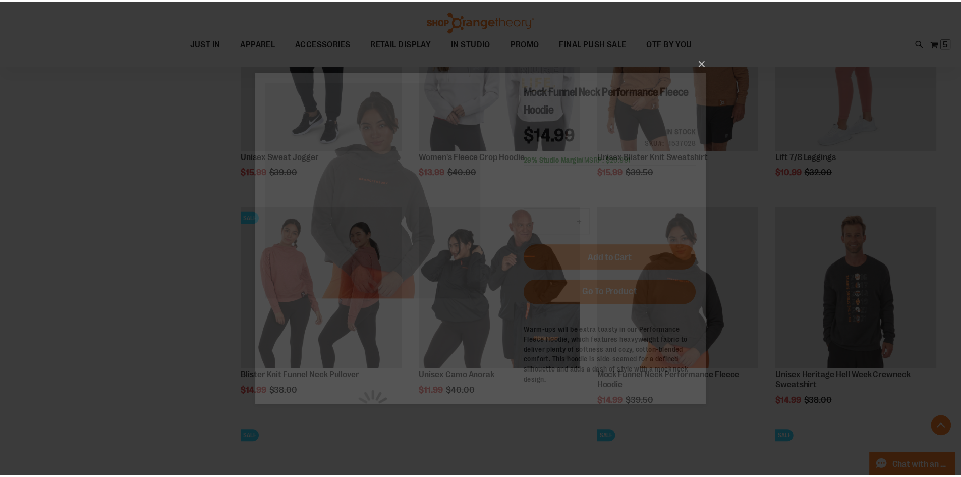
scroll to position [0, 0]
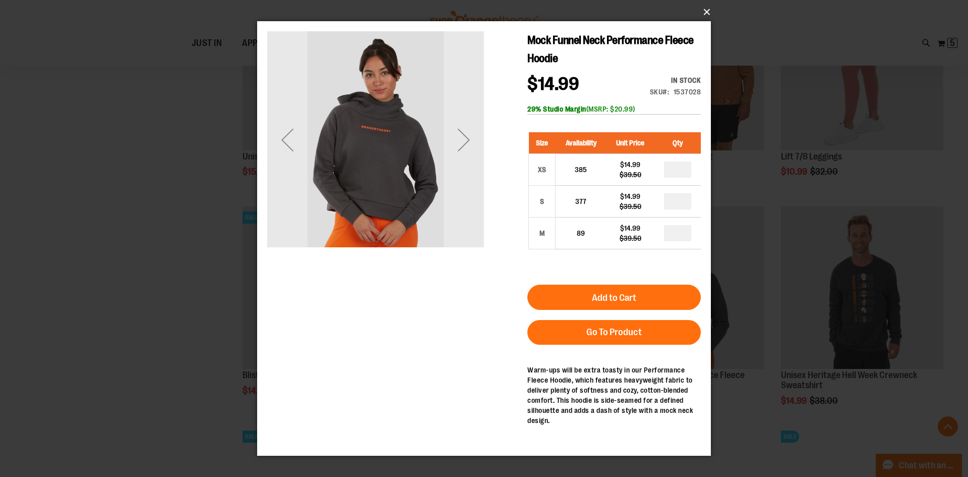
click at [708, 14] on button "×" at bounding box center [487, 12] width 454 height 22
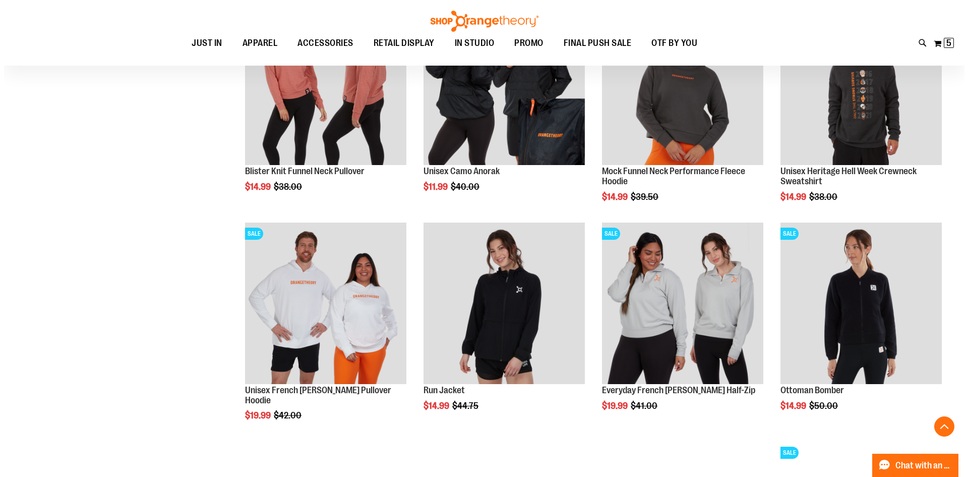
scroll to position [907, 0]
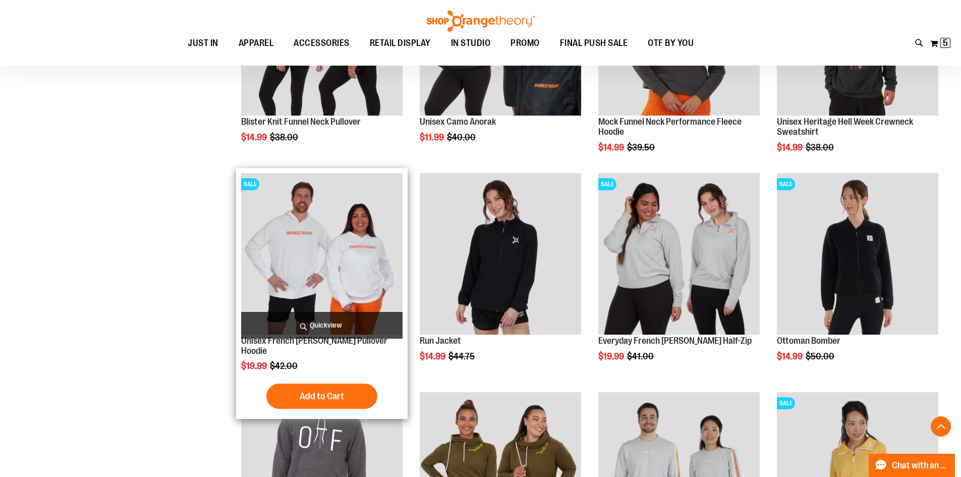
click at [331, 322] on span "Quickview" at bounding box center [321, 325] width 161 height 27
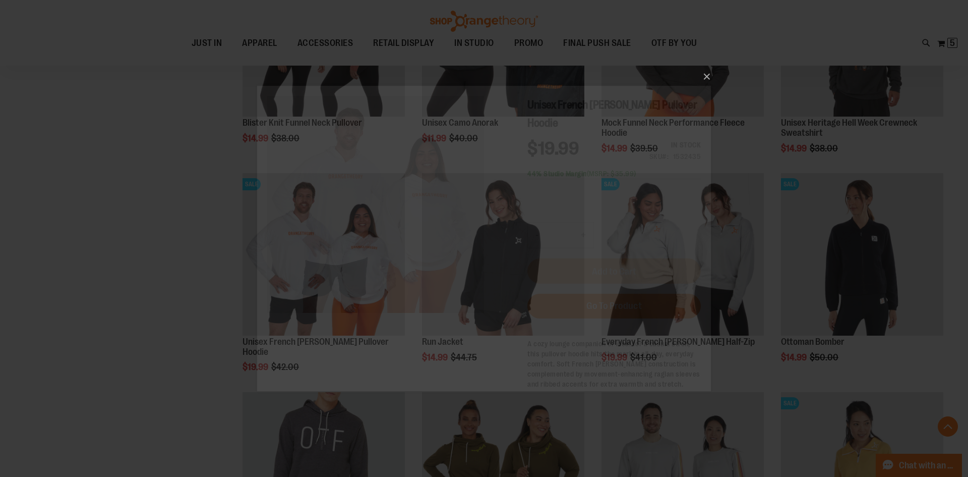
scroll to position [0, 0]
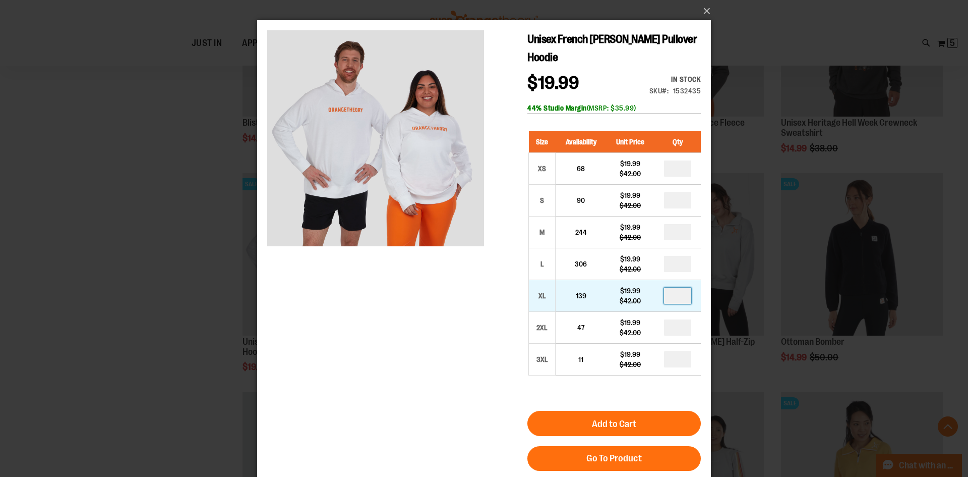
click at [678, 287] on input "number" at bounding box center [677, 295] width 27 height 16
type input "*"
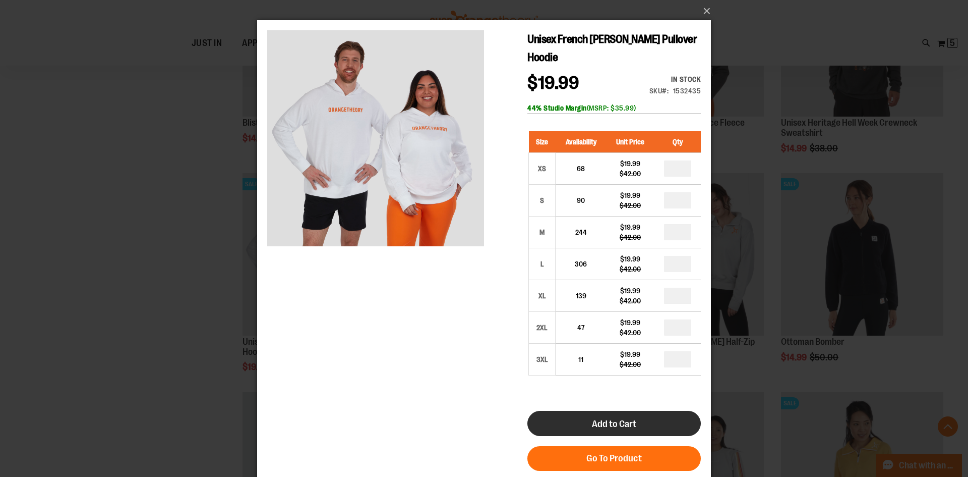
click at [645, 411] on button "Add to Cart" at bounding box center [615, 423] width 174 height 25
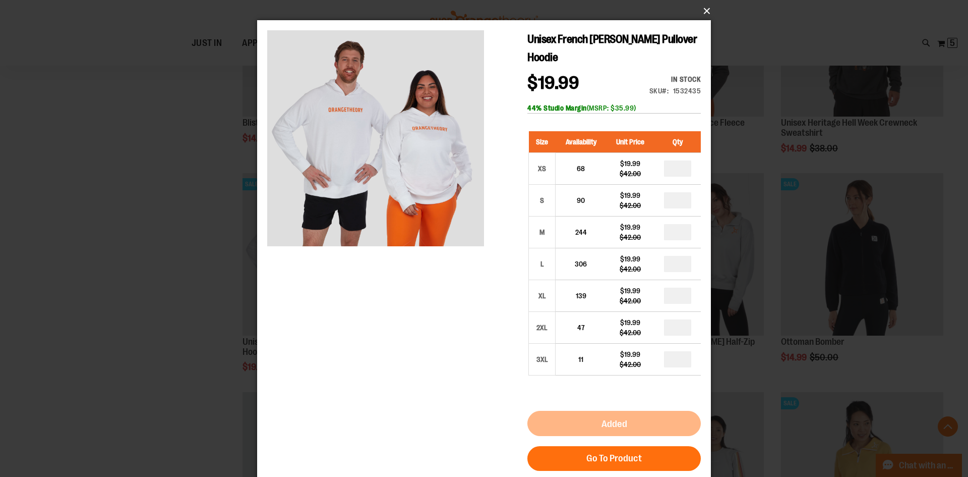
click at [706, 12] on button "×" at bounding box center [487, 11] width 454 height 22
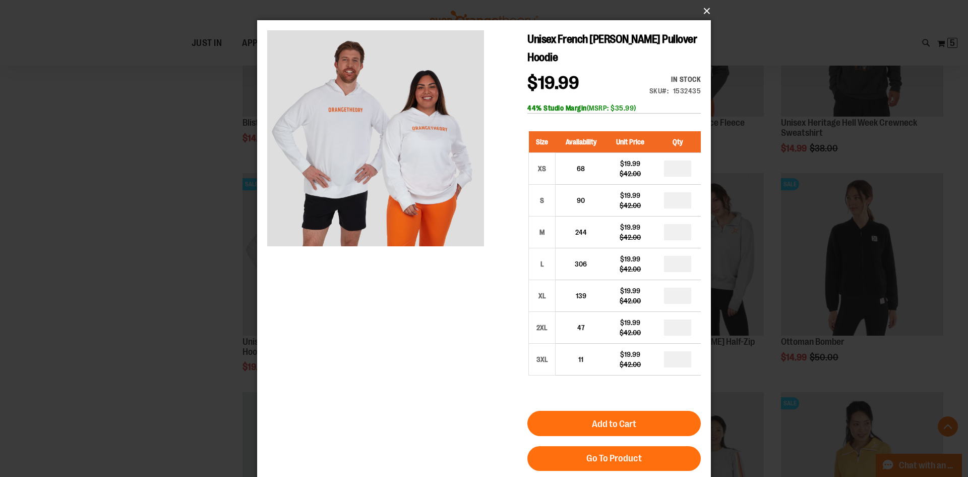
click at [707, 7] on button "×" at bounding box center [487, 11] width 454 height 22
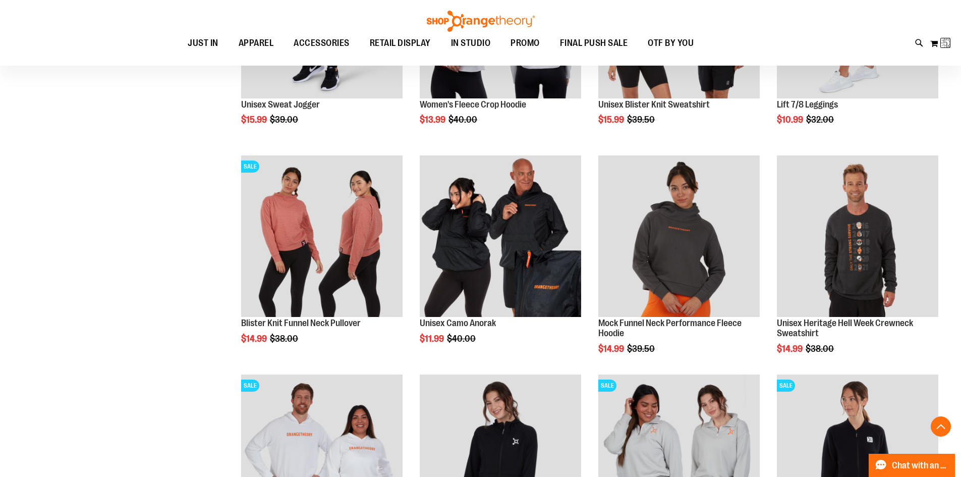
click at [706, 6] on div "Toggle Nav Search Popular Suggestions Advanced Search" at bounding box center [480, 33] width 961 height 66
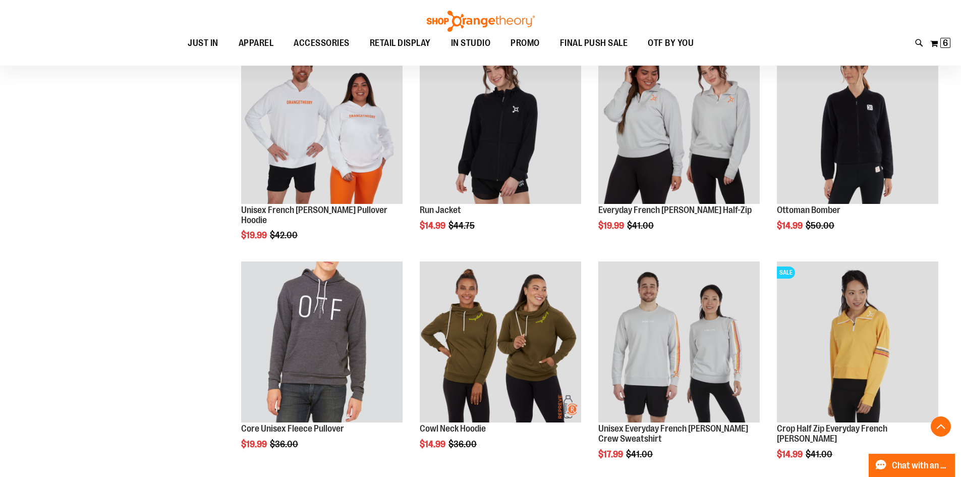
scroll to position [1110, 0]
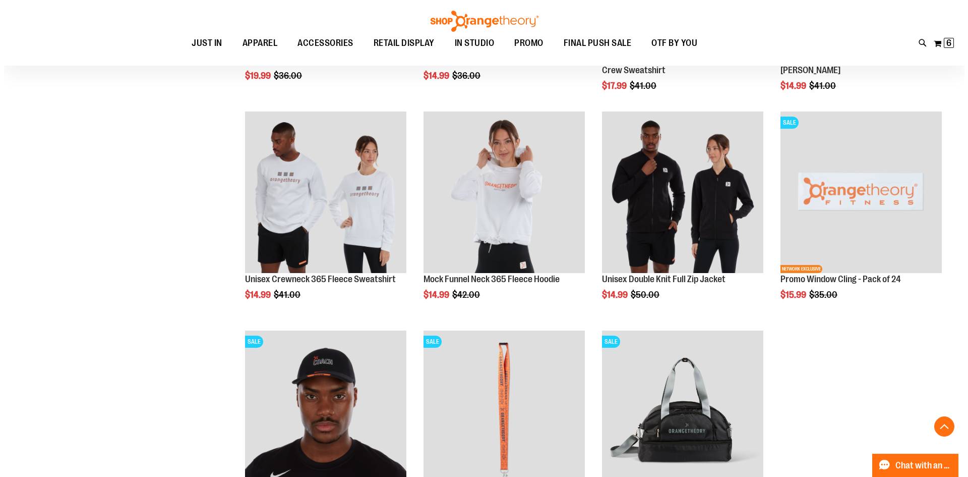
scroll to position [1362, 0]
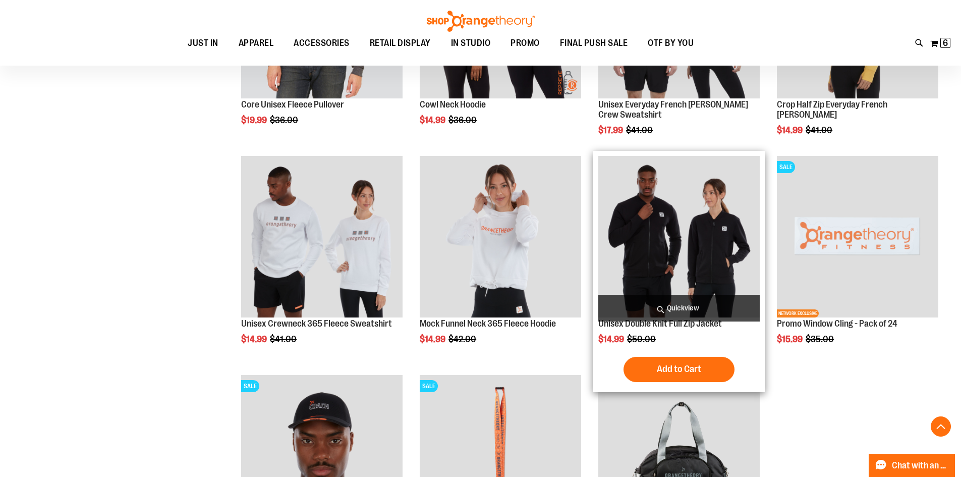
click at [674, 302] on span "Quickview" at bounding box center [678, 308] width 161 height 27
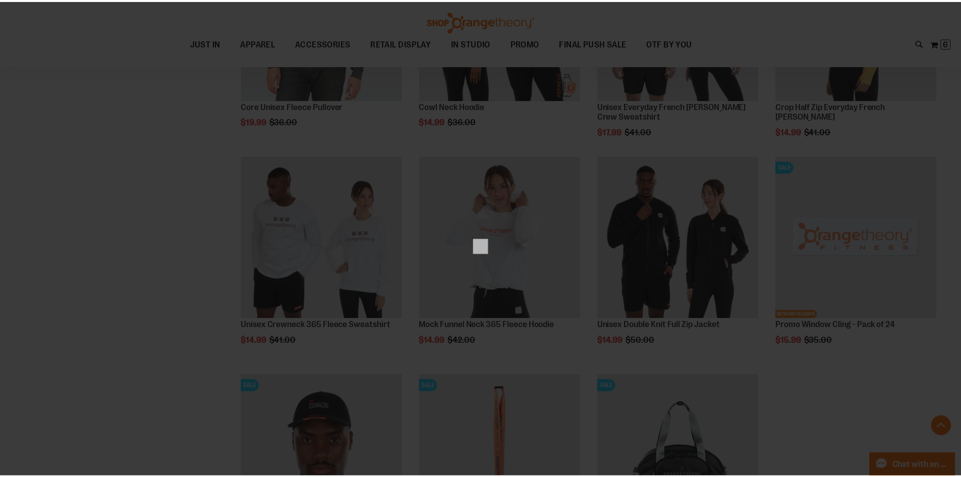
scroll to position [0, 0]
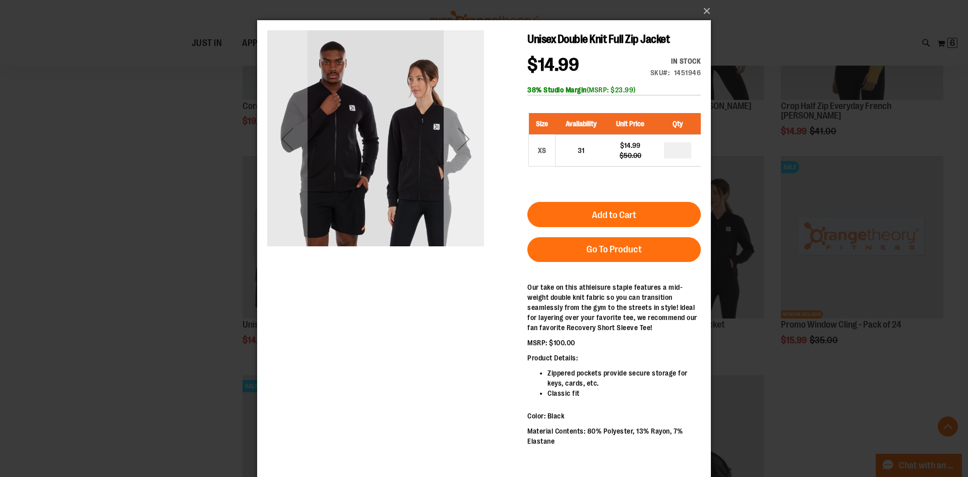
click at [460, 152] on div "Next" at bounding box center [464, 139] width 40 height 40
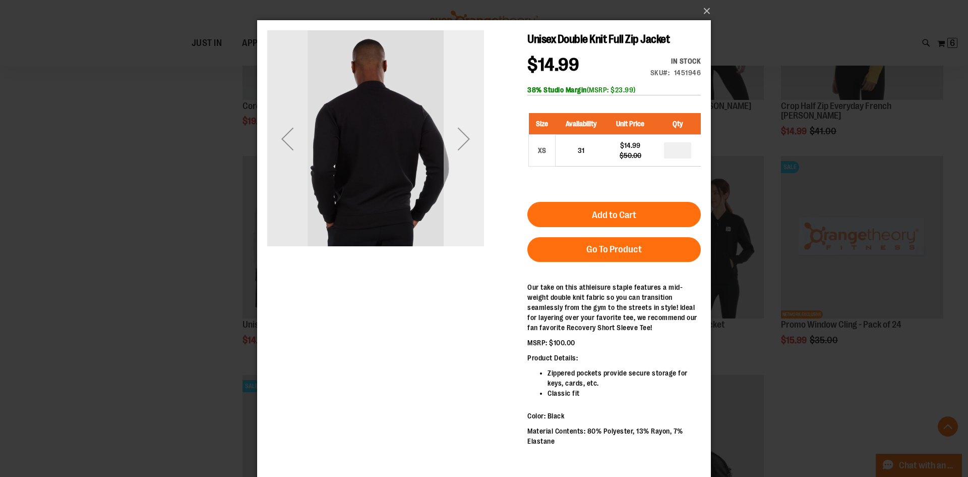
click at [460, 152] on div "Next" at bounding box center [464, 139] width 40 height 40
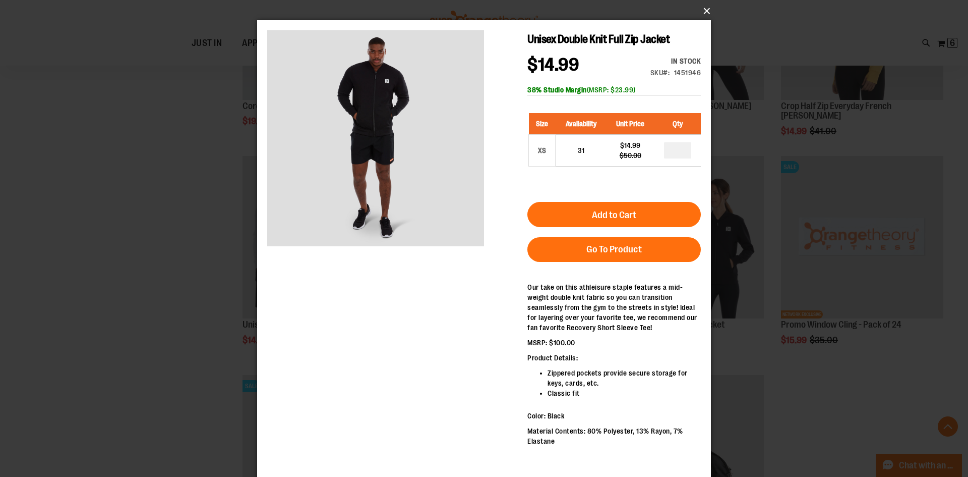
click at [703, 9] on button "×" at bounding box center [487, 11] width 454 height 22
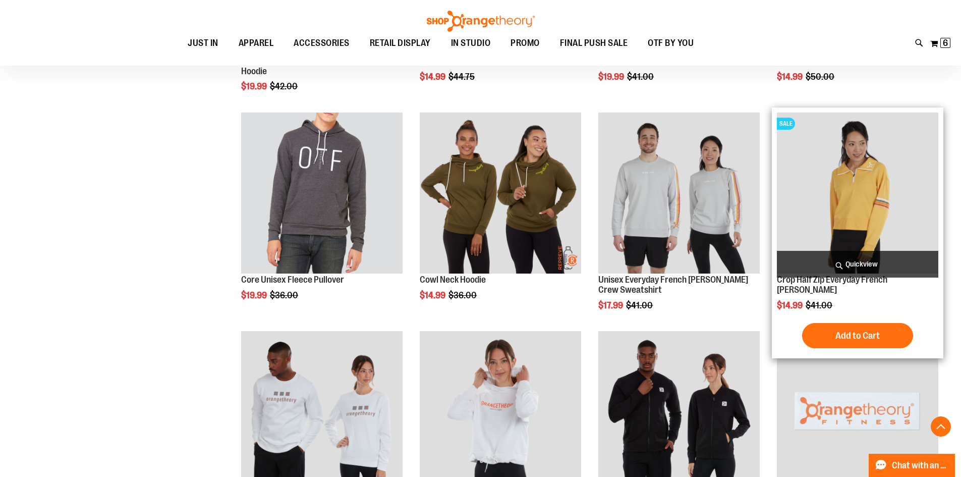
scroll to position [1160, 0]
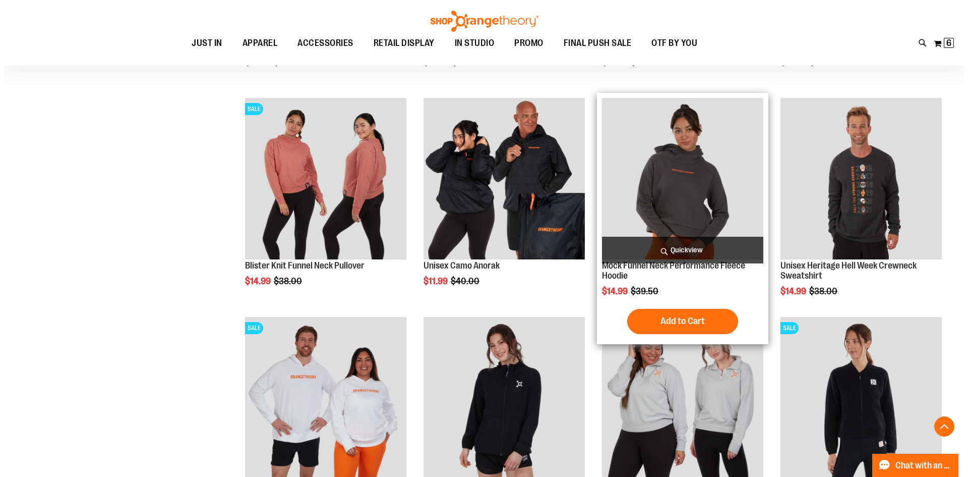
scroll to position [706, 0]
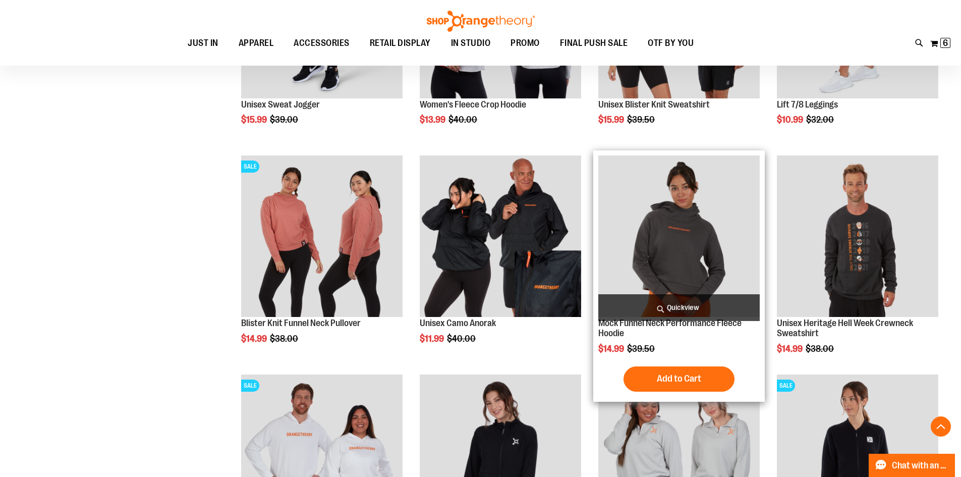
click at [690, 302] on span "Quickview" at bounding box center [678, 307] width 161 height 27
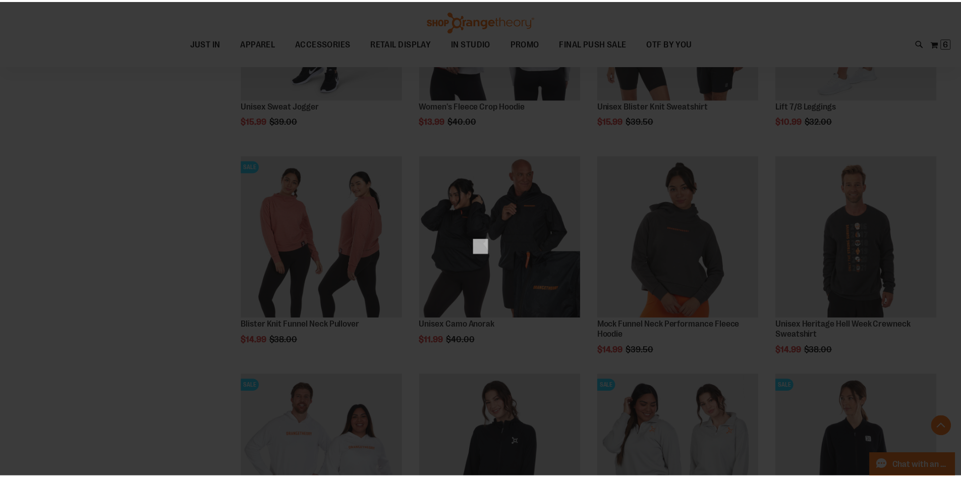
scroll to position [0, 0]
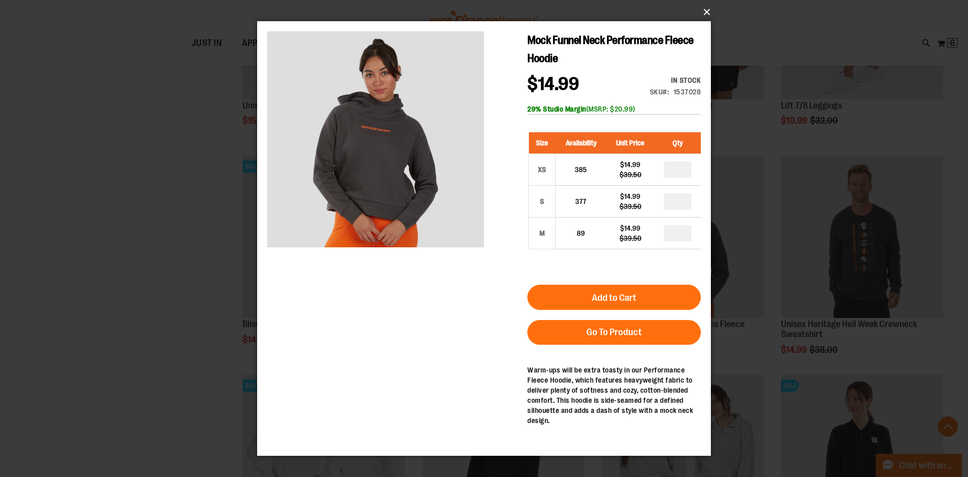
click at [710, 13] on button "×" at bounding box center [487, 12] width 454 height 22
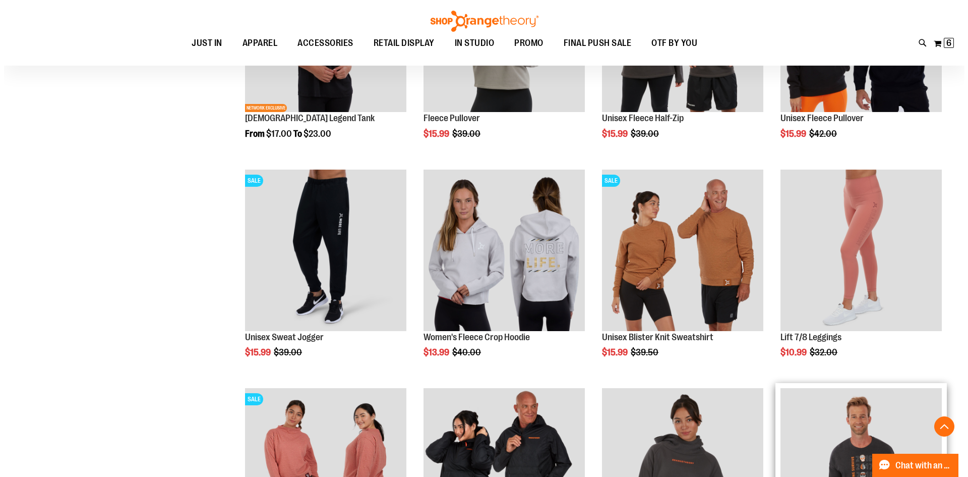
scroll to position [454, 0]
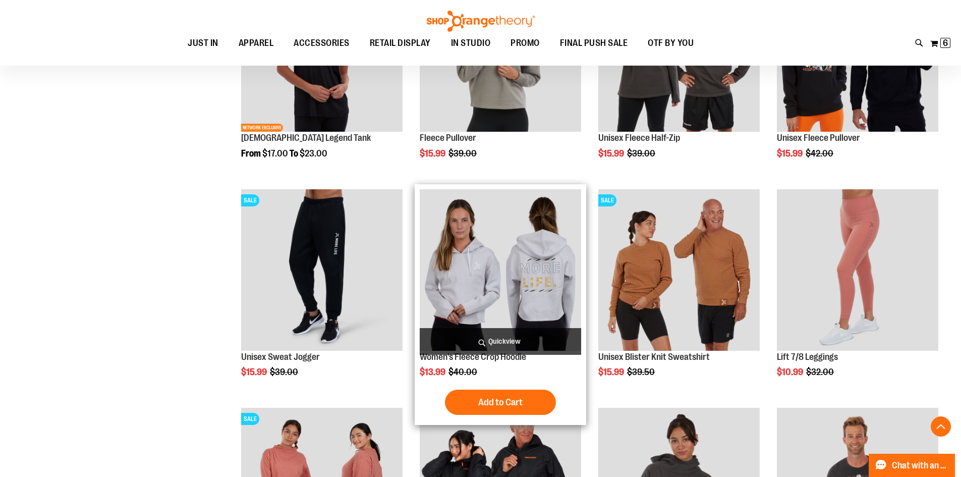
click at [496, 344] on span "Quickview" at bounding box center [500, 341] width 161 height 27
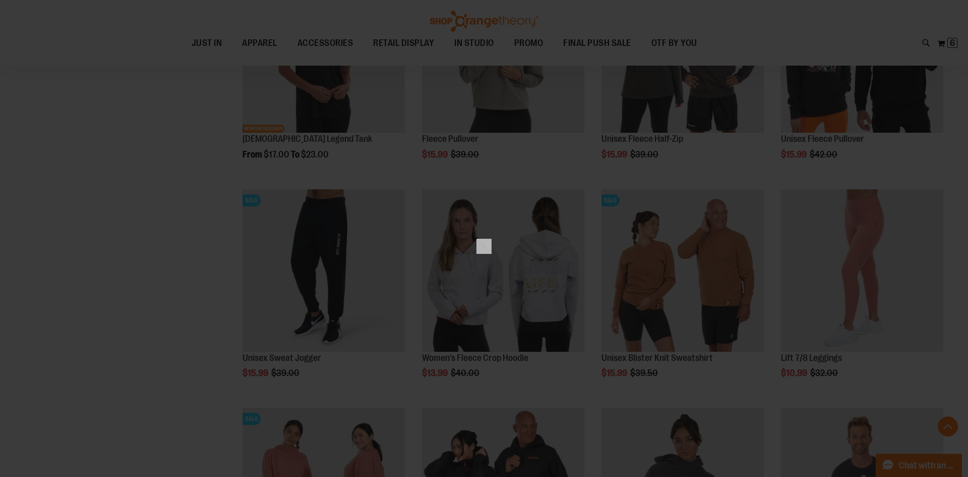
scroll to position [0, 0]
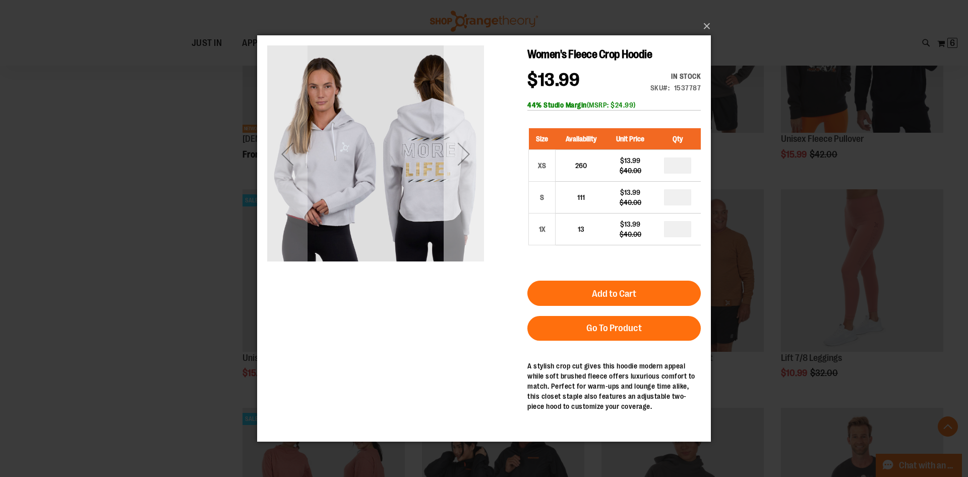
click at [461, 160] on div "Next" at bounding box center [464, 154] width 40 height 40
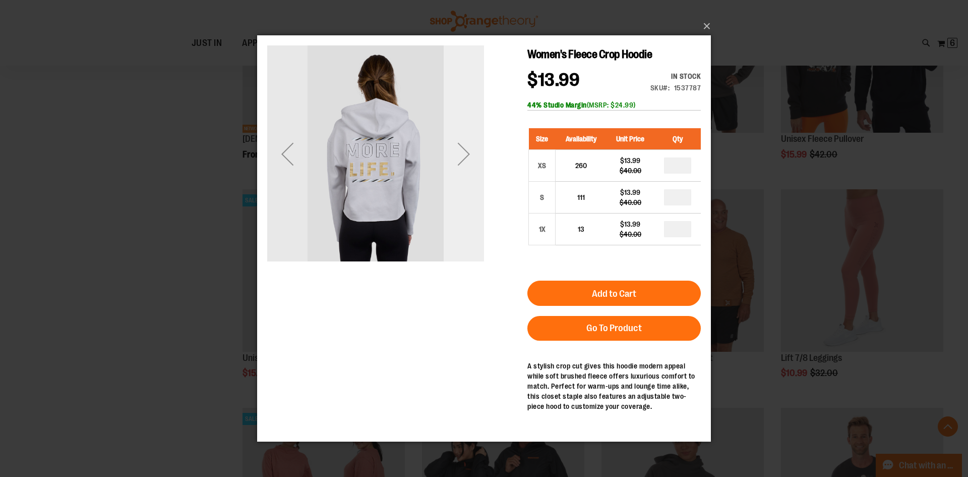
click at [461, 160] on div "Next" at bounding box center [464, 154] width 40 height 40
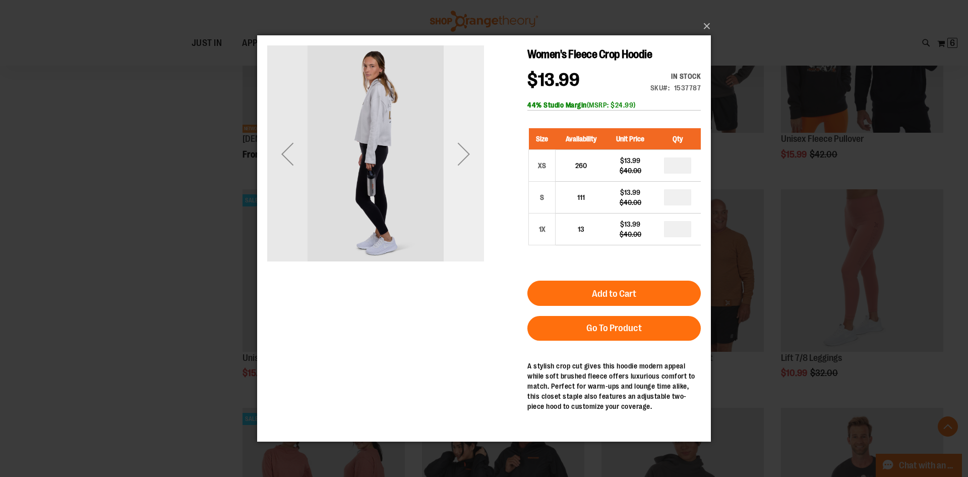
click at [461, 160] on div "Next" at bounding box center [464, 154] width 40 height 40
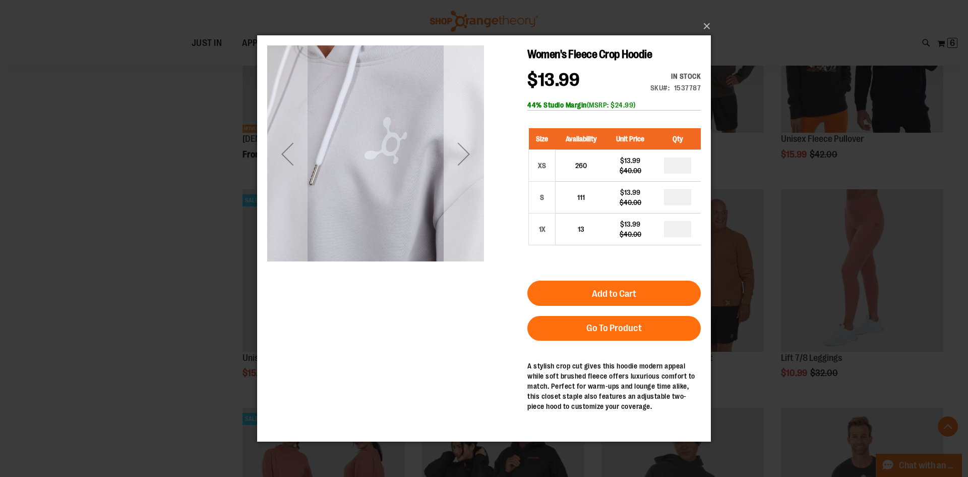
click at [461, 159] on div "Next" at bounding box center [464, 154] width 40 height 40
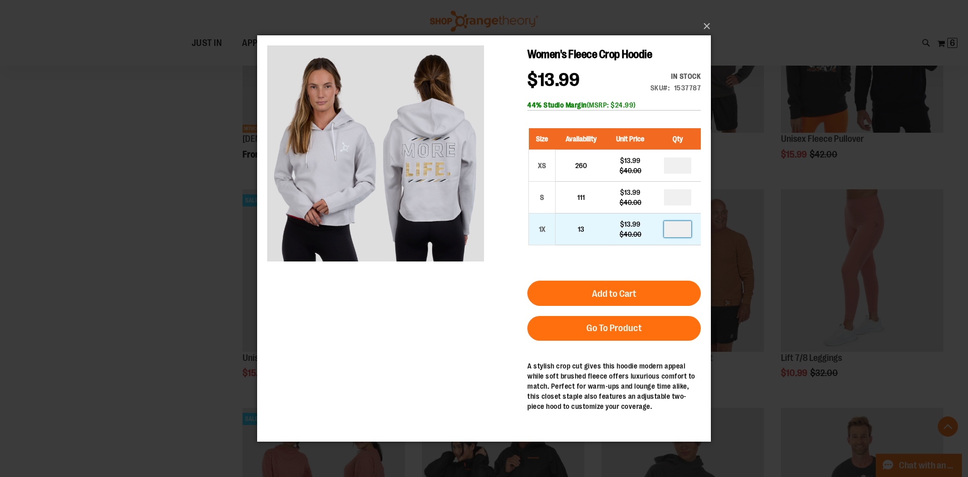
click at [684, 224] on input "number" at bounding box center [677, 229] width 27 height 16
type input "*"
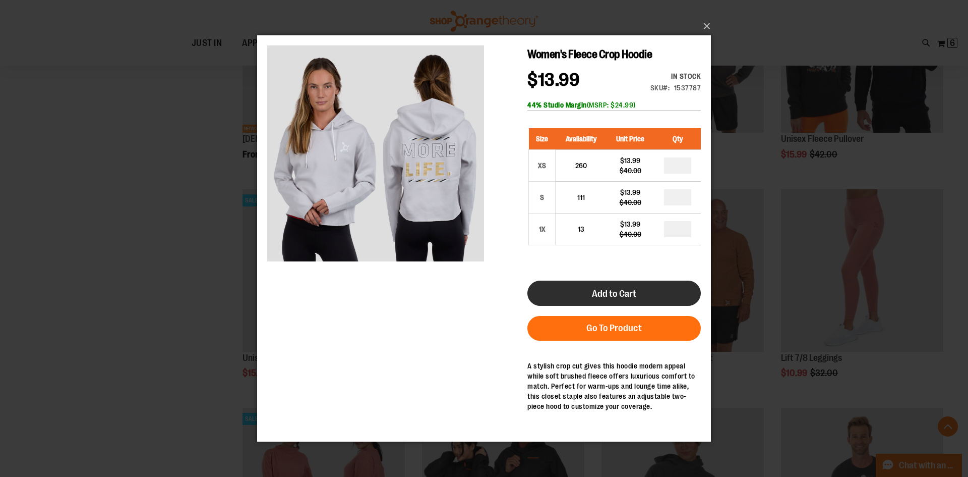
click at [655, 288] on button "Add to Cart" at bounding box center [615, 292] width 174 height 25
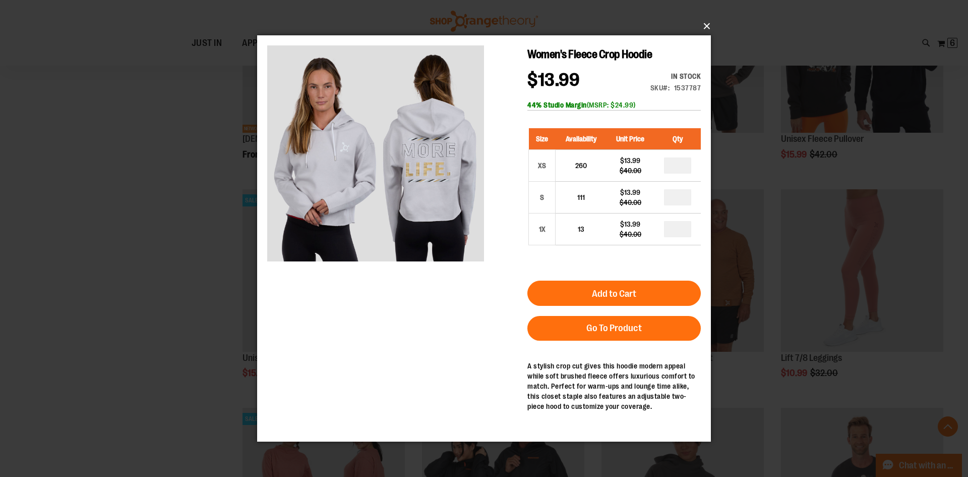
click at [707, 25] on button "×" at bounding box center [487, 26] width 454 height 22
click at [712, 24] on button "×" at bounding box center [487, 26] width 454 height 22
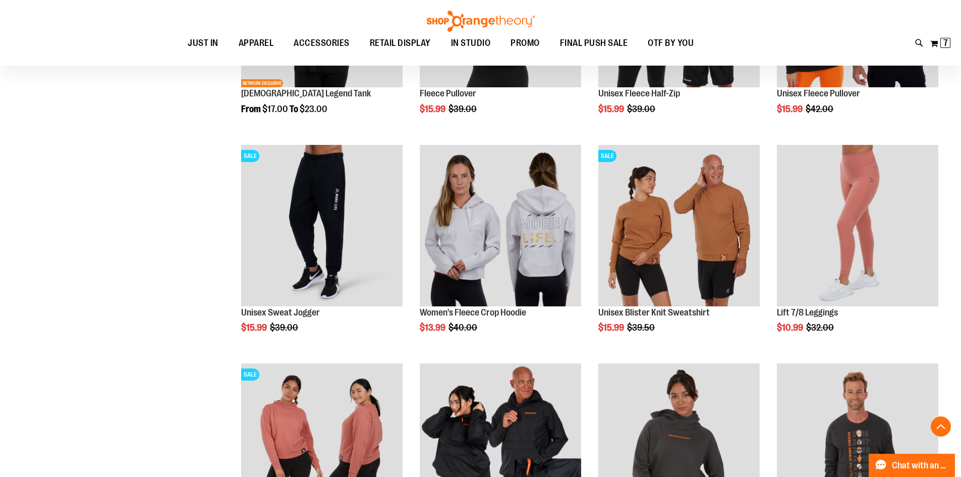
scroll to position [297, 0]
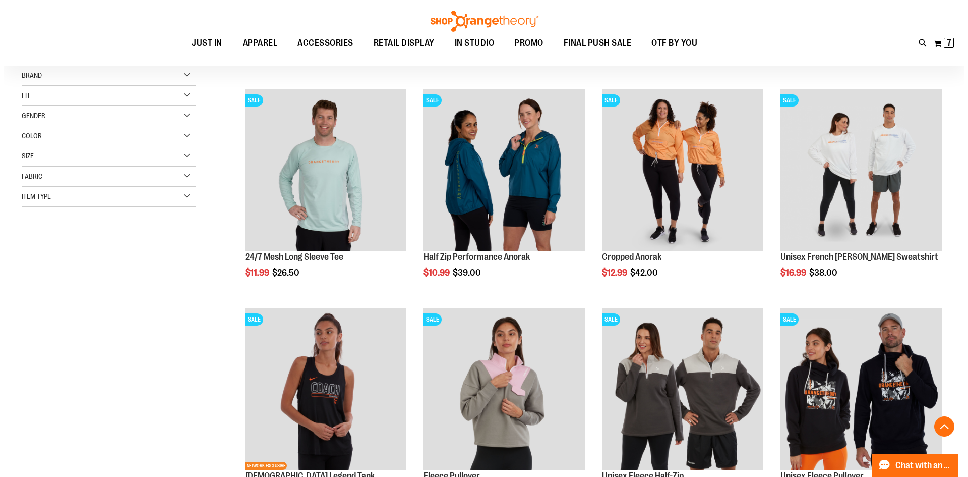
scroll to position [95, 0]
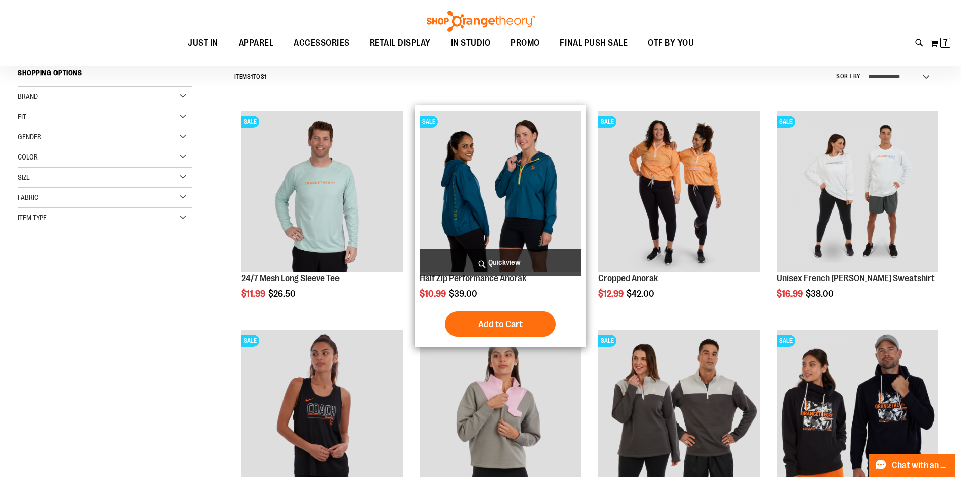
click at [501, 257] on span "Quickview" at bounding box center [500, 262] width 161 height 27
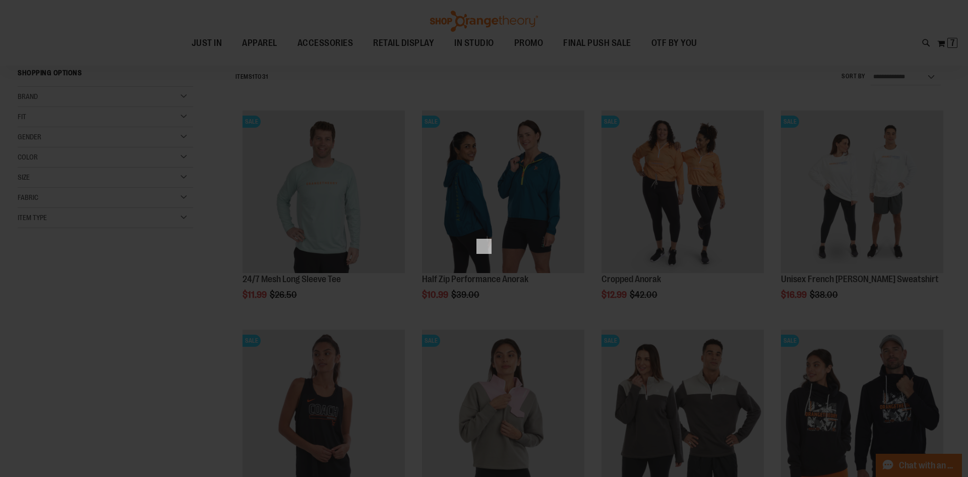
scroll to position [0, 0]
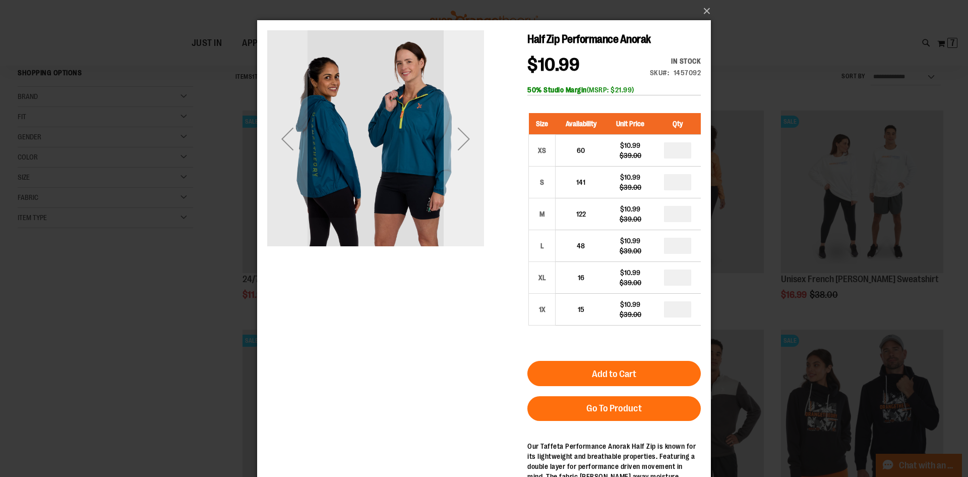
click at [472, 153] on div "Next" at bounding box center [464, 139] width 40 height 40
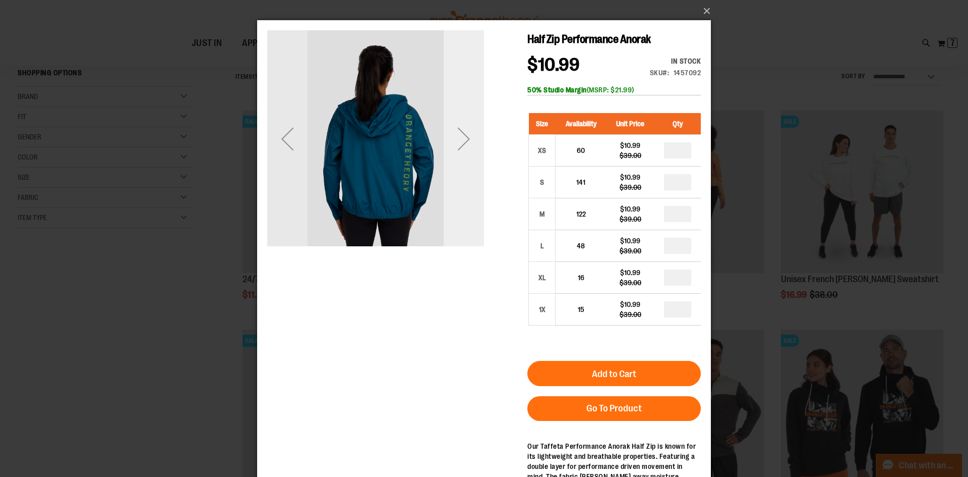
click at [472, 153] on div "Next" at bounding box center [464, 139] width 40 height 40
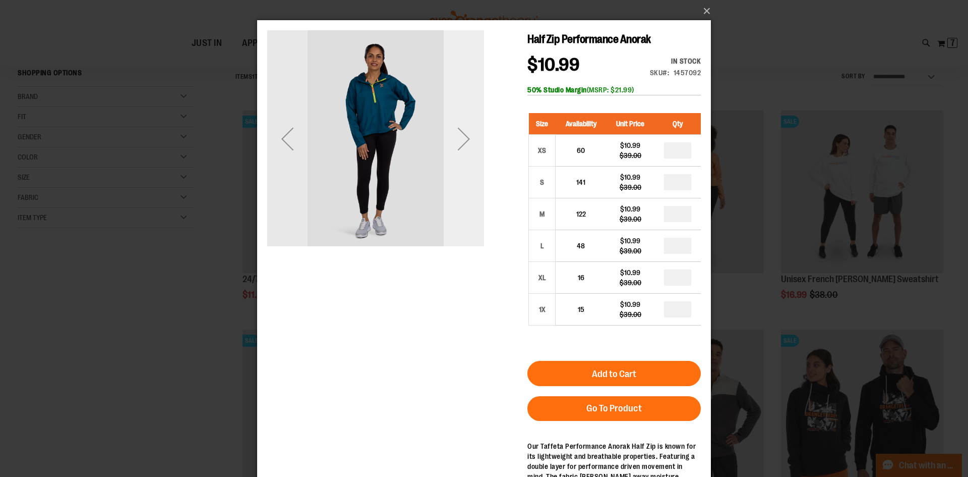
click at [472, 153] on div "Next" at bounding box center [464, 139] width 40 height 40
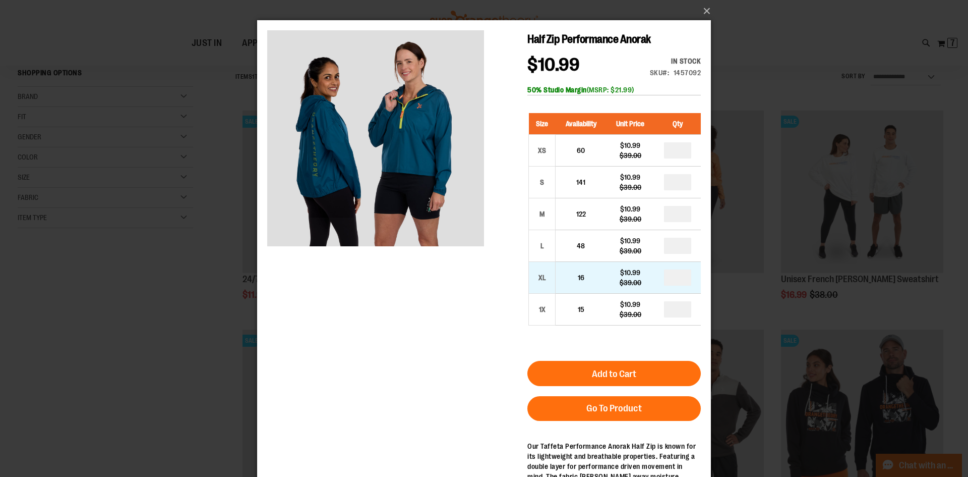
click at [698, 277] on td "*" at bounding box center [678, 278] width 46 height 32
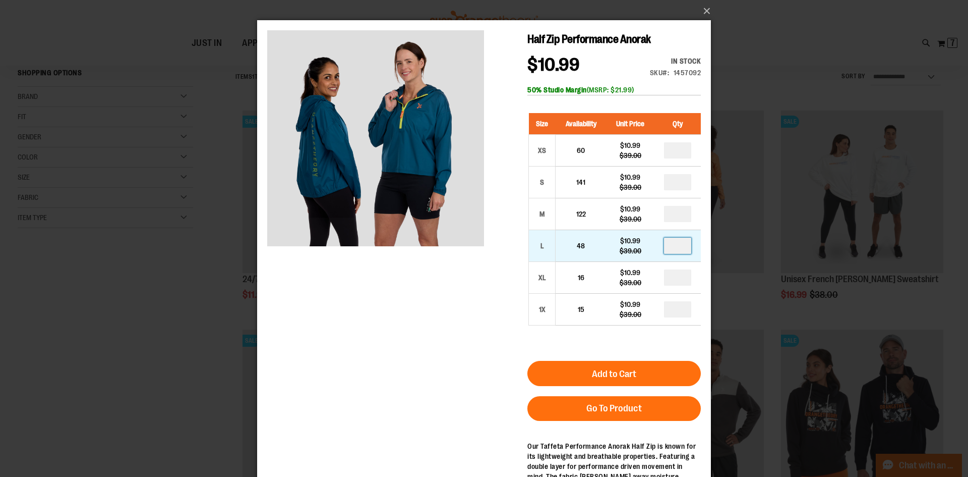
click at [681, 250] on input "number" at bounding box center [677, 246] width 27 height 16
type input "*"
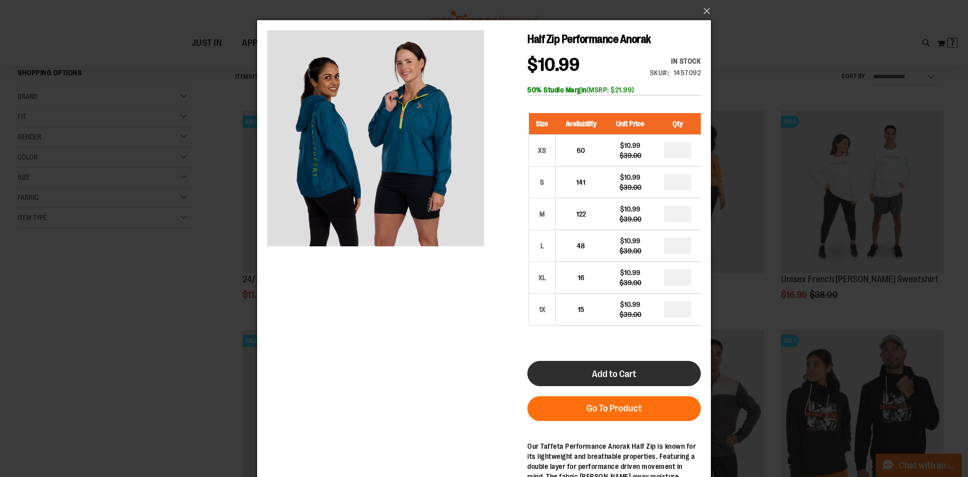
click at [636, 366] on button "Add to Cart" at bounding box center [615, 373] width 174 height 25
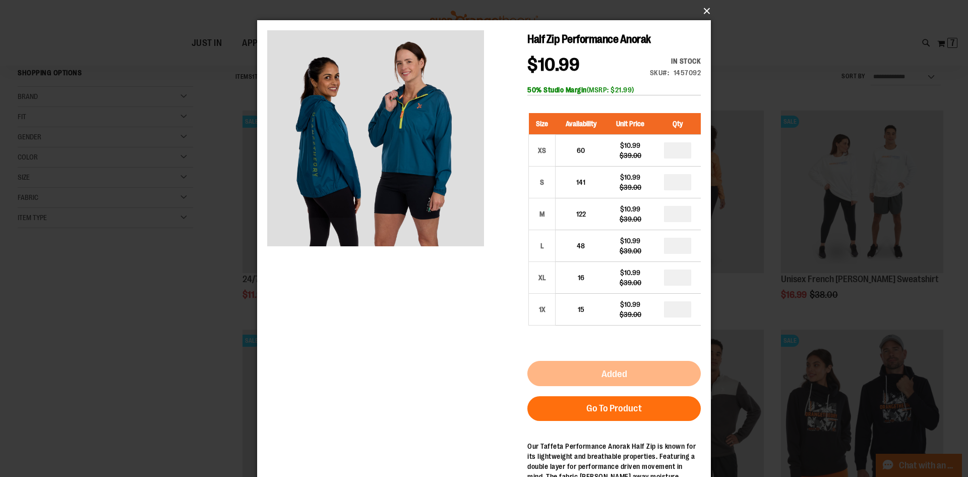
click at [705, 13] on button "×" at bounding box center [487, 11] width 454 height 22
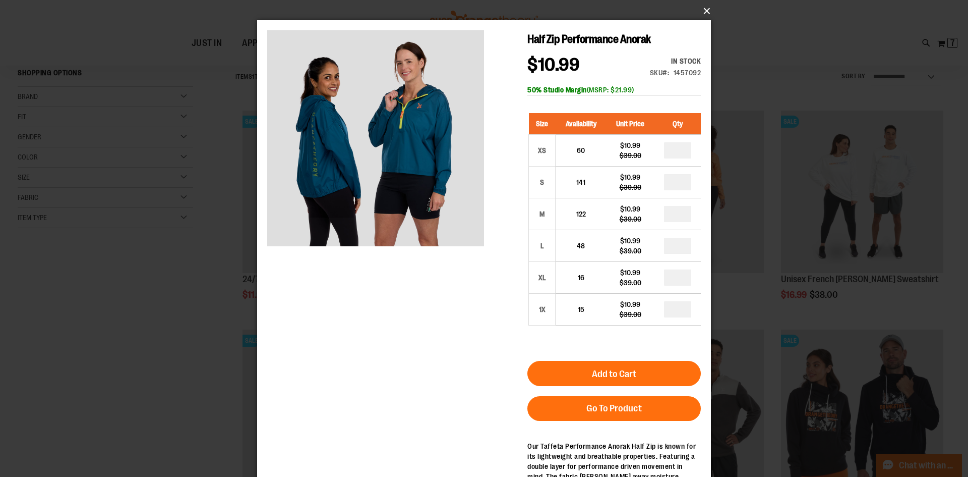
click at [705, 10] on button "×" at bounding box center [487, 11] width 454 height 22
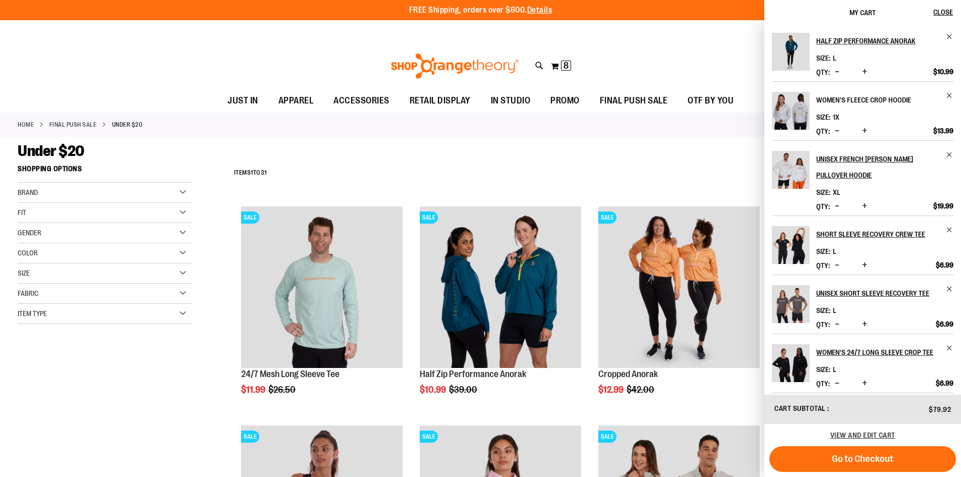
click at [827, 95] on h2 "Women's Fleece Crop Hoodie" at bounding box center [878, 100] width 124 height 16
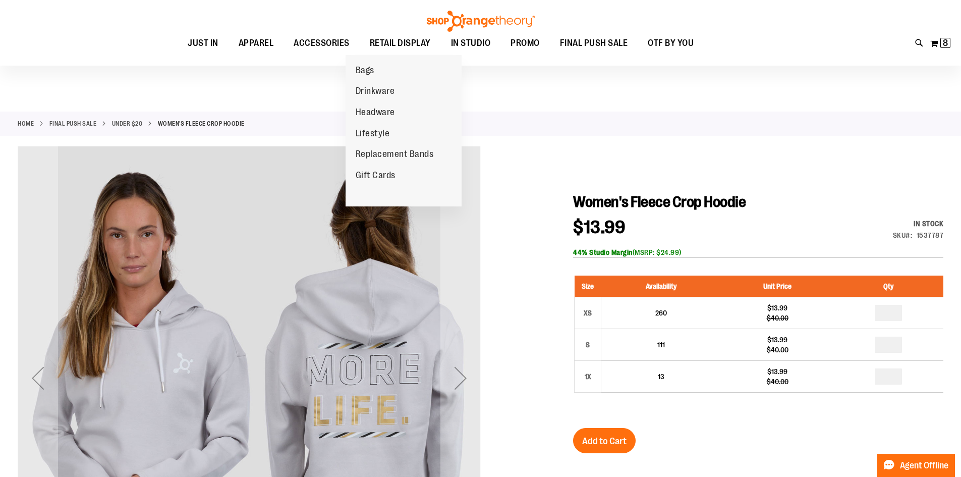
scroll to position [151, 0]
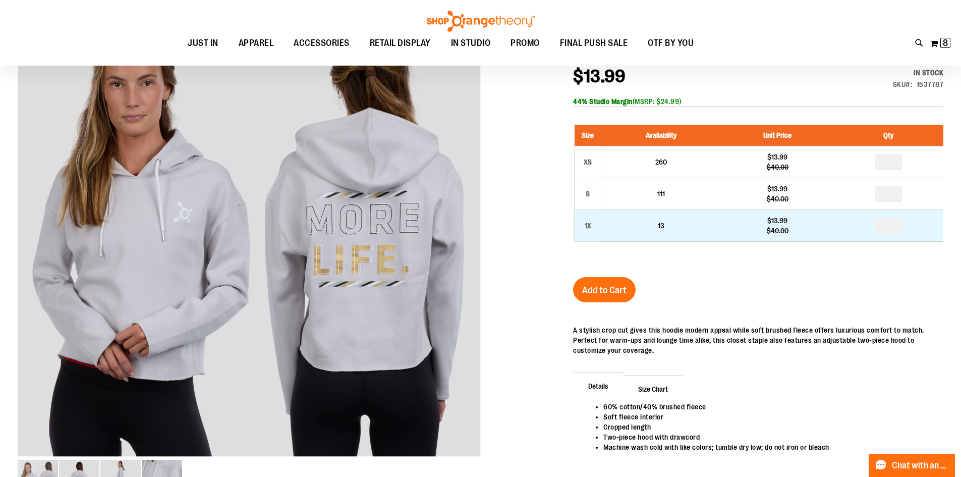
type input "**********"
click at [894, 225] on input "number" at bounding box center [888, 225] width 27 height 16
type input "*"
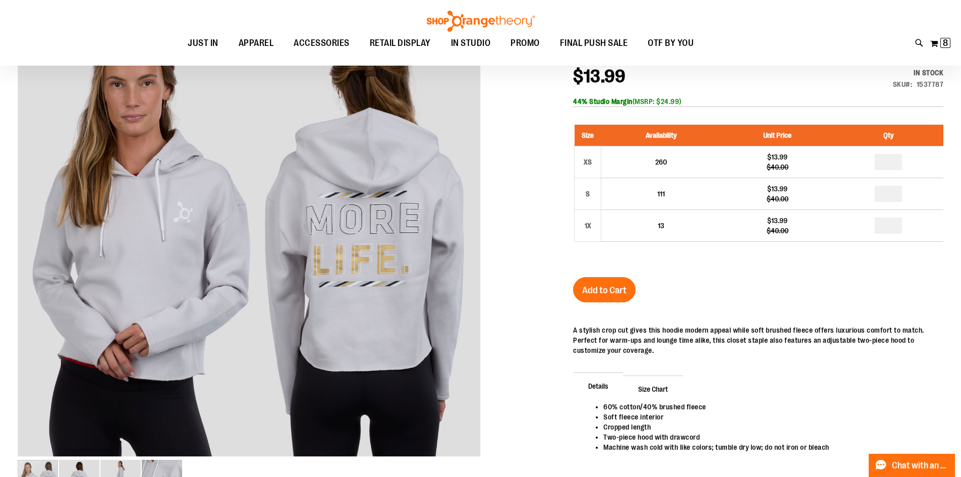
click at [605, 297] on button "Add to Cart" at bounding box center [604, 289] width 63 height 25
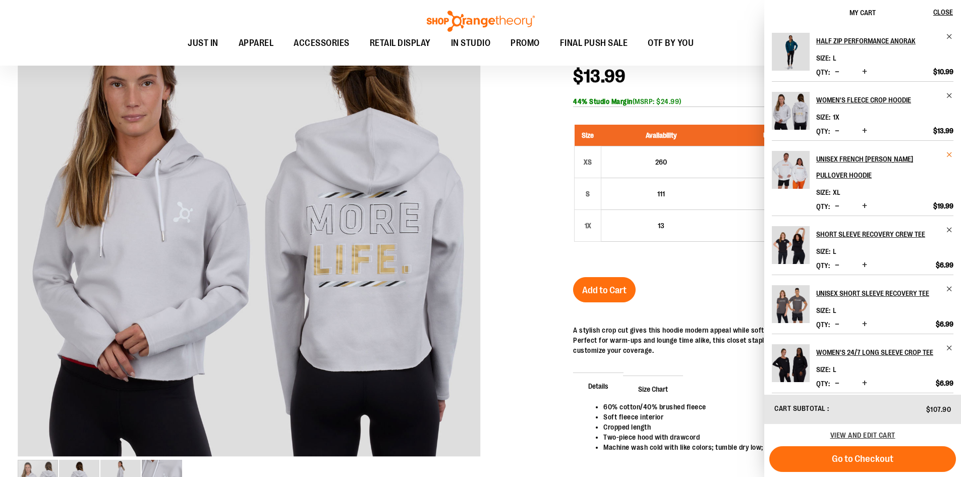
click at [946, 152] on span "Remove item" at bounding box center [950, 155] width 8 height 8
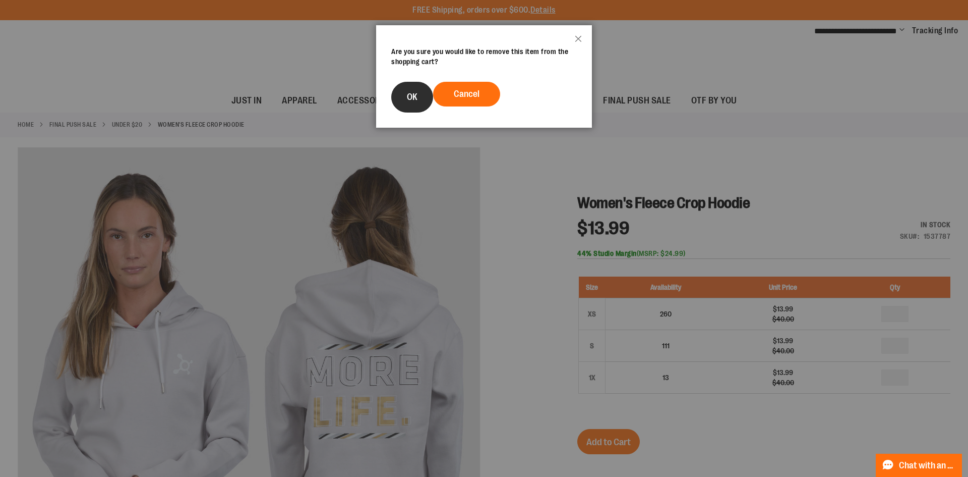
click at [412, 91] on button "OK" at bounding box center [412, 97] width 42 height 31
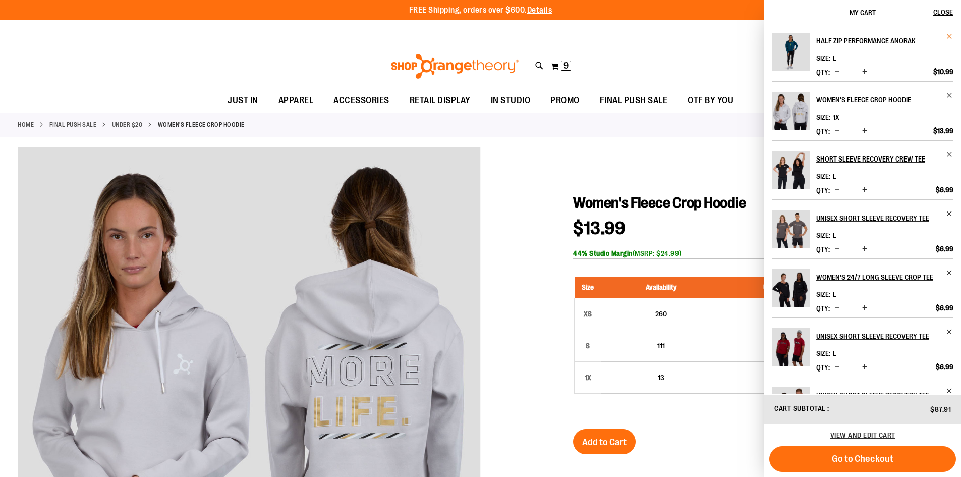
click at [948, 36] on span "Remove item" at bounding box center [950, 37] width 8 height 8
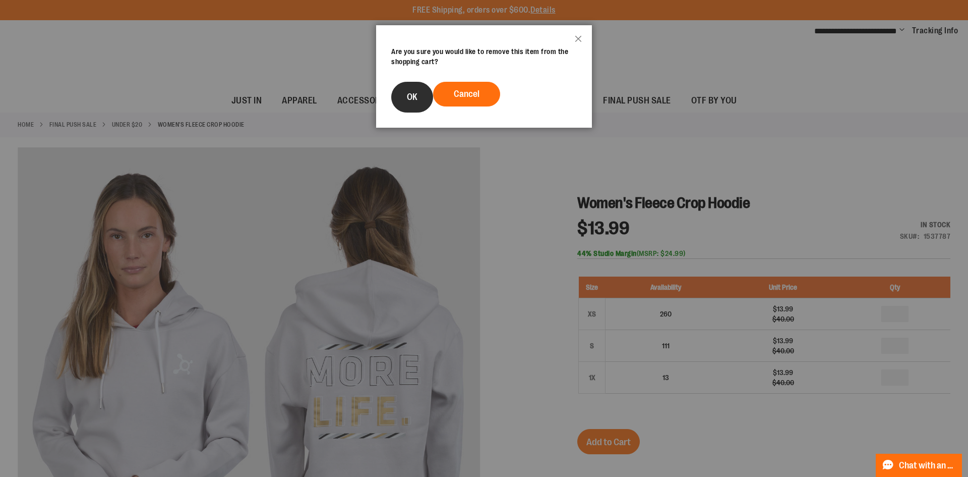
click at [413, 97] on span "OK" at bounding box center [412, 97] width 11 height 10
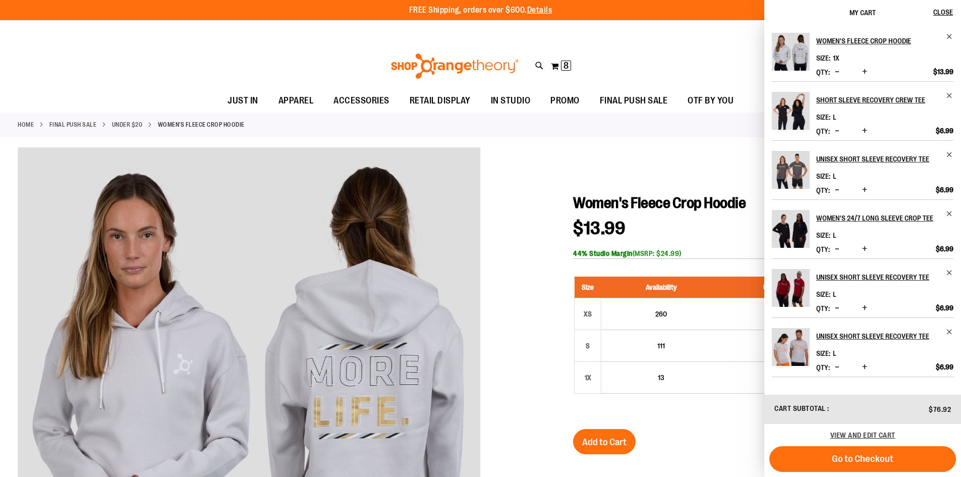
click at [836, 71] on span "Decrease product quantity" at bounding box center [837, 72] width 5 height 10
click at [789, 340] on img "Product" at bounding box center [791, 347] width 38 height 38
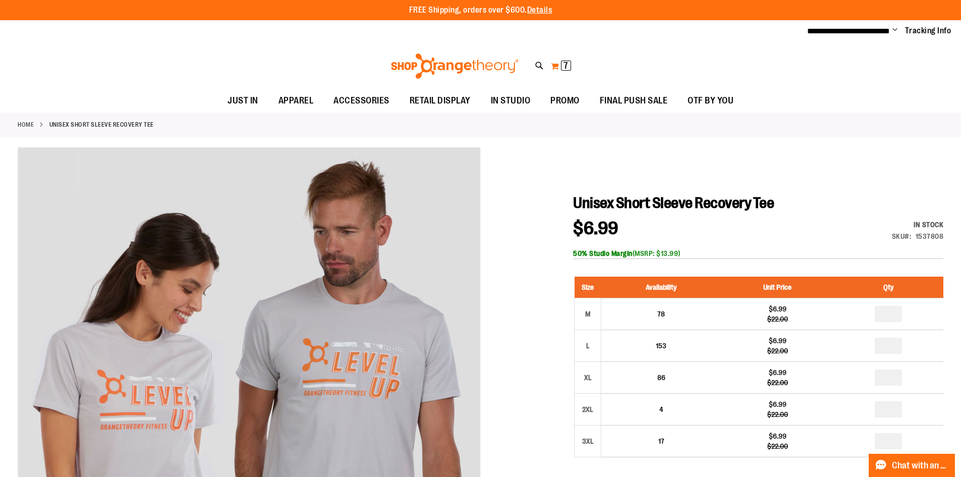
type input "**********"
click at [553, 65] on button "My Cart 7 7 items" at bounding box center [560, 66] width 21 height 16
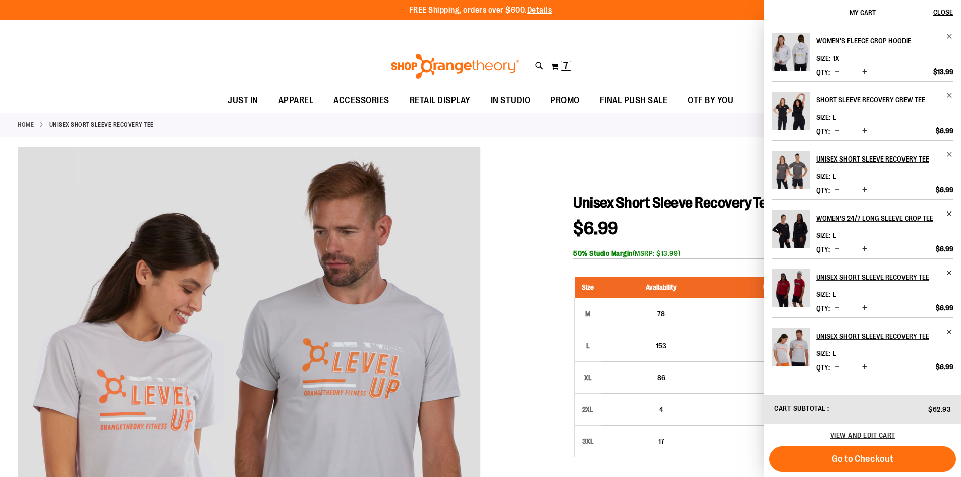
click at [665, 154] on div at bounding box center [481, 431] width 926 height 569
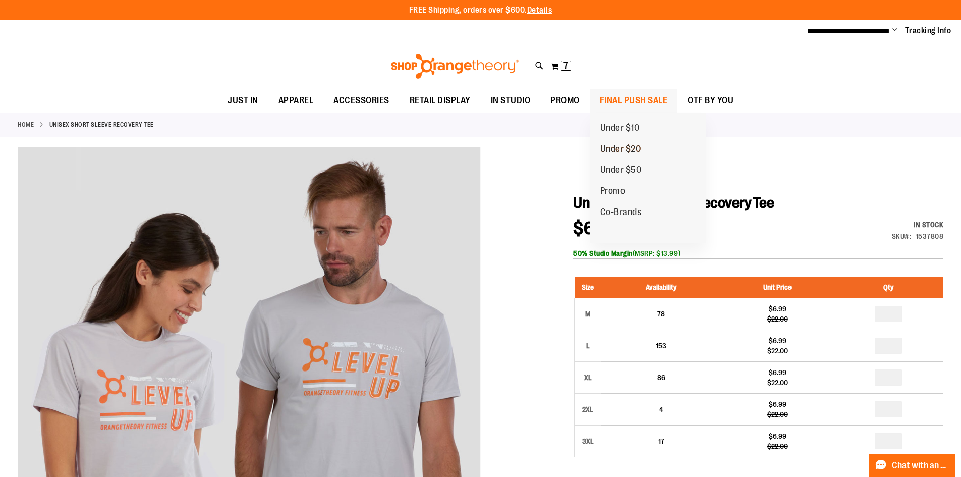
click at [617, 148] on span "Under $20" at bounding box center [620, 150] width 41 height 13
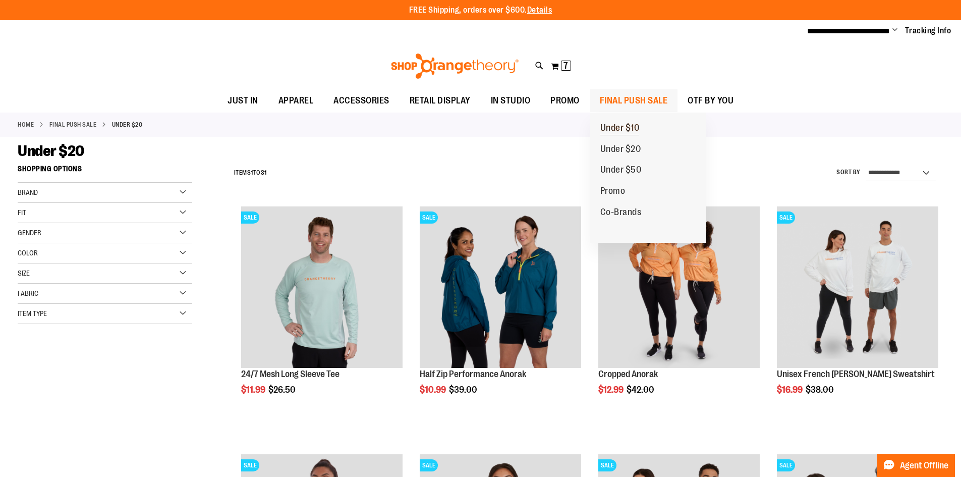
type input "**********"
click at [634, 125] on span "Under $10" at bounding box center [619, 129] width 39 height 13
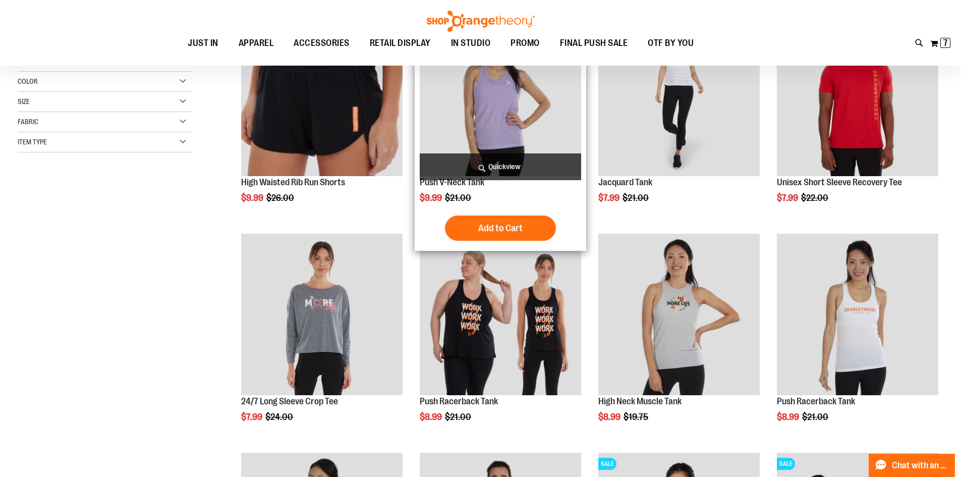
scroll to position [252, 0]
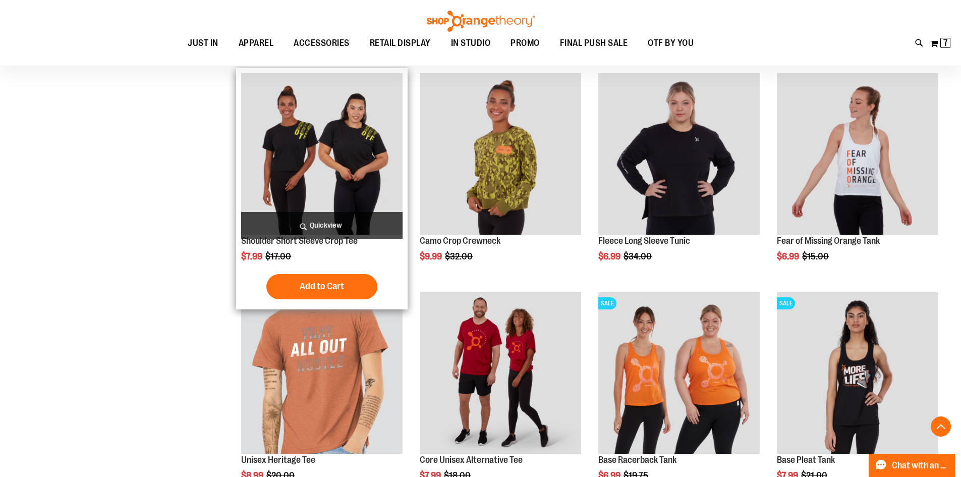
scroll to position [806, 0]
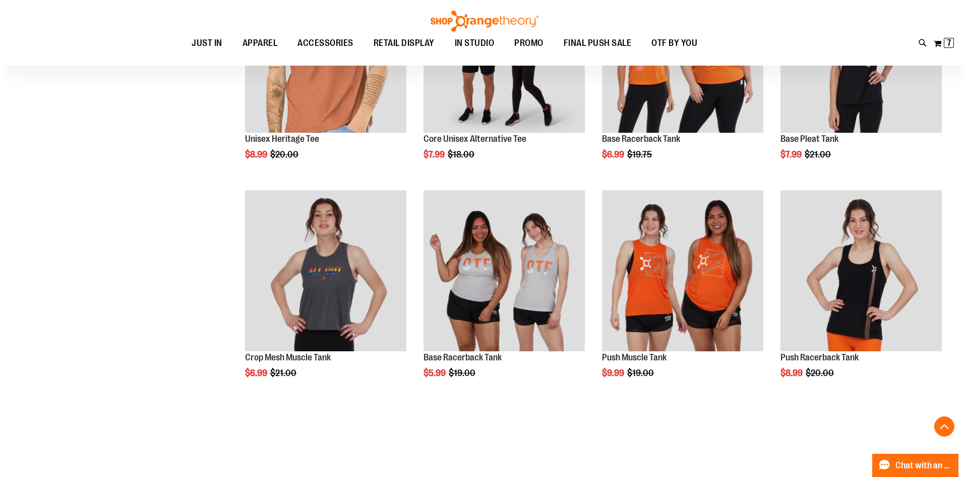
scroll to position [1260, 0]
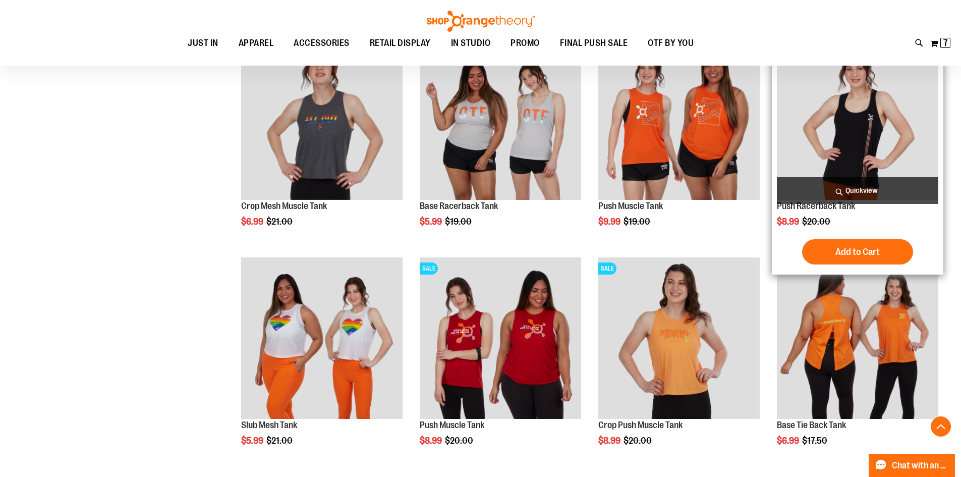
type input "**********"
click at [828, 185] on span "Quickview" at bounding box center [857, 190] width 161 height 27
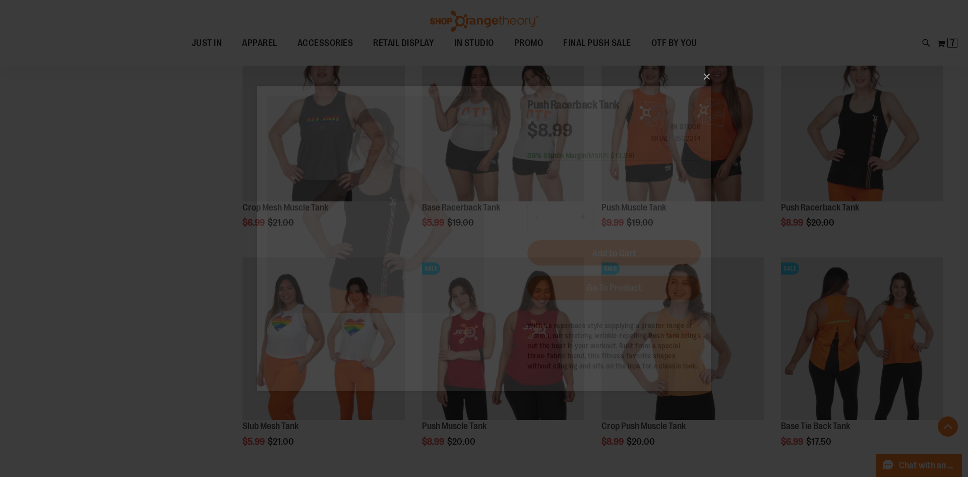
scroll to position [0, 0]
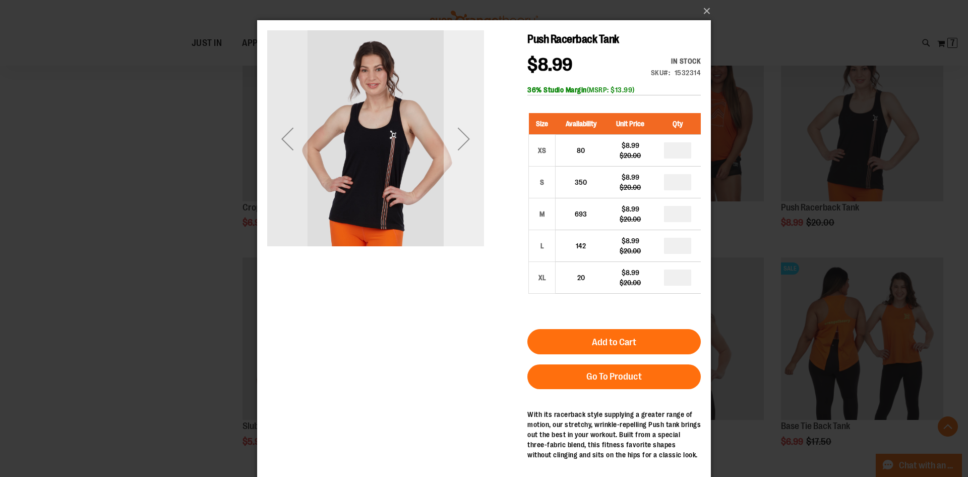
click at [467, 148] on div "Next" at bounding box center [464, 139] width 40 height 40
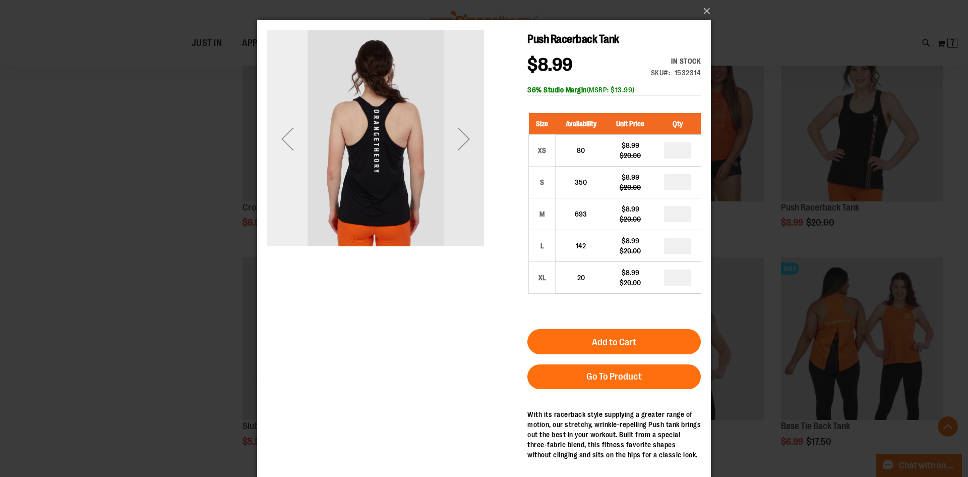
click at [291, 139] on div "Previous" at bounding box center [287, 139] width 40 height 40
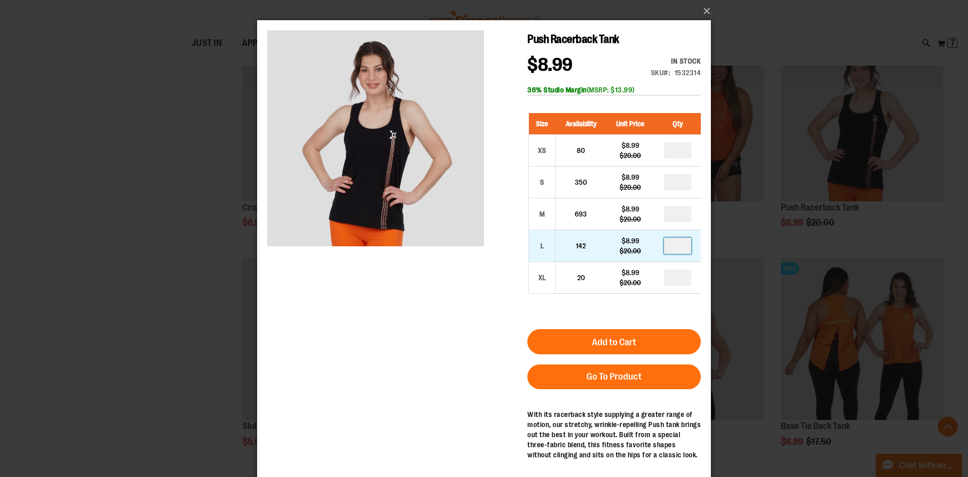
click at [679, 250] on input "number" at bounding box center [677, 246] width 27 height 16
type input "*"
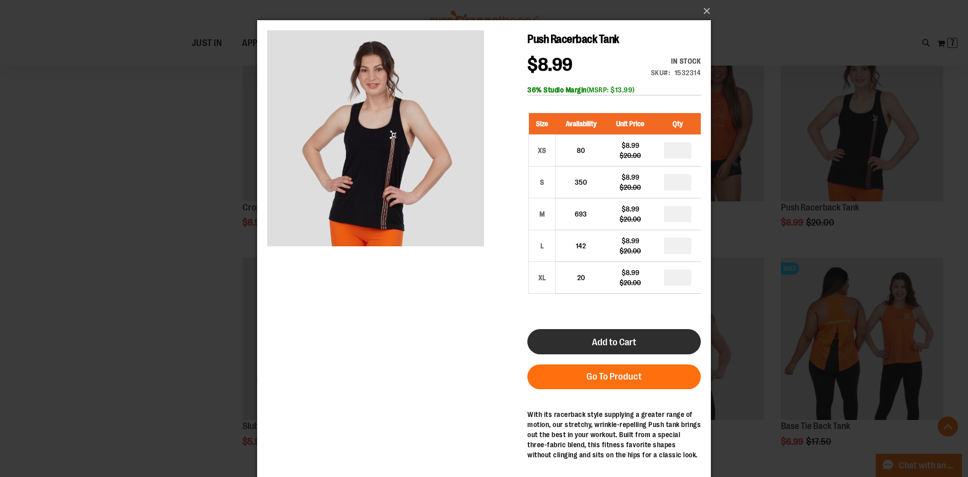
click at [634, 345] on span "Add to Cart" at bounding box center [614, 341] width 44 height 11
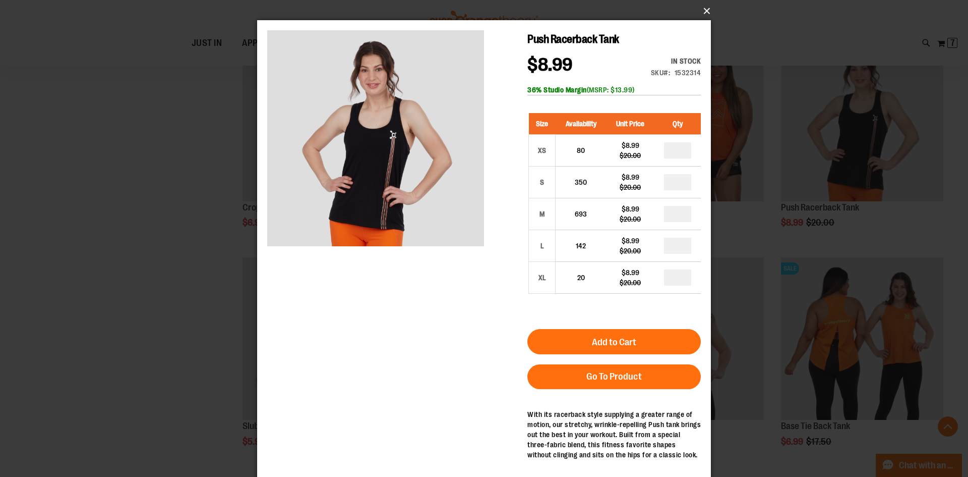
click at [709, 10] on button "×" at bounding box center [487, 11] width 454 height 22
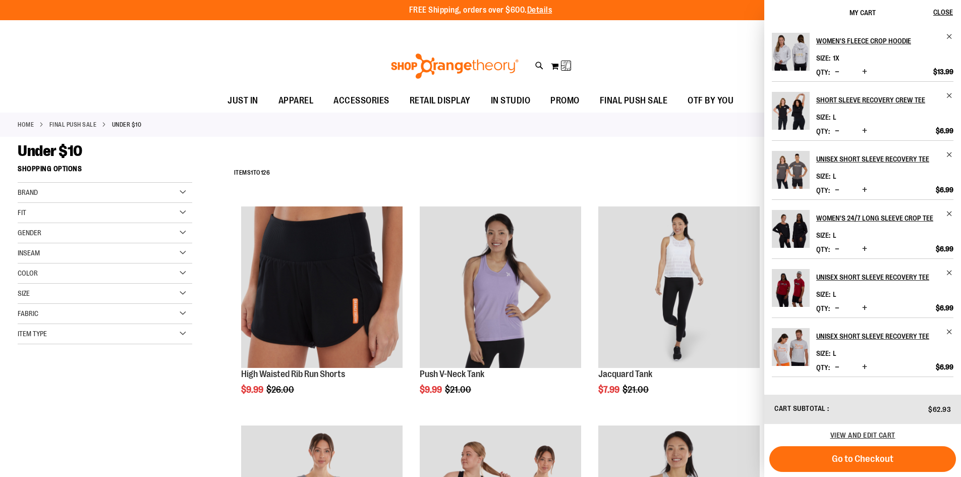
click at [203, 357] on div "Filter Shop By Shopping Options Brand Orangetheory Fit 4" at bounding box center [114, 262] width 193 height 204
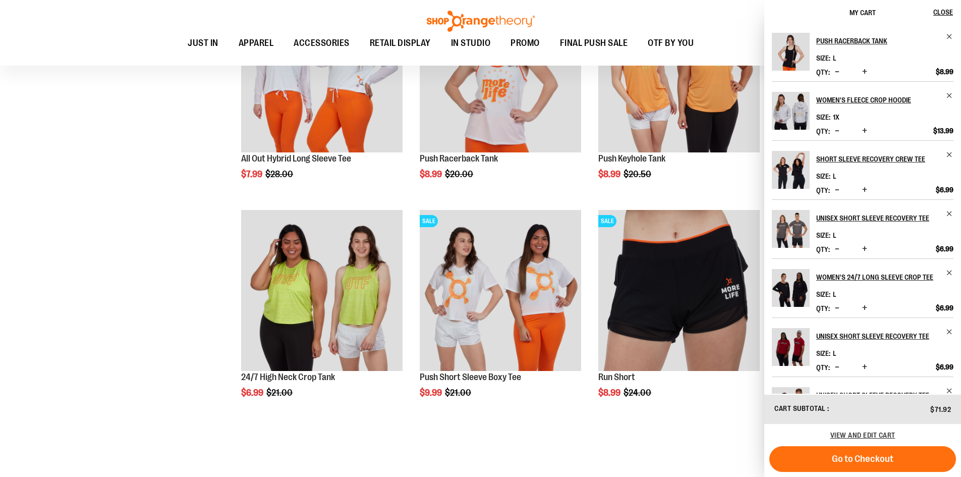
scroll to position [1760, 0]
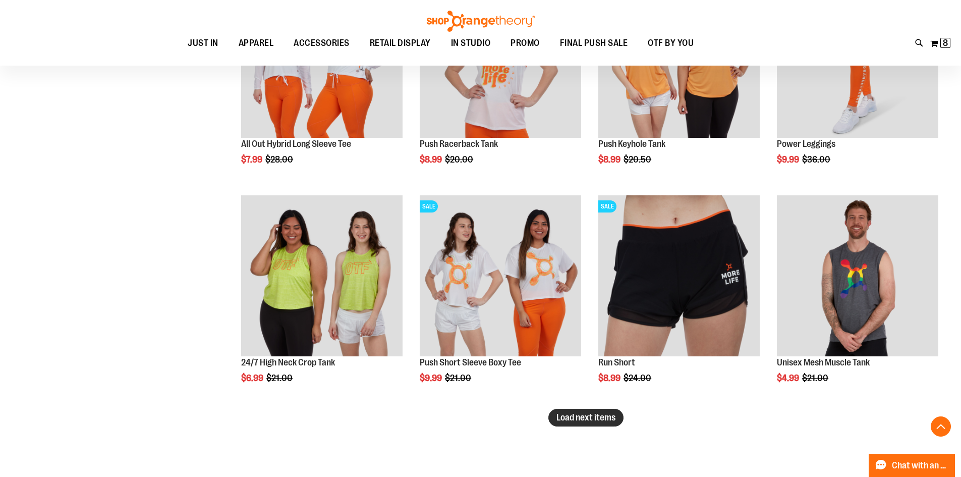
click at [582, 410] on button "Load next items" at bounding box center [585, 418] width 75 height 18
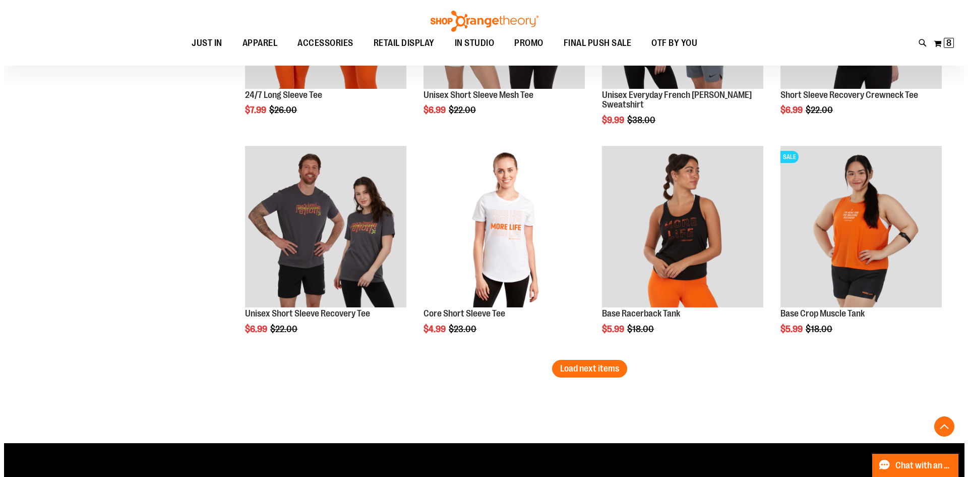
scroll to position [2466, 0]
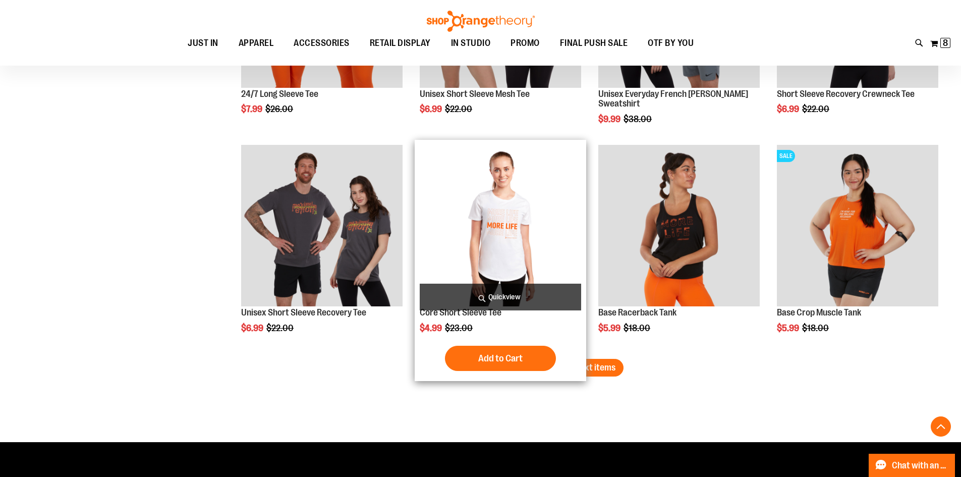
click at [563, 369] on div "Add to Cart In stock" at bounding box center [500, 357] width 161 height 25
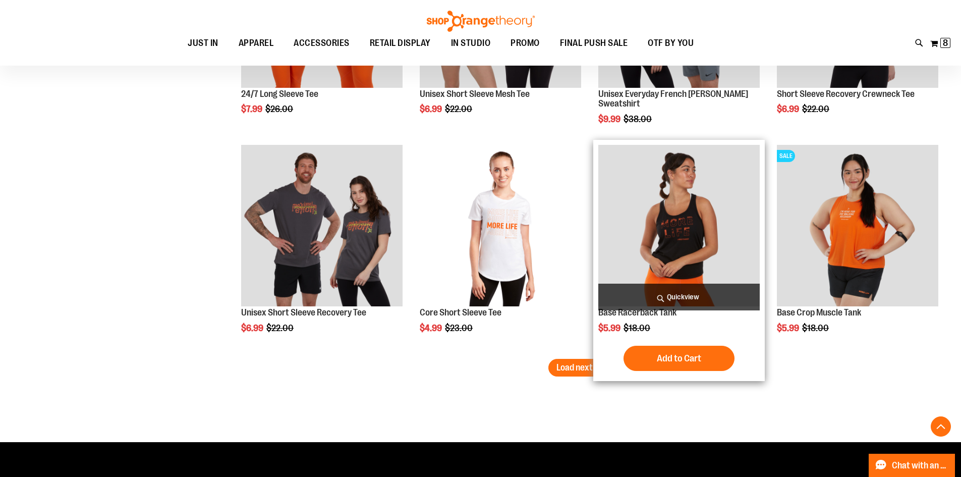
click at [658, 295] on span "Quickview" at bounding box center [678, 296] width 161 height 27
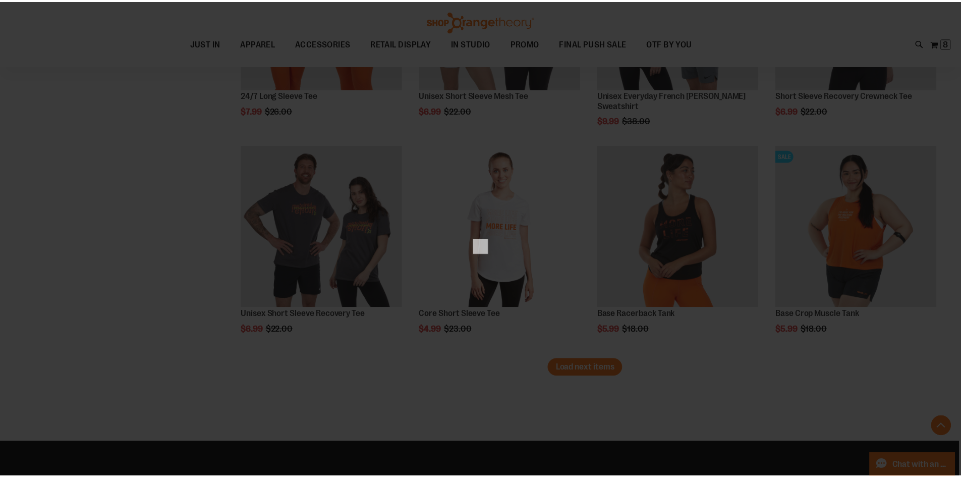
scroll to position [0, 0]
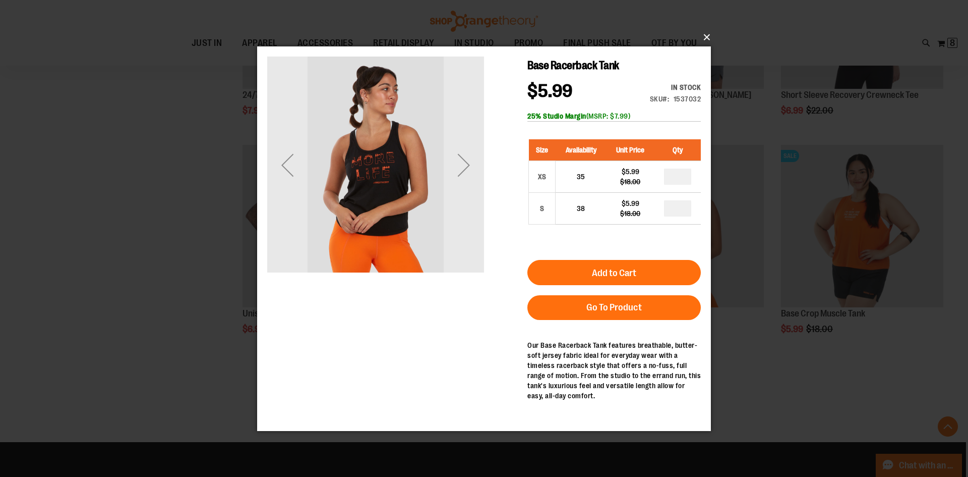
click at [711, 33] on button "×" at bounding box center [487, 37] width 454 height 22
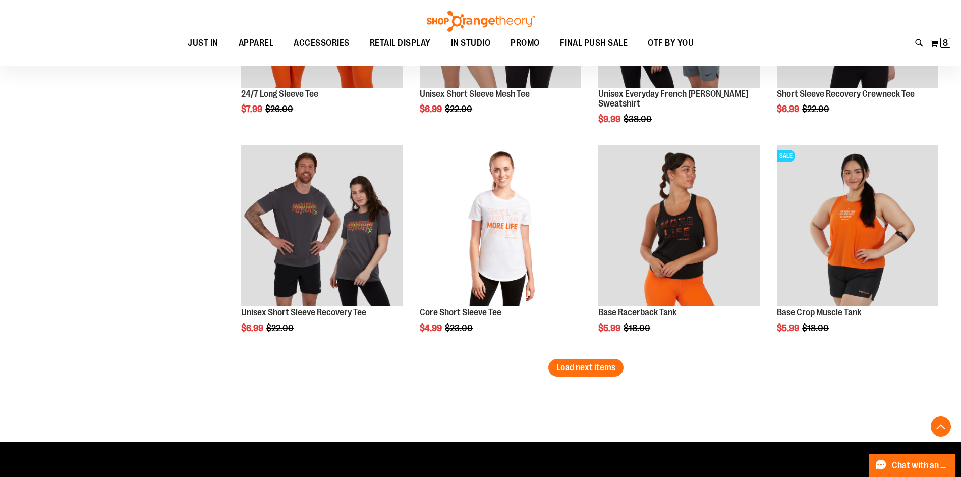
click at [573, 371] on span "Load next items" at bounding box center [585, 367] width 59 height 10
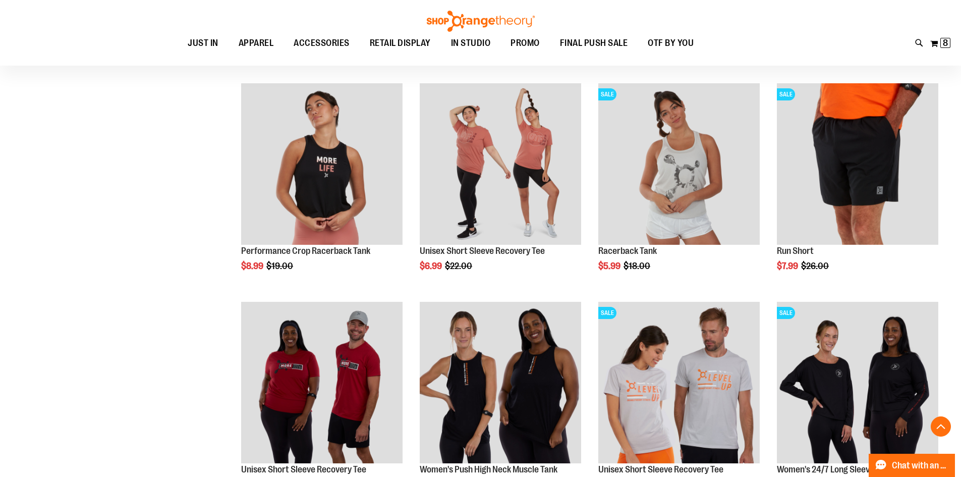
scroll to position [2971, 0]
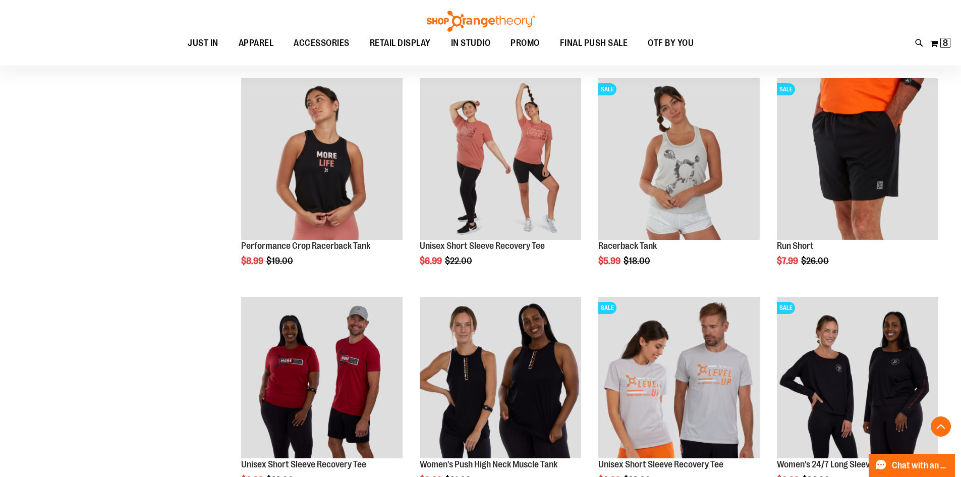
click at [952, 41] on div "Toggle Nav Search Popular Suggestions Advanced Search" at bounding box center [480, 33] width 961 height 66
click at [947, 43] on span "8" at bounding box center [945, 43] width 5 height 10
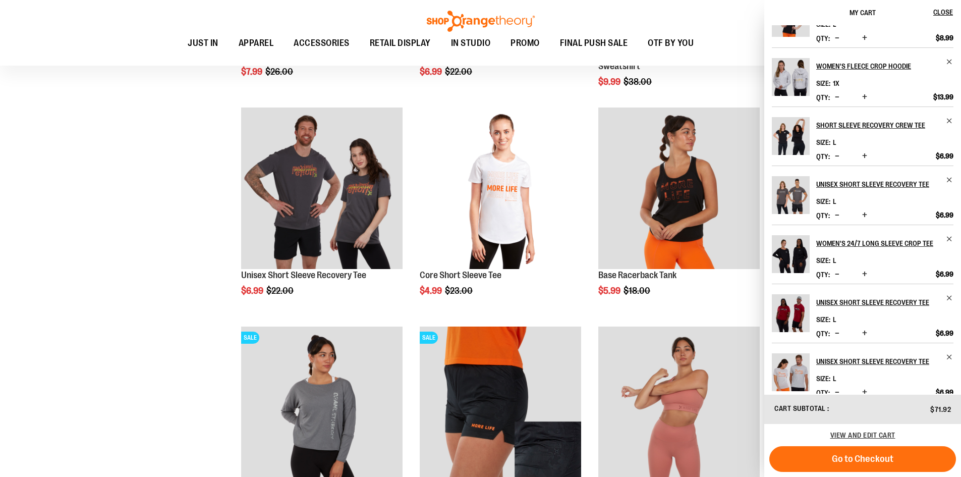
scroll to position [50, 0]
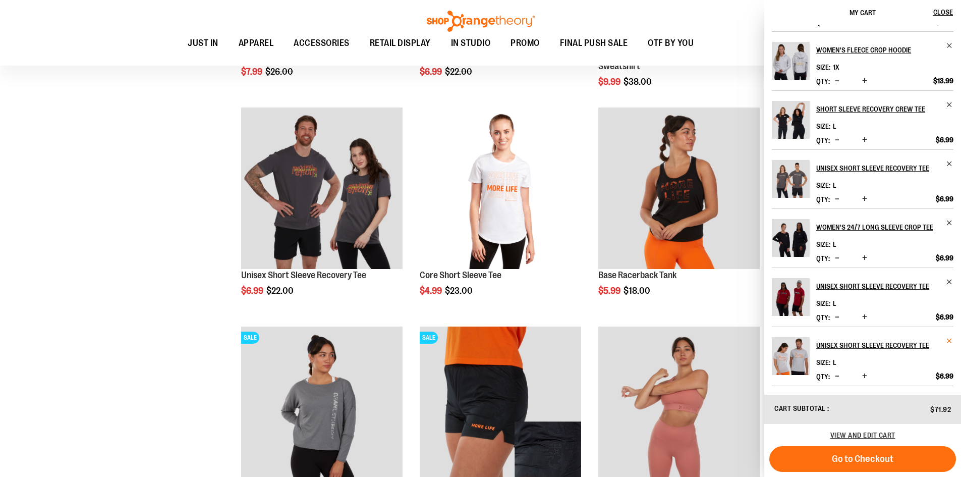
click at [949, 344] on span "Remove item" at bounding box center [950, 341] width 8 height 8
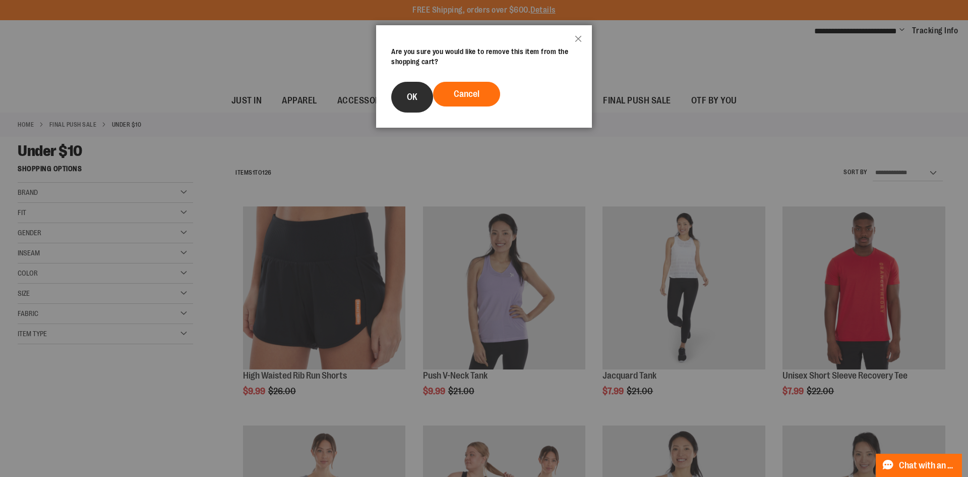
click at [405, 97] on button "OK" at bounding box center [412, 97] width 42 height 31
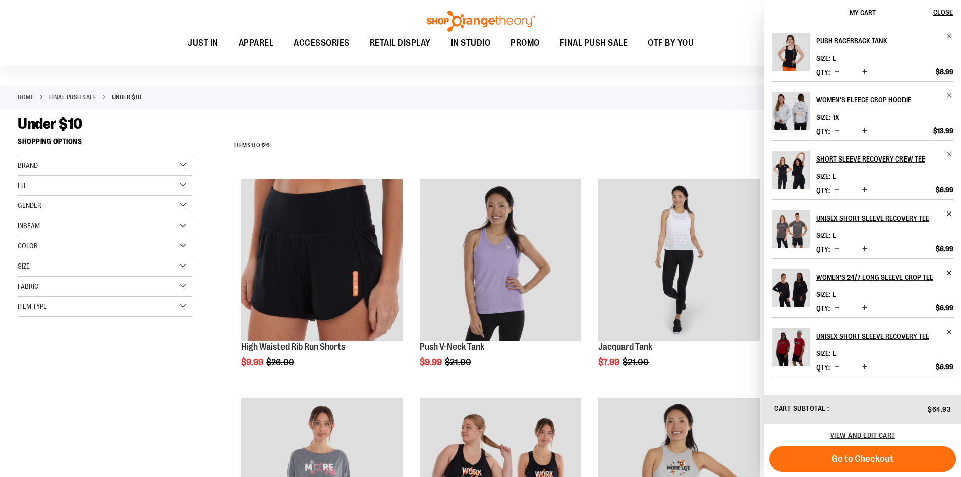
scroll to position [50, 0]
